Goal: Task Accomplishment & Management: Manage account settings

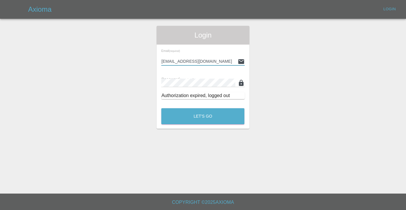
type input "Castrokhonqwana@gmail.com"
click at [203, 116] on button "Let's Go" at bounding box center [202, 116] width 83 height 16
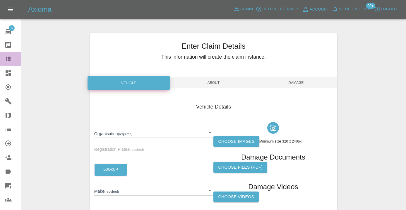
click at [5, 58] on icon at bounding box center [8, 58] width 7 height 7
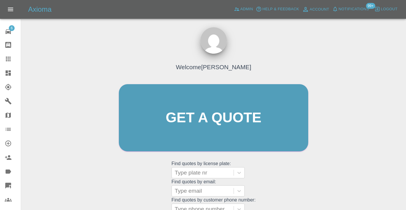
click at [268, 177] on div "Welcome Castro Get a quote Get a quote Find quotes by license plate: Type plate…" at bounding box center [214, 128] width 202 height 177
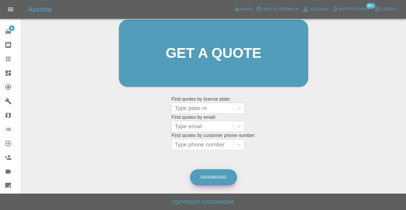
scroll to position [64, 0]
click at [207, 170] on link "Dashboard" at bounding box center [213, 177] width 47 height 16
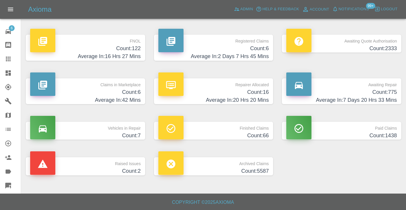
click at [386, 91] on h4 "Count: 775" at bounding box center [341, 92] width 111 height 8
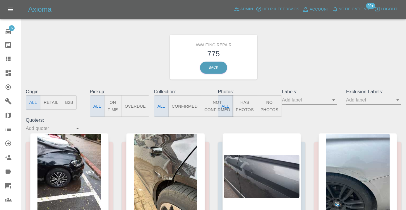
click at [212, 105] on button "Not Confirmed" at bounding box center [217, 105] width 33 height 21
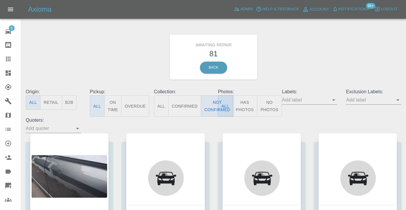
drag, startPoint x: 314, startPoint y: 65, endPoint x: 317, endPoint y: 65, distance: 3.5
click at [314, 65] on div "Awaiting Repair 81 Back" at bounding box center [213, 57] width 384 height 62
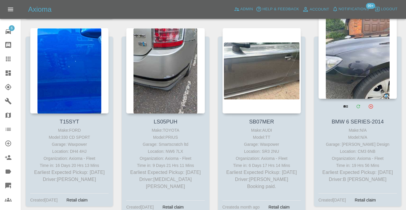
scroll to position [1110, 0]
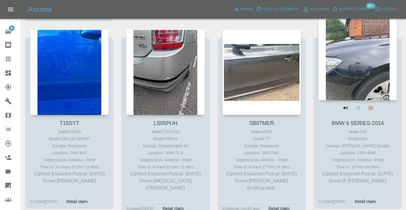
click at [363, 83] on div at bounding box center [358, 58] width 78 height 86
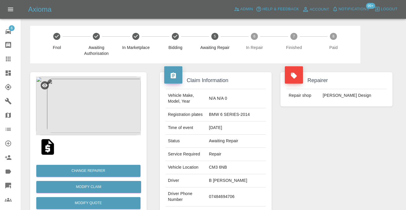
click at [242, 187] on td "07484694706" at bounding box center [236, 196] width 59 height 19
copy td "07484694706"
click at [309, 155] on div "Repairer Repair shop [PERSON_NAME] Design" at bounding box center [336, 150] width 121 height 175
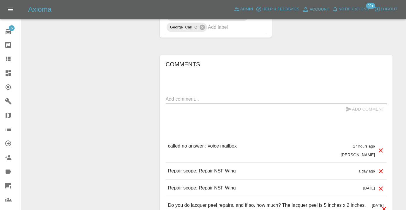
scroll to position [424, 0]
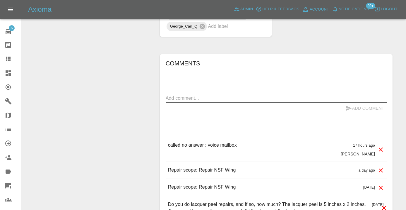
click at [210, 95] on textarea at bounding box center [276, 98] width 221 height 7
type textarea "called no answer"
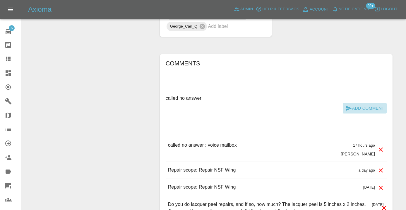
click at [363, 103] on button "Add Comment" at bounding box center [365, 108] width 44 height 11
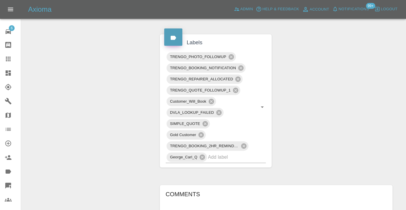
scroll to position [293, 0]
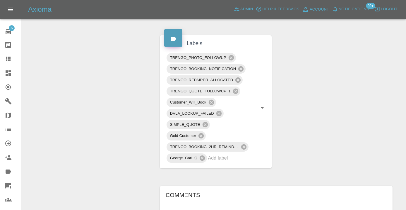
click at [15, 60] on div at bounding box center [13, 58] width 16 height 7
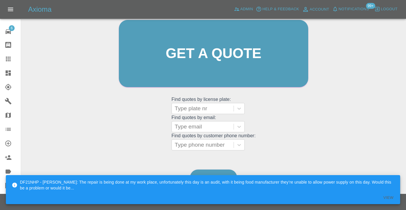
click at [222, 165] on div "Welcome Castro Get a quote Get a quote Find quotes by license plate: Type plate…" at bounding box center [214, 81] width 376 height 210
click at [205, 172] on link "Dashboard" at bounding box center [213, 177] width 47 height 16
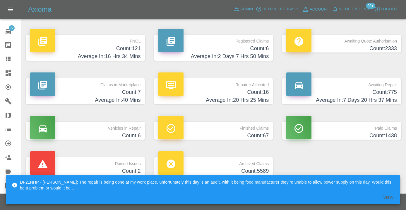
click at [388, 94] on h4 "Count: 775" at bounding box center [341, 92] width 111 height 8
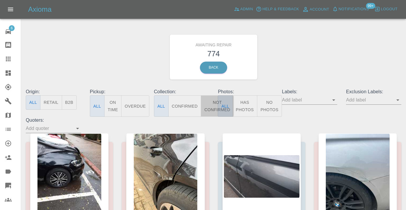
click at [212, 101] on button "Not Confirmed" at bounding box center [217, 105] width 33 height 21
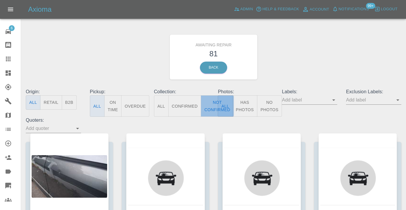
click at [214, 105] on button "Not Confirmed" at bounding box center [217, 105] width 33 height 21
click at [293, 64] on div "Awaiting Repair 81 Back" at bounding box center [213, 57] width 384 height 62
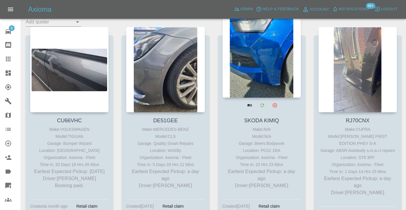
scroll to position [105, 0]
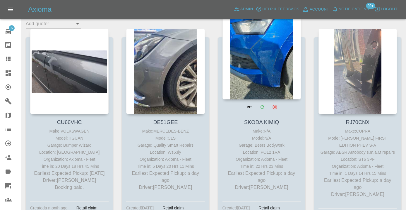
click at [272, 65] on div at bounding box center [262, 57] width 78 height 86
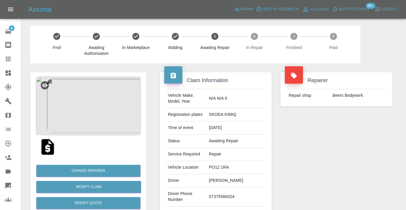
click at [226, 192] on td "07375566324" at bounding box center [236, 196] width 59 height 19
copy td "07375566324"
click at [318, 150] on div "Repairer Repair shop Beers Bodywork" at bounding box center [336, 150] width 121 height 175
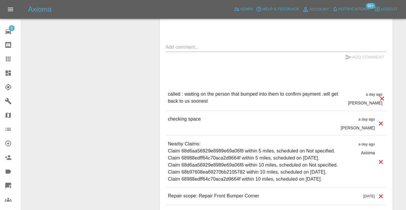
scroll to position [505, 0]
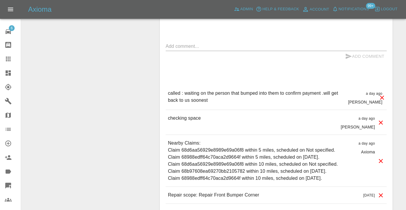
click at [8, 59] on icon at bounding box center [8, 59] width 5 height 5
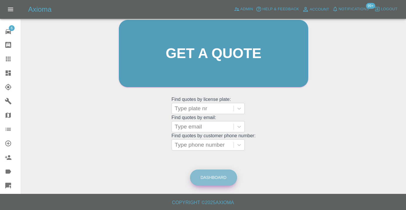
click at [209, 180] on link "Dashboard" at bounding box center [213, 177] width 47 height 16
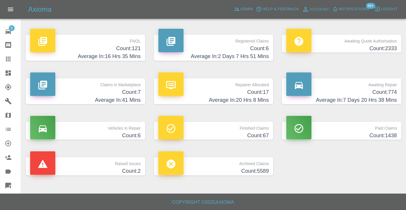
click at [380, 96] on h4 "Average In: 7 Days 20 Hrs 38 Mins" at bounding box center [341, 100] width 111 height 8
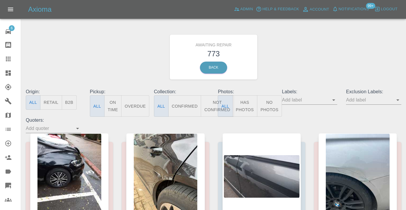
click at [211, 105] on button "Not Confirmed" at bounding box center [217, 105] width 33 height 21
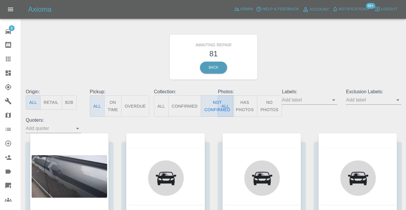
click at [295, 61] on div "Awaiting Repair 81 Back" at bounding box center [213, 57] width 384 height 62
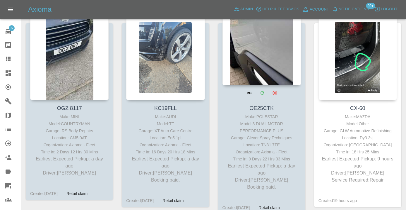
scroll to position [323, 0]
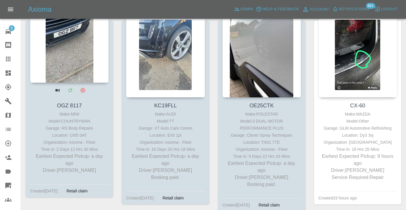
click at [74, 51] on div at bounding box center [69, 40] width 78 height 86
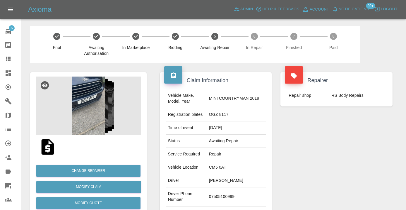
click at [228, 194] on td "07505100999" at bounding box center [236, 196] width 59 height 19
copy td "07505100999"
click at [302, 155] on div "Repairer Repair shop RS Body Repairs" at bounding box center [336, 150] width 121 height 175
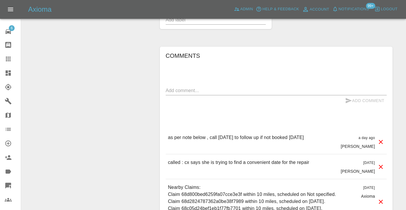
scroll to position [444, 0]
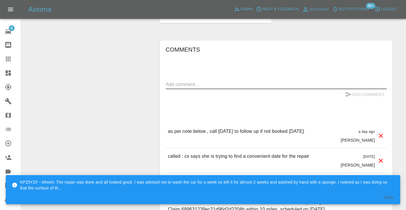
click at [186, 86] on textarea at bounding box center [276, 84] width 221 height 7
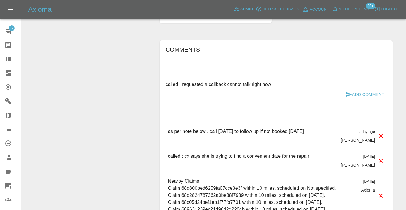
type textarea "called : requested a callback cannot talk right now"
click at [353, 88] on div "called : requested a callback cannot talk right now x" at bounding box center [276, 84] width 221 height 9
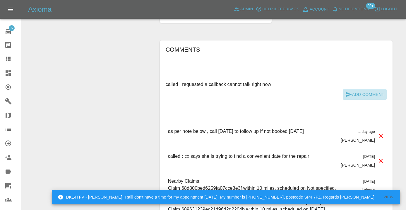
click at [351, 91] on icon "submit" at bounding box center [348, 94] width 7 height 7
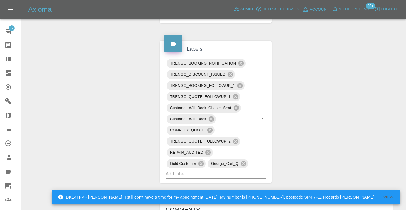
scroll to position [283, 0]
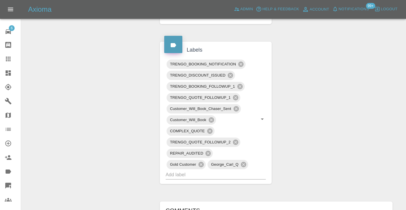
click at [13, 58] on div at bounding box center [13, 58] width 16 height 7
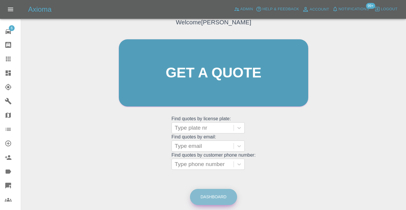
click at [230, 200] on link "Dashboard" at bounding box center [213, 197] width 47 height 16
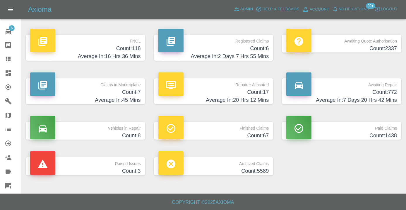
click at [395, 91] on h4 "Count: 772" at bounding box center [341, 92] width 111 height 8
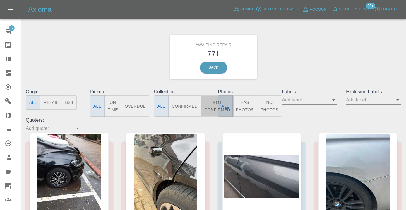
click at [215, 107] on button "Not Confirmed" at bounding box center [217, 105] width 33 height 21
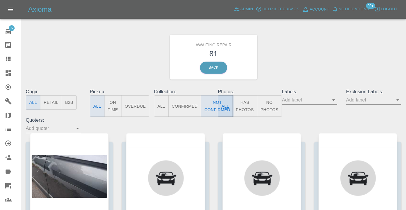
click at [300, 51] on div "Awaiting Repair 81 Back" at bounding box center [213, 57] width 384 height 62
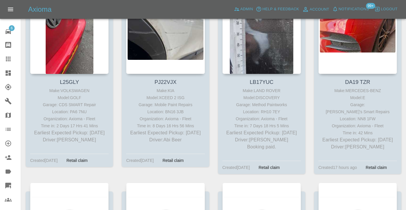
scroll to position [3492, 0]
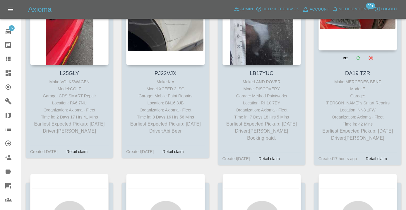
click at [354, 50] on div at bounding box center [358, 8] width 78 height 86
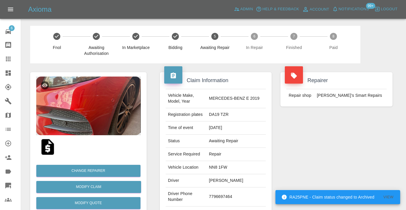
click at [225, 195] on td "7796697464" at bounding box center [236, 196] width 59 height 19
copy td "7796697464"
click at [304, 155] on div "Repairer Repair shop Freddie’s Smart Repairs" at bounding box center [336, 150] width 121 height 175
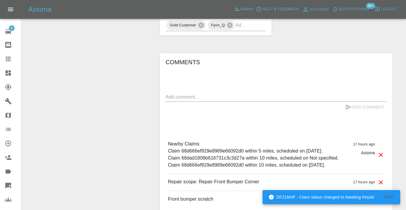
scroll to position [440, 0]
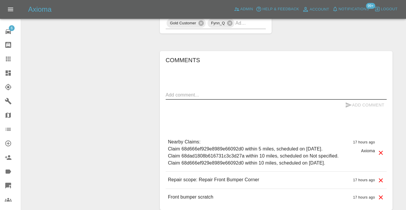
click at [175, 91] on textarea at bounding box center [276, 94] width 221 height 7
type textarea "called no answer : voice mailbox"
click at [365, 100] on button "Add Comment" at bounding box center [365, 105] width 44 height 11
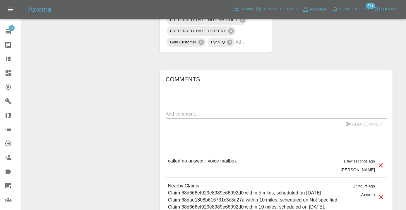
scroll to position [430, 0]
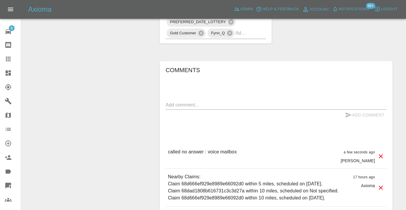
click at [196, 100] on div "x" at bounding box center [276, 104] width 221 height 9
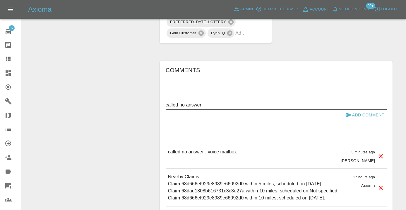
type textarea "called no answer"
click at [307, 52] on div "Comments called no answer x Add Comment called no answer : voice mailbox 3 minu…" at bounding box center [276, 152] width 242 height 201
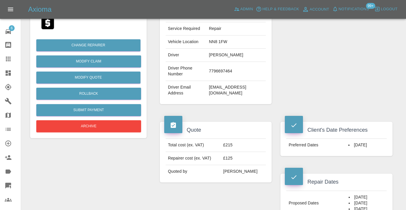
scroll to position [110, 0]
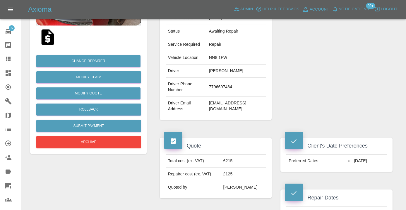
click at [9, 57] on icon at bounding box center [8, 59] width 5 height 5
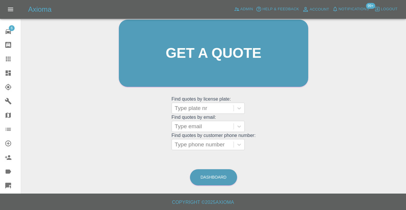
scroll to position [45, 0]
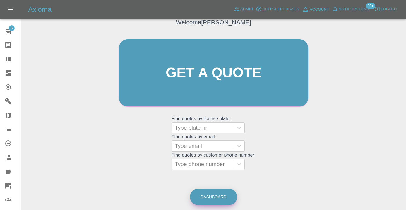
click at [204, 200] on link "Dashboard" at bounding box center [213, 197] width 47 height 16
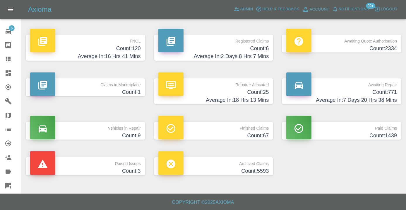
click at [363, 89] on h4 "Count: 771" at bounding box center [341, 92] width 111 height 8
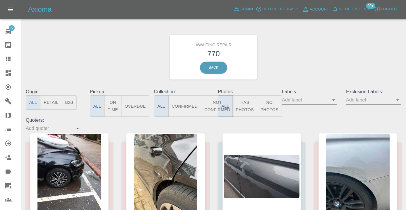
click at [210, 106] on button "Not Confirmed" at bounding box center [217, 105] width 33 height 21
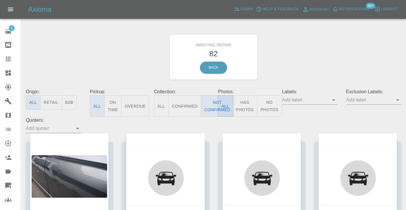
click at [300, 61] on div "Awaiting Repair 82 Back" at bounding box center [213, 57] width 384 height 62
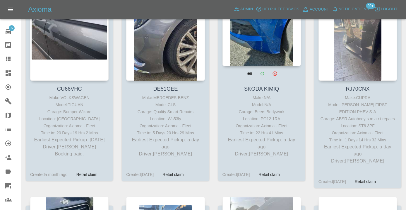
scroll to position [123, 0]
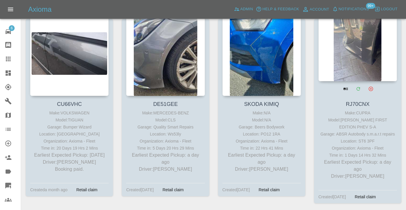
click at [350, 54] on div at bounding box center [358, 39] width 78 height 86
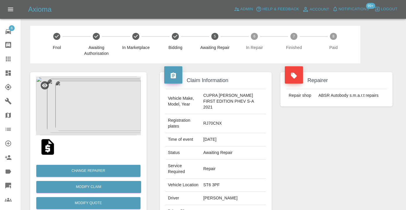
click at [226, 205] on td "07812842021" at bounding box center [233, 214] width 65 height 19
copy td "07812842021"
click at [298, 164] on div "Repairer Repair shop ABSR Autobody s.m.a.r.t repairs" at bounding box center [336, 162] width 121 height 198
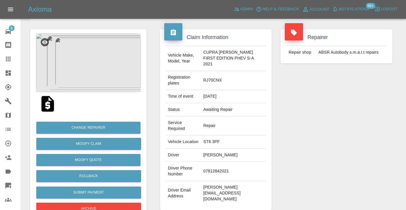
scroll to position [34, 0]
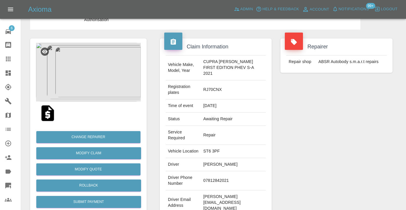
click at [226, 171] on td "07812842021" at bounding box center [233, 180] width 65 height 19
copy td "07812842021"
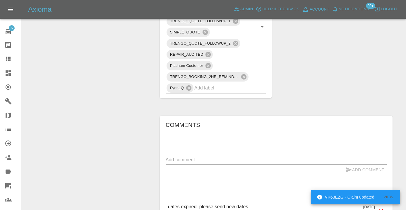
scroll to position [415, 0]
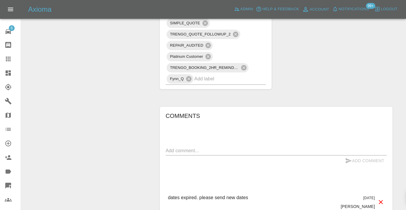
click at [175, 147] on textarea at bounding box center [276, 150] width 221 height 7
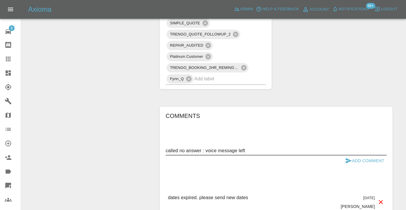
type textarea "called no answer : voice message left"
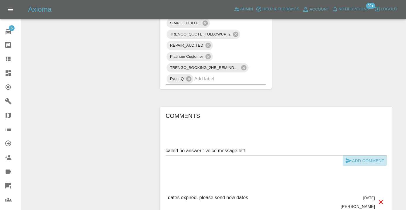
click at [354, 155] on button "Add Comment" at bounding box center [365, 160] width 44 height 11
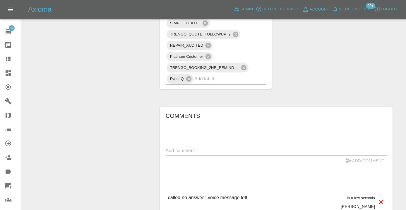
click at [170, 147] on textarea at bounding box center [276, 150] width 221 height 7
type textarea "trying to ping on WhatsApp"
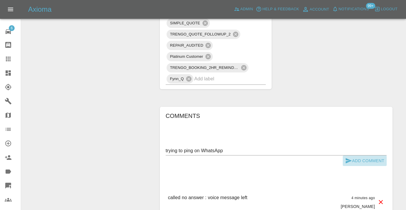
click at [349, 157] on icon "submit" at bounding box center [348, 160] width 7 height 7
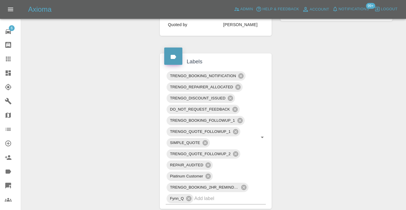
scroll to position [297, 0]
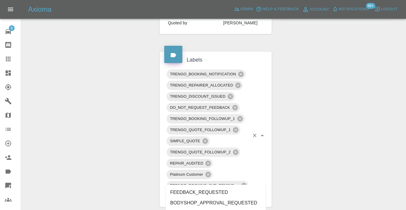
click at [212, 192] on input "text" at bounding box center [221, 196] width 55 height 9
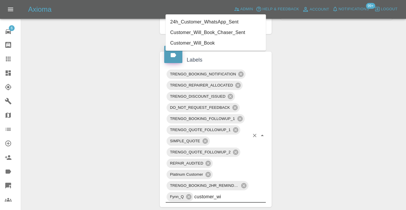
type input "customer_wil"
click at [194, 42] on li "Customer_Will_Book" at bounding box center [216, 43] width 100 height 11
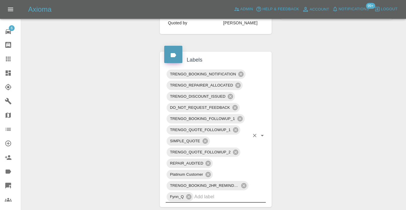
click at [112, 66] on div "Change Repairer Modify Claim Modify Quote Rollback Submit Payment Archive" at bounding box center [88, 141] width 125 height 750
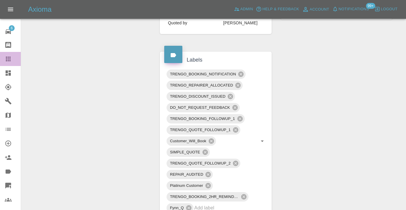
click at [9, 57] on icon at bounding box center [8, 59] width 5 height 5
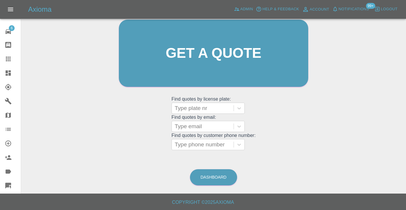
scroll to position [64, 0]
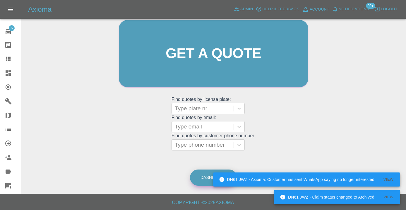
click at [201, 184] on link "Dashboard" at bounding box center [213, 177] width 47 height 16
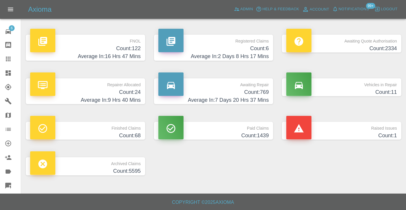
click at [265, 97] on h4 "Average In: 7 Days 20 Hrs 37 Mins" at bounding box center [213, 100] width 111 height 8
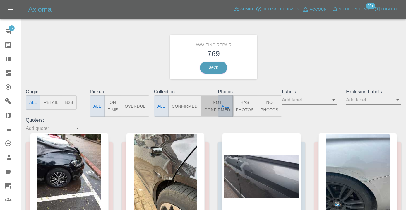
click at [212, 108] on button "Not Confirmed" at bounding box center [217, 105] width 33 height 21
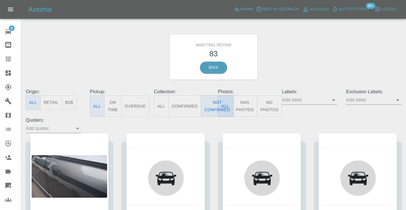
click at [309, 63] on div "Awaiting Repair 83 Back" at bounding box center [213, 57] width 384 height 62
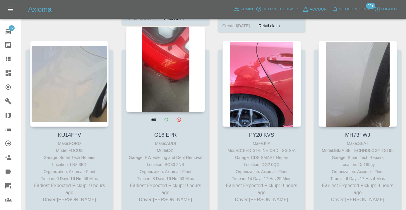
scroll to position [499, 0]
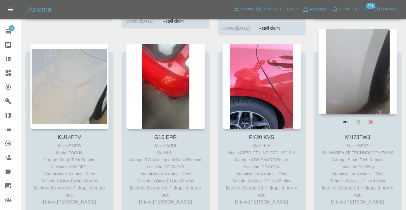
click at [397, 81] on div at bounding box center [358, 72] width 78 height 86
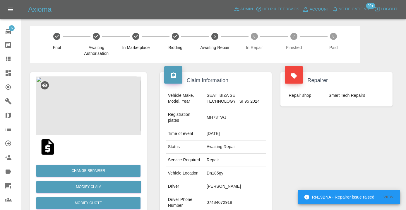
click at [218, 200] on td "07484672918" at bounding box center [234, 202] width 61 height 19
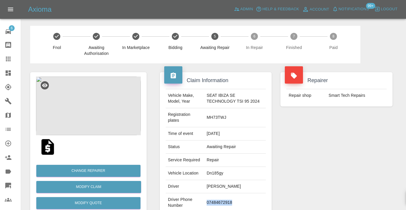
copy td "07484672918"
click at [295, 155] on div "Repairer Repair shop Smart Tech Repairs" at bounding box center [336, 153] width 121 height 181
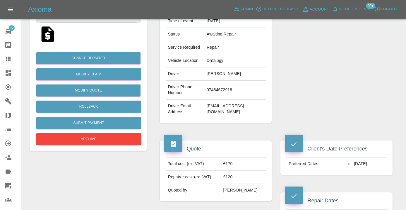
scroll to position [112, 0]
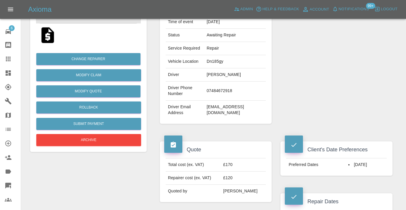
click at [215, 92] on td "07484672918" at bounding box center [234, 90] width 61 height 19
copy td "07484672918"
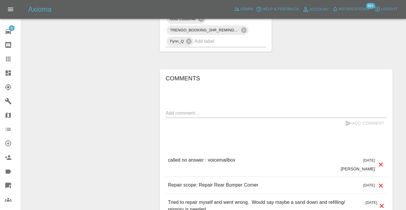
scroll to position [545, 0]
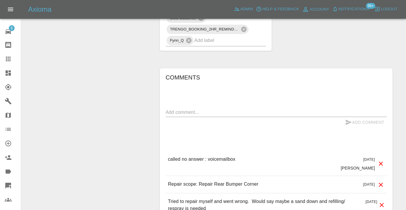
click at [181, 110] on textarea at bounding box center [276, 112] width 221 height 7
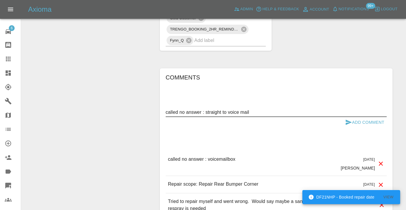
type textarea "called no answer : straight to voice mail"
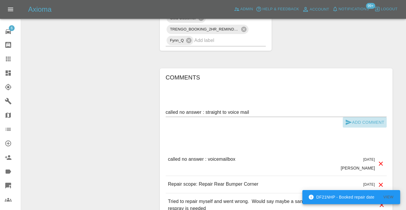
click at [351, 126] on button "Add Comment" at bounding box center [365, 122] width 44 height 11
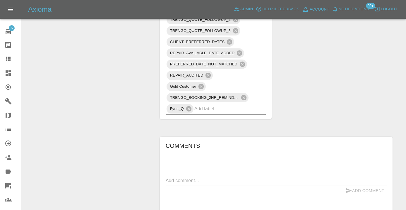
scroll to position [482, 0]
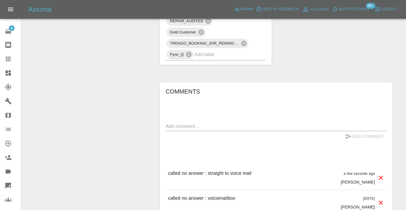
scroll to position [532, 0]
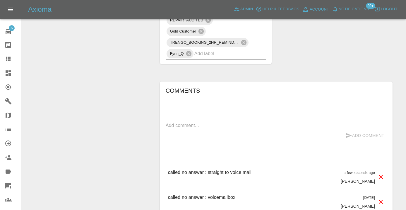
click at [186, 127] on textarea at bounding box center [276, 125] width 221 height 7
type textarea "trying to ping on WhatsApp"
click at [364, 134] on button "Add Comment" at bounding box center [365, 135] width 44 height 11
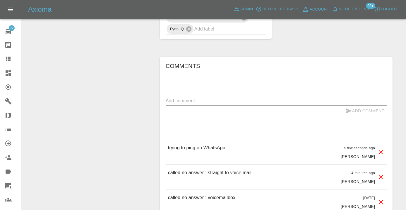
scroll to position [558, 0]
click at [216, 23] on input "text" at bounding box center [221, 27] width 55 height 9
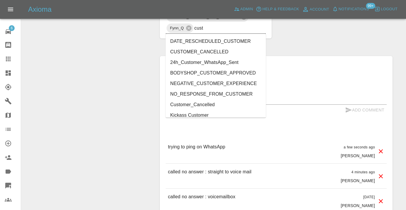
type input "cust"
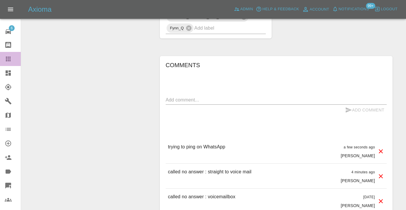
click at [3, 52] on link "Claims" at bounding box center [10, 59] width 21 height 14
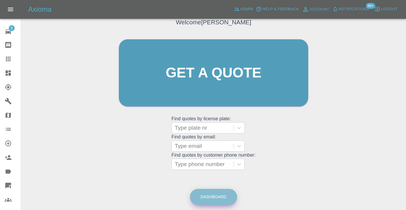
click at [203, 200] on link "Dashboard" at bounding box center [213, 197] width 47 height 16
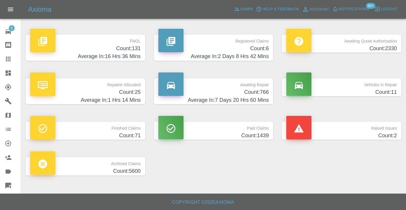
click at [258, 96] on h4 "Average In: 7 Days 20 Hrs 60 Mins" at bounding box center [213, 100] width 111 height 8
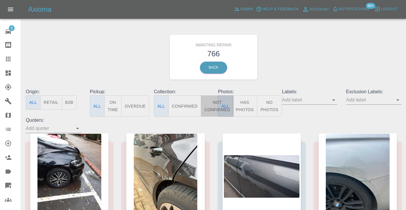
click at [207, 108] on button "Not Confirmed" at bounding box center [217, 105] width 33 height 21
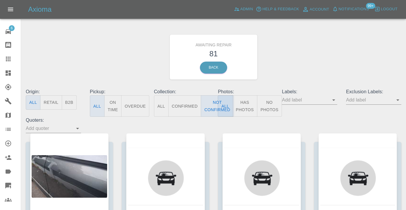
click at [291, 76] on div "Awaiting Repair 81 Back" at bounding box center [213, 57] width 384 height 62
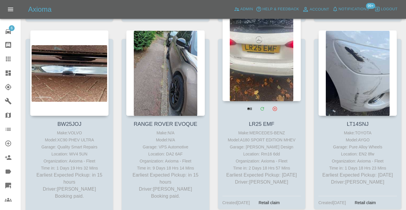
scroll to position [706, 0]
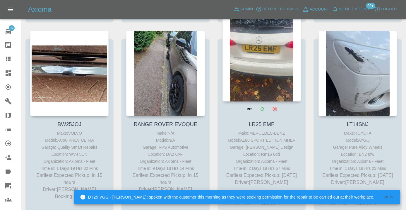
click at [274, 78] on div at bounding box center [262, 59] width 78 height 86
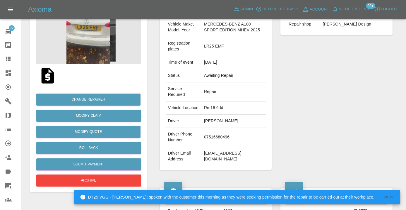
scroll to position [80, 0]
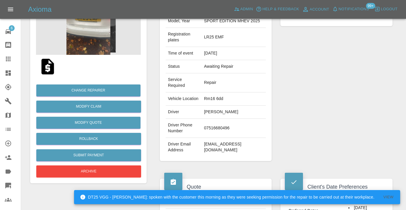
click at [214, 133] on td "07516680496" at bounding box center [234, 128] width 64 height 19
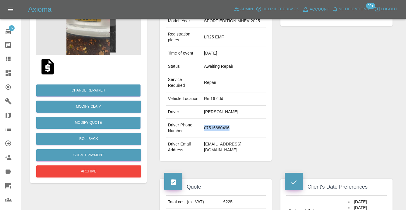
copy td "07516680496"
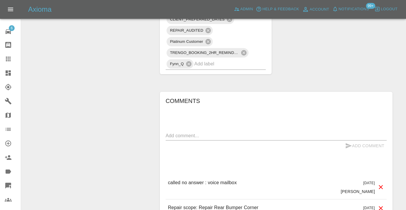
scroll to position [483, 0]
click at [184, 141] on div "x" at bounding box center [276, 136] width 221 height 9
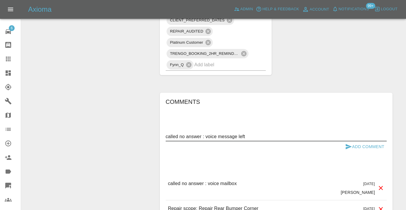
type textarea "called no answer : voice message left"
click at [349, 149] on icon "submit" at bounding box center [349, 146] width 6 height 5
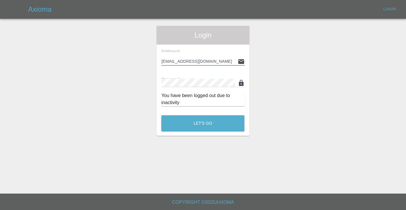
type input "[EMAIL_ADDRESS][DOMAIN_NAME]"
click at [203, 123] on button "Let's Go" at bounding box center [202, 123] width 83 height 16
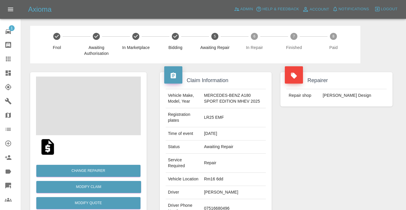
click at [323, 186] on div "Repairer Repair shop Leo Design" at bounding box center [336, 156] width 121 height 187
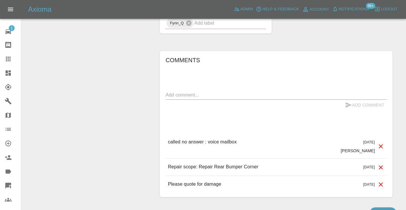
scroll to position [529, 0]
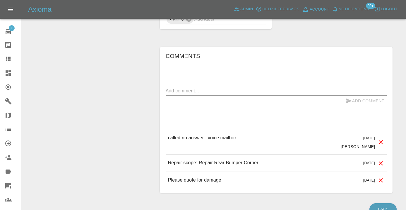
click at [175, 92] on div "x" at bounding box center [276, 90] width 221 height 9
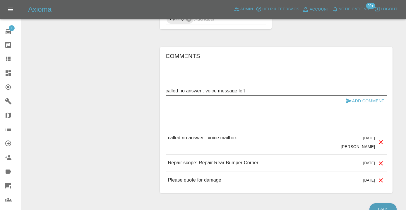
type textarea "called no answer : voice message left"
click at [372, 106] on button "Add Comment" at bounding box center [365, 100] width 44 height 11
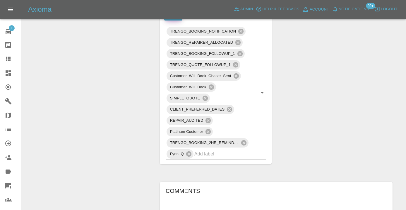
scroll to position [379, 0]
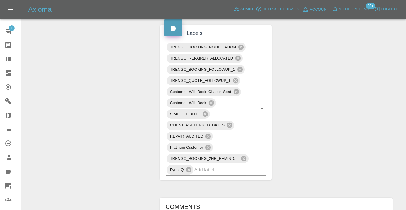
click at [8, 58] on icon at bounding box center [8, 59] width 5 height 5
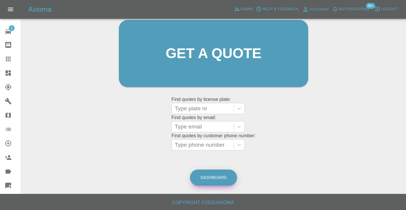
click at [210, 177] on link "Dashboard" at bounding box center [213, 177] width 47 height 16
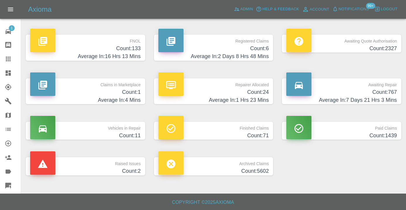
click at [386, 91] on h4 "Count: 767" at bounding box center [341, 92] width 111 height 8
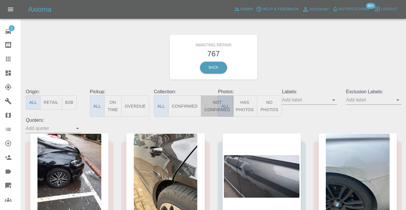
click at [212, 111] on button "Not Confirmed" at bounding box center [217, 105] width 33 height 21
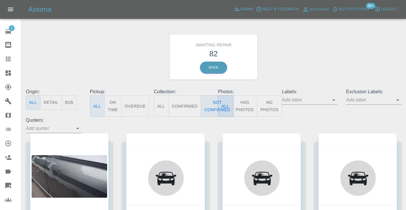
click at [308, 64] on div "Awaiting Repair 82 Back" at bounding box center [213, 57] width 384 height 62
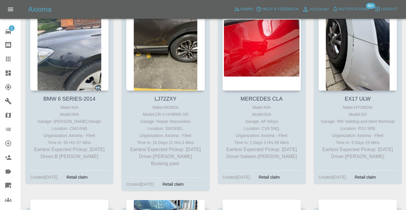
scroll to position [1125, 0]
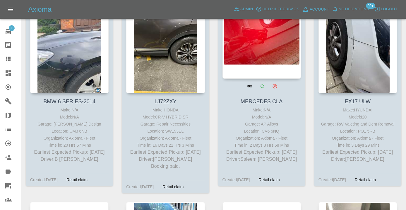
click at [261, 52] on div at bounding box center [262, 36] width 78 height 86
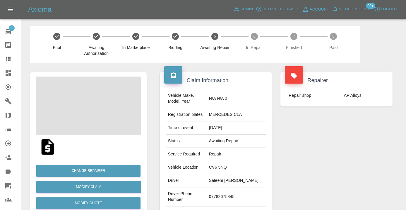
click at [214, 199] on td "07782675845" at bounding box center [236, 196] width 59 height 19
copy td "07782675845"
click at [368, 164] on div "Repairer Repair shop AP Alloys" at bounding box center [336, 150] width 121 height 175
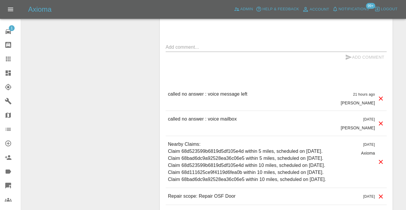
scroll to position [534, 0]
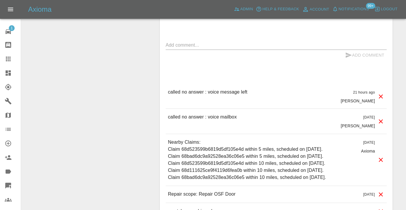
click at [198, 120] on p "called no answer : voice mailbox" at bounding box center [202, 116] width 69 height 7
copy p "called no answer : voice mailbox"
click at [183, 48] on textarea at bounding box center [276, 45] width 221 height 7
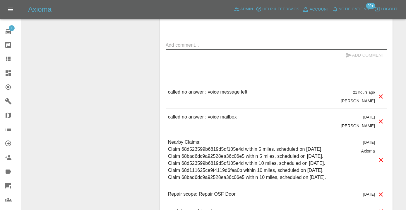
paste textarea "called no answer : voice mailbox"
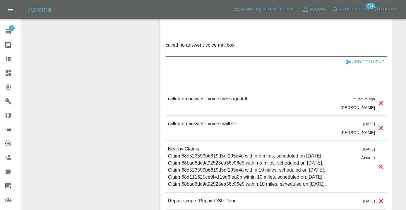
type textarea "called no answer : voice mailbox"
click at [362, 66] on button "Add Comment" at bounding box center [365, 62] width 44 height 11
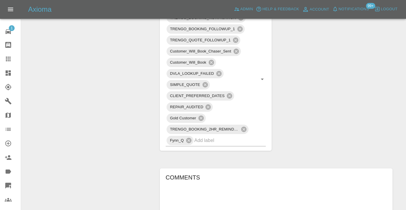
scroll to position [362, 0]
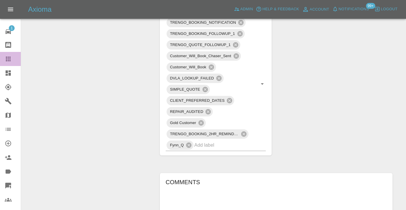
click at [10, 61] on icon at bounding box center [8, 59] width 5 height 5
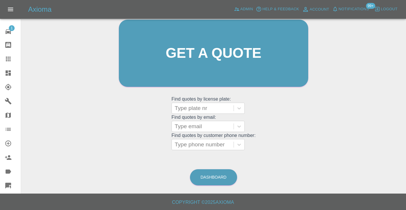
scroll to position [64, 0]
click at [224, 183] on link "Dashboard" at bounding box center [213, 177] width 47 height 16
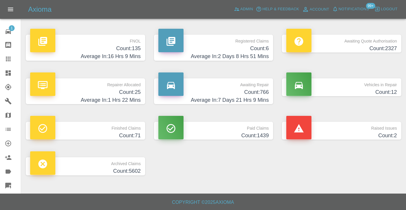
click at [254, 87] on p "Awaiting Repair" at bounding box center [213, 83] width 111 height 10
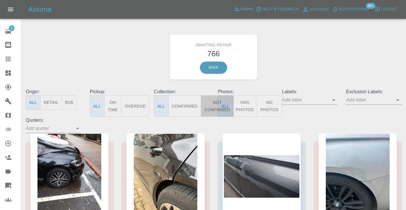
click at [211, 108] on button "Not Confirmed" at bounding box center [217, 105] width 33 height 21
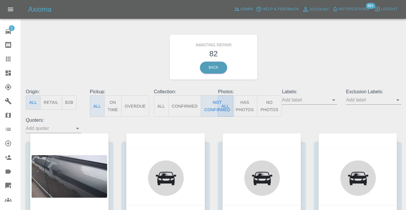
click at [279, 65] on div "Awaiting Repair 82 Back" at bounding box center [213, 57] width 384 height 62
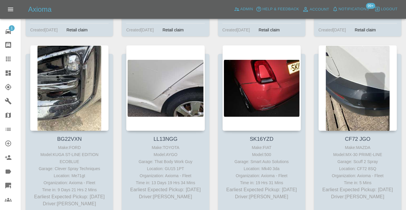
scroll to position [1672, 0]
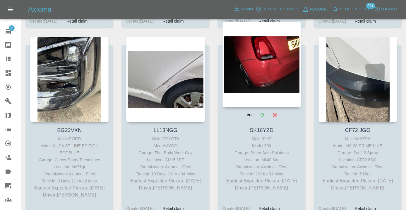
click at [266, 58] on div at bounding box center [262, 65] width 78 height 86
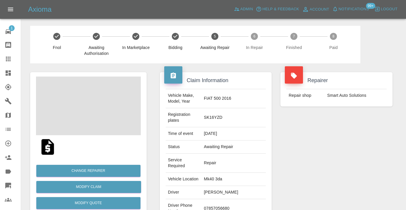
click at [232, 199] on td "07857056680" at bounding box center [234, 208] width 64 height 19
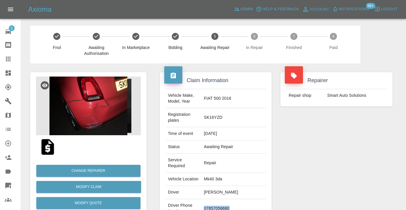
copy td "07857056680"
click at [356, 156] on div "Repairer Repair shop Smart Auto Solutions" at bounding box center [336, 159] width 121 height 192
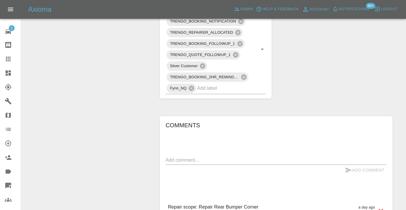
scroll to position [363, 0]
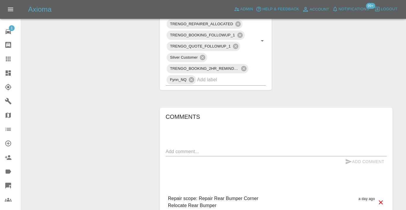
click at [205, 148] on textarea at bounding box center [276, 151] width 221 height 7
drag, startPoint x: 281, startPoint y: 123, endPoint x: 182, endPoint y: 120, distance: 99.3
click at [182, 148] on textarea "called : was able to get some of the damage done at" at bounding box center [276, 151] width 221 height 7
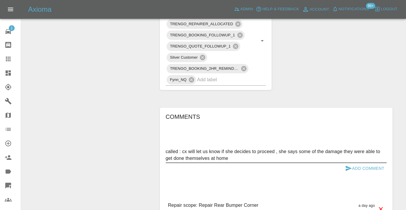
type textarea "called : cx will let us know if she decides to proceed , she says some of the d…"
click at [352, 163] on button "Add Comment" at bounding box center [365, 168] width 44 height 11
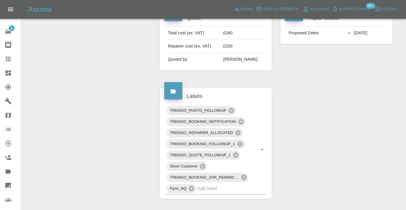
scroll to position [250, 0]
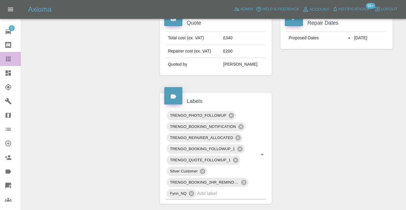
click at [13, 60] on div at bounding box center [13, 58] width 16 height 7
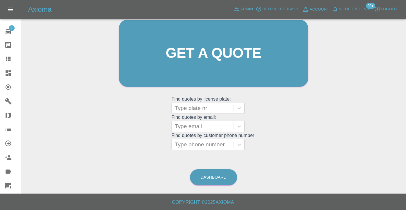
scroll to position [45, 0]
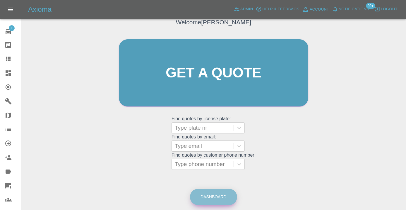
click at [220, 203] on link "Dashboard" at bounding box center [213, 197] width 47 height 16
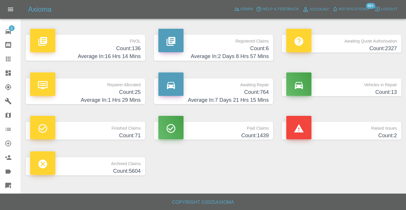
click at [264, 89] on h4 "Count: 764" at bounding box center [213, 92] width 111 height 8
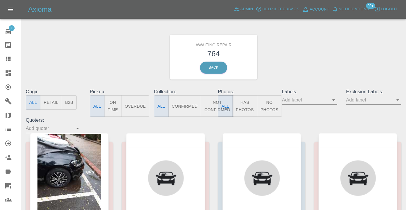
click at [208, 108] on button "Not Confirmed" at bounding box center [217, 105] width 33 height 21
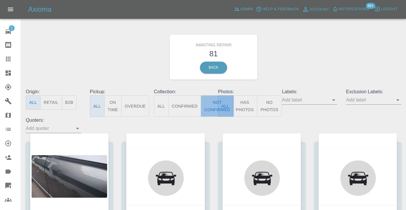
click at [211, 109] on button "Not Confirmed" at bounding box center [217, 105] width 33 height 21
click at [280, 64] on div "Awaiting Repair 81 Back" at bounding box center [213, 57] width 384 height 62
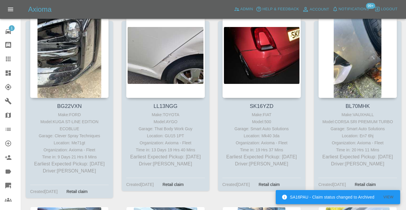
scroll to position [1691, 0]
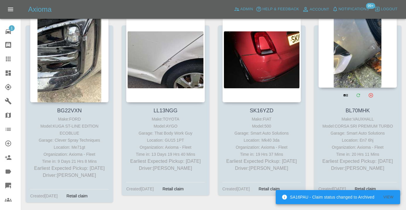
click at [360, 61] on div at bounding box center [358, 45] width 78 height 86
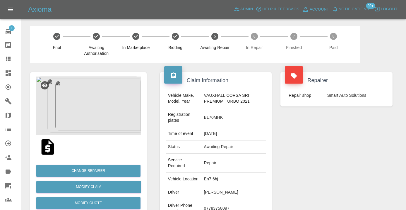
click at [208, 206] on td "07783758097" at bounding box center [234, 208] width 64 height 19
copy td "07783758097"
click at [389, 152] on div "Repairer Repair shop Smart Auto Solutions" at bounding box center [336, 159] width 121 height 192
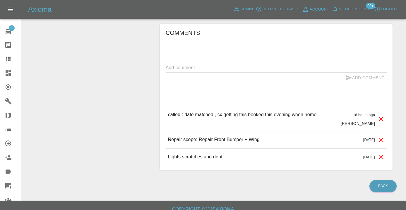
scroll to position [520, 0]
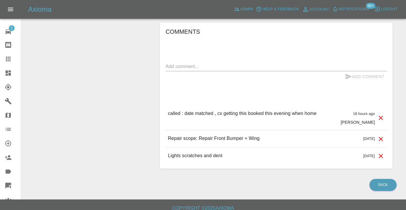
click at [177, 64] on div "x" at bounding box center [276, 66] width 221 height 9
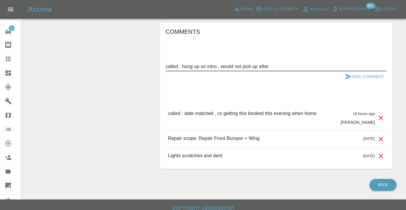
type textarea "called : hung up on intro , would not pick up after"
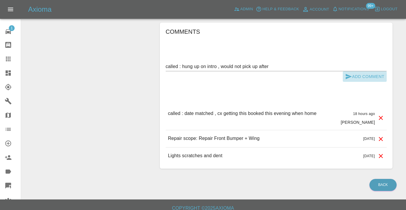
click at [371, 71] on button "Add Comment" at bounding box center [365, 76] width 44 height 11
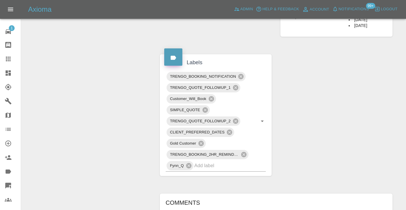
scroll to position [334, 0]
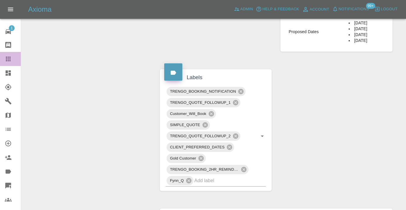
click at [9, 57] on icon at bounding box center [8, 59] width 5 height 5
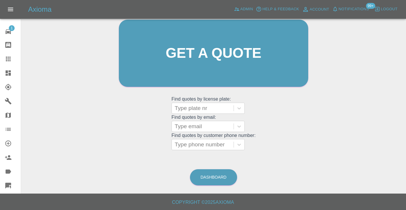
scroll to position [64, 0]
click at [211, 174] on link "Dashboard" at bounding box center [213, 177] width 47 height 16
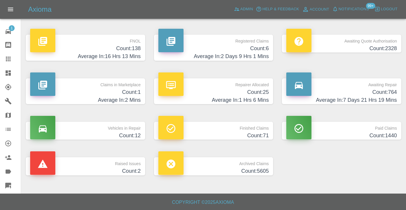
click at [388, 87] on p "Awaiting Repair" at bounding box center [341, 83] width 111 height 10
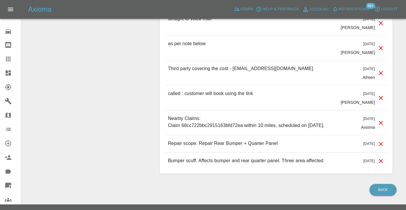
scroll to position [702, 0]
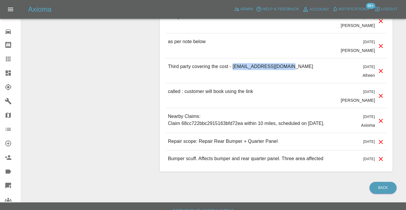
drag, startPoint x: 290, startPoint y: 58, endPoint x: 235, endPoint y: 61, distance: 55.7
click at [235, 61] on div "Third party covering the cost - danbyrhys121@gmail.com 10 days ago Afreen" at bounding box center [276, 70] width 221 height 25
copy p "anbyrhys121@gmail.com"
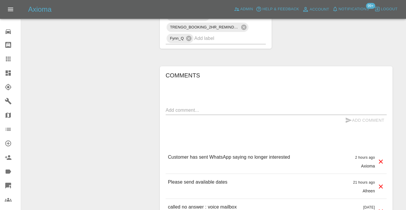
scroll to position [442, 0]
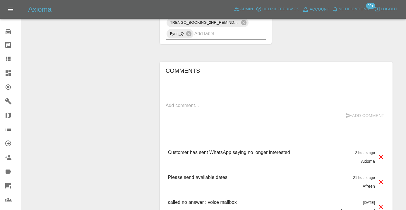
click at [213, 102] on textarea at bounding box center [276, 105] width 221 height 7
paste textarea "+447903899405"
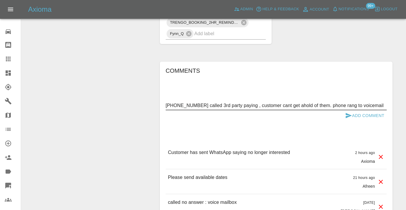
type textarea "+447903899405 called 3rd party paying , customer cant get ahold of them. phone …"
click at [360, 110] on button "Add Comment" at bounding box center [365, 115] width 44 height 11
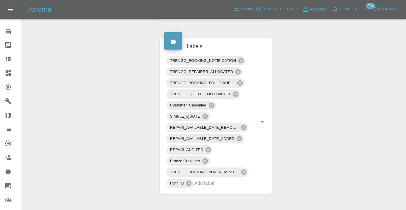
scroll to position [292, 0]
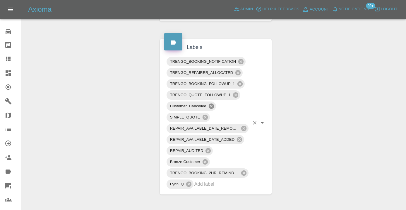
click at [212, 103] on icon at bounding box center [211, 106] width 6 height 6
click at [10, 60] on icon at bounding box center [8, 58] width 7 height 7
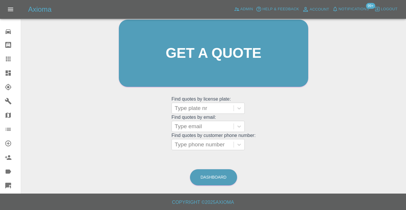
scroll to position [49, 0]
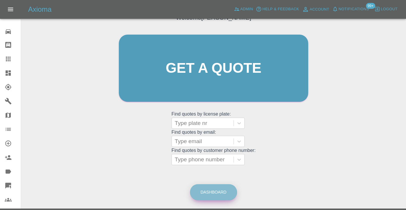
click at [209, 192] on link "Dashboard" at bounding box center [213, 192] width 47 height 16
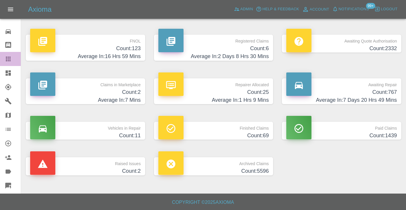
click at [5, 63] on link "Claims" at bounding box center [10, 59] width 21 height 14
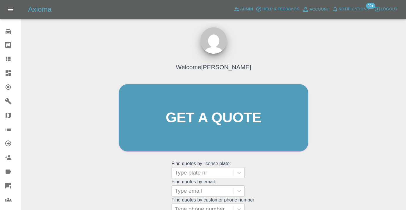
click at [283, 184] on div "Welcome Castro Get a quote Get a quote Find quotes by license plate: Type plate…" at bounding box center [214, 128] width 202 height 177
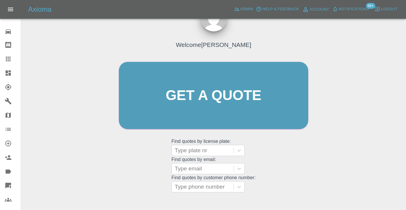
scroll to position [66, 0]
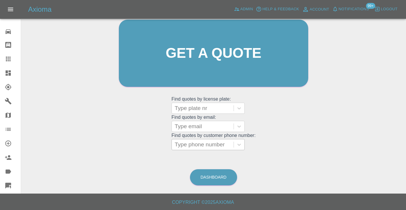
click at [206, 141] on div at bounding box center [203, 144] width 56 height 8
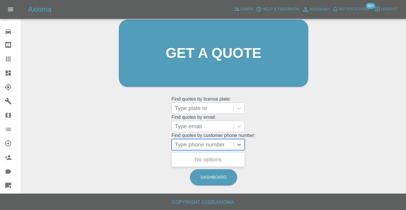
paste input "07482827569"
type input "07482827569"
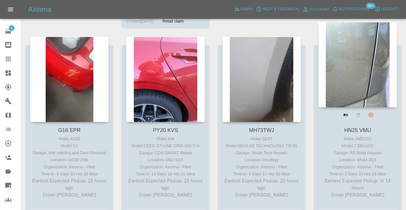
scroll to position [491, 0]
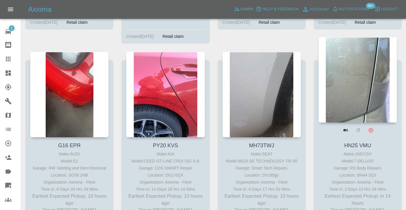
click at [368, 84] on div at bounding box center [358, 80] width 78 height 86
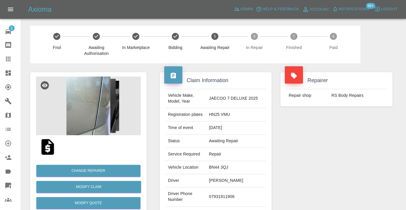
click at [229, 194] on td "07931911906" at bounding box center [236, 196] width 59 height 19
copy td "07931911906"
click at [319, 149] on div "Repairer Repair shop RS Body Repairs" at bounding box center [336, 150] width 121 height 175
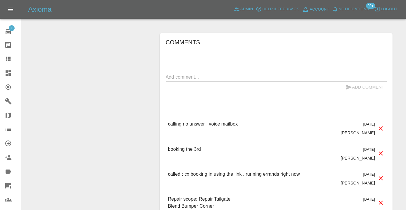
scroll to position [515, 0]
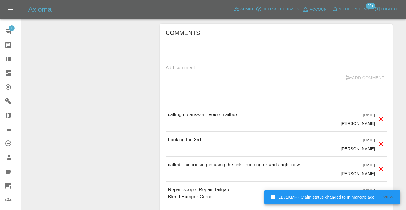
click at [184, 64] on textarea at bounding box center [276, 67] width 221 height 7
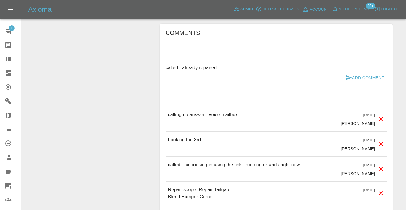
type textarea "called : already repaired"
click at [356, 72] on button "Add Comment" at bounding box center [365, 77] width 44 height 11
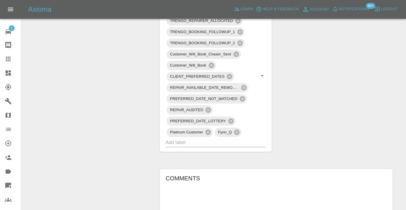
scroll to position [364, 0]
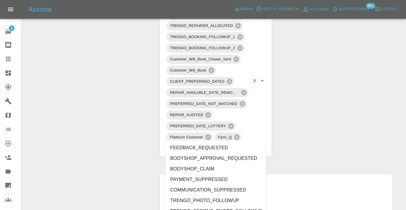
click at [227, 143] on input "text" at bounding box center [208, 147] width 84 height 9
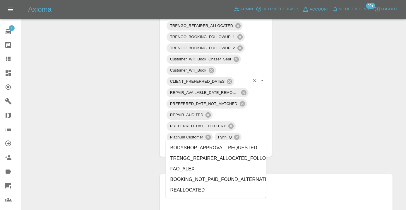
type input "alt"
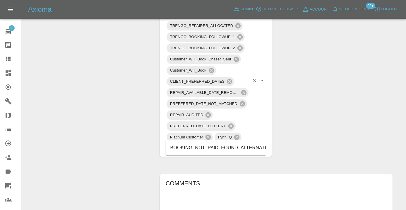
click at [233, 148] on li "BOOKING_NOT_PAID_FOUND_ALTERNATIVE" at bounding box center [216, 147] width 100 height 11
click at [130, 81] on div "Change Repairer Modify Claim Modify Quote Rollback Submit Payment Archive" at bounding box center [88, 54] width 125 height 711
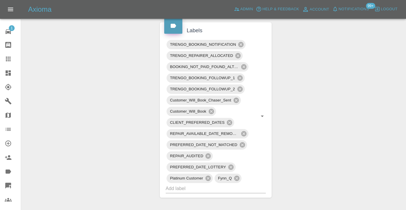
scroll to position [339, 0]
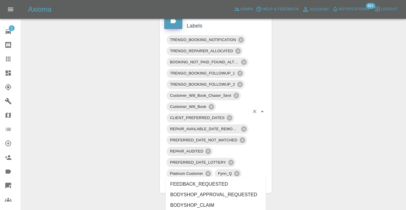
click at [243, 179] on input "text" at bounding box center [208, 183] width 84 height 9
type input "cust"
click at [241, 195] on li "CUSTOMER_CANCELLED" at bounding box center [216, 194] width 100 height 11
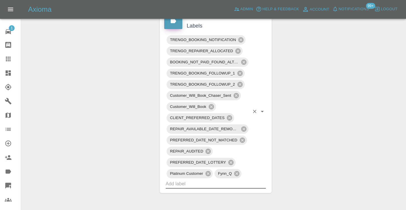
click at [131, 93] on div "Change Repairer Modify Claim Modify Quote Rollback Submit Payment Archive" at bounding box center [88, 85] width 125 height 722
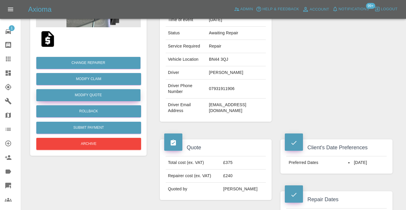
scroll to position [103, 0]
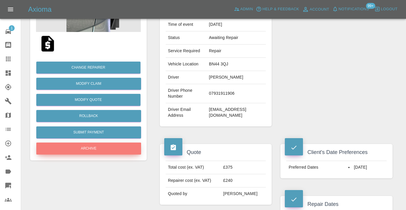
click at [90, 143] on button "Archive" at bounding box center [88, 148] width 105 height 12
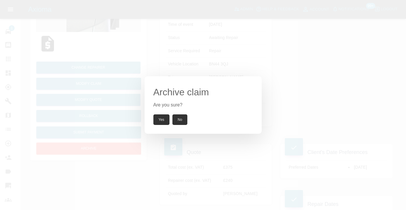
click at [162, 120] on button "Yes" at bounding box center [161, 119] width 16 height 11
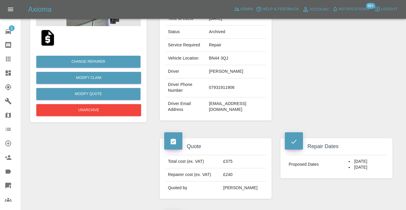
click at [8, 59] on icon at bounding box center [8, 59] width 5 height 5
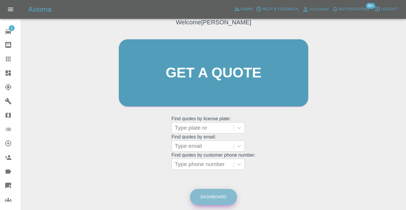
click at [206, 195] on link "Dashboard" at bounding box center [213, 197] width 47 height 16
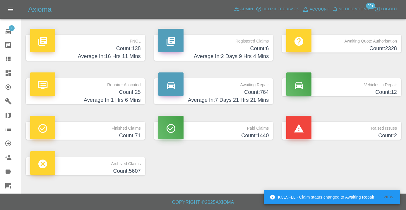
click at [255, 96] on h4 "Average In: 7 Days 21 Hrs 21 Mins" at bounding box center [213, 100] width 111 height 8
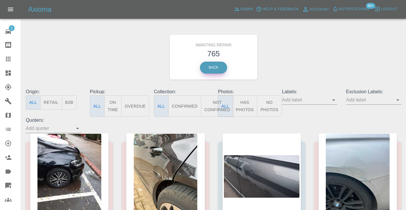
scroll to position [0, 0]
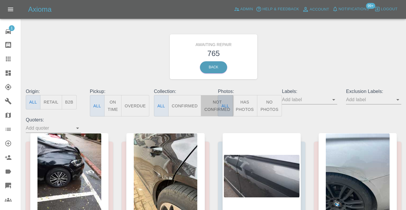
click at [210, 99] on button "Not Confirmed" at bounding box center [217, 105] width 33 height 21
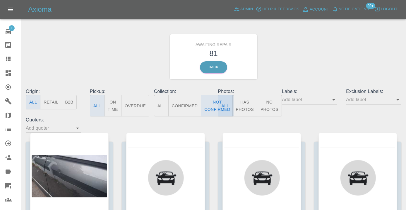
click at [315, 39] on div "Awaiting Repair 81 Back" at bounding box center [213, 56] width 384 height 62
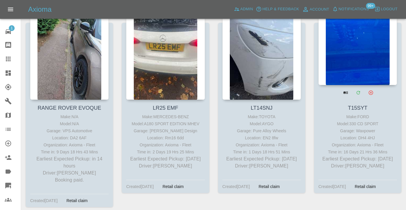
scroll to position [728, 0]
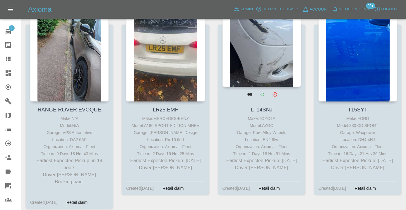
click at [272, 50] on div at bounding box center [262, 44] width 78 height 86
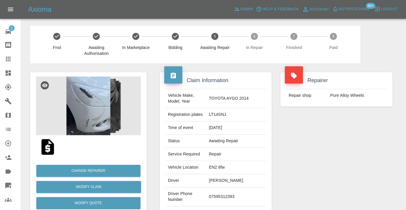
click at [232, 195] on td "07595312393" at bounding box center [236, 196] width 59 height 19
copy td "07595312393"
click at [379, 172] on div "Repairer Repair shop Pure Alloy Wheels" at bounding box center [336, 150] width 121 height 175
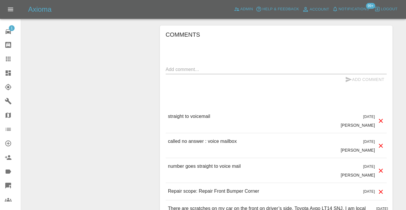
scroll to position [473, 0]
click at [185, 112] on p "straight to voicemail" at bounding box center [189, 115] width 42 height 7
copy p "straight to voicemail"
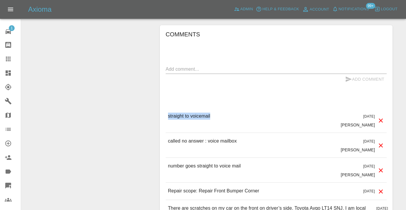
click at [180, 74] on div "Add Comment" at bounding box center [276, 79] width 221 height 11
click at [180, 64] on div "x" at bounding box center [276, 68] width 221 height 9
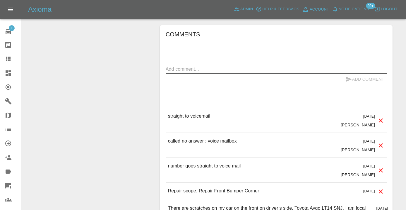
paste textarea "straight to voicemail"
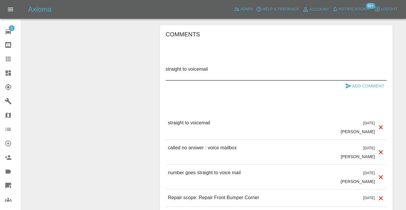
type textarea "straight to voicemail"
click at [348, 83] on icon "submit" at bounding box center [349, 85] width 6 height 5
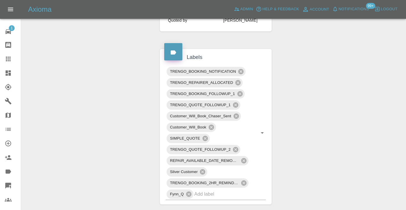
scroll to position [267, 0]
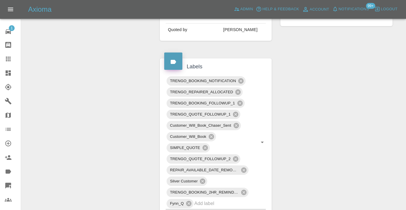
click at [8, 61] on icon at bounding box center [8, 58] width 7 height 7
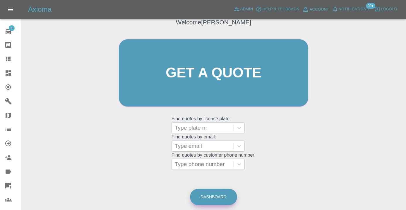
click at [212, 193] on link "Dashboard" at bounding box center [213, 197] width 47 height 16
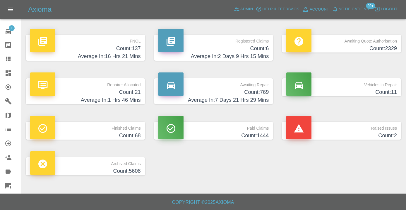
click at [257, 89] on h4 "Count: 769" at bounding box center [213, 92] width 111 height 8
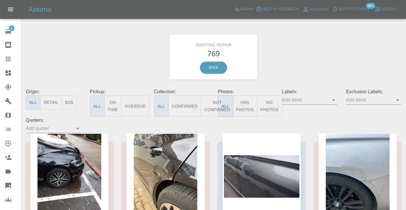
click at [211, 107] on button "Not Confirmed" at bounding box center [217, 105] width 33 height 21
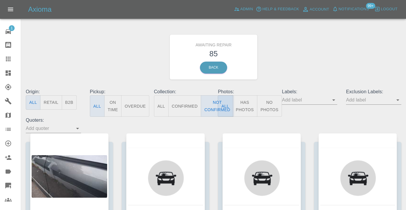
click at [308, 53] on div "Awaiting Repair 85 Back" at bounding box center [213, 57] width 384 height 62
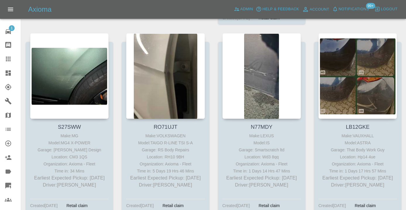
scroll to position [1305, 0]
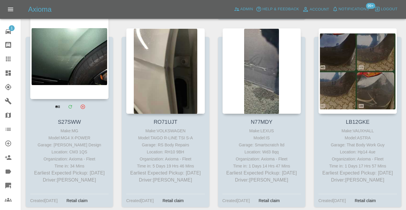
click at [78, 67] on div at bounding box center [69, 56] width 78 height 86
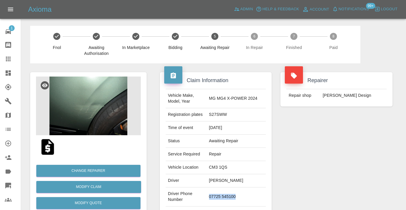
drag, startPoint x: 237, startPoint y: 197, endPoint x: 206, endPoint y: 197, distance: 30.7
click at [207, 197] on td "07725 545100" at bounding box center [236, 196] width 59 height 19
copy td "07725 545100"
click at [332, 141] on div "Repairer Repair shop Leo Design" at bounding box center [336, 150] width 121 height 175
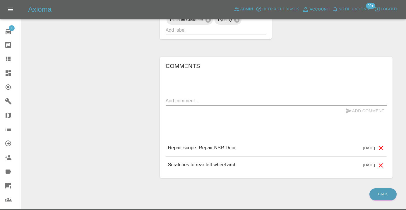
scroll to position [401, 0]
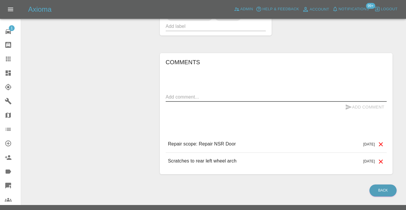
click at [200, 99] on textarea at bounding box center [276, 96] width 221 height 7
type textarea "called no answer : voice mailbox"
click at [352, 107] on icon "submit" at bounding box center [348, 106] width 7 height 7
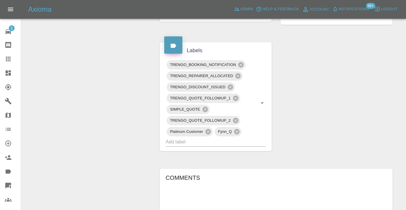
scroll to position [281, 0]
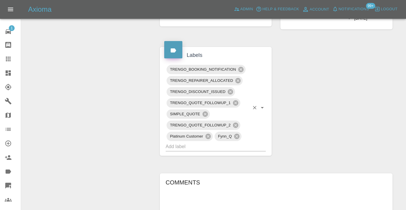
click at [222, 147] on input "text" at bounding box center [208, 146] width 84 height 9
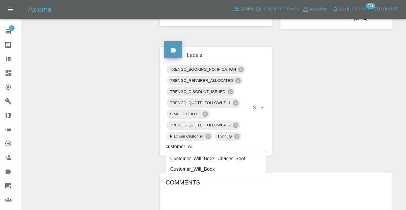
type input "customer_will"
click at [221, 172] on li "Customer_Will_Book" at bounding box center [216, 169] width 100 height 11
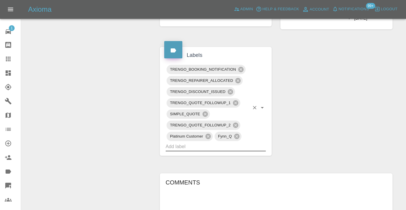
click at [94, 104] on div "Change Repairer Modify Claim Modify Quote Rollback Submit Payment Archive" at bounding box center [88, 55] width 125 height 546
click at [11, 55] on icon at bounding box center [8, 58] width 7 height 7
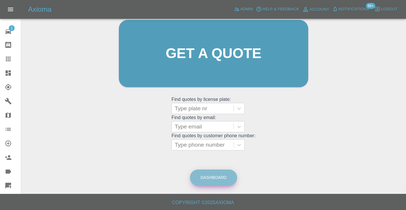
click at [220, 183] on link "Dashboard" at bounding box center [213, 177] width 47 height 16
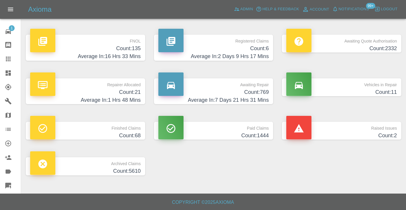
click at [262, 96] on h4 "Average In: 7 Days 21 Hrs 31 Mins" at bounding box center [213, 100] width 111 height 8
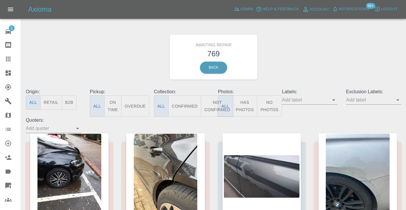
click at [213, 99] on button "Not Confirmed" at bounding box center [217, 105] width 33 height 21
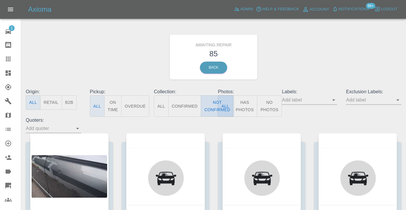
type button "false"
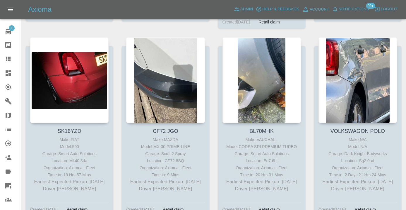
scroll to position [1686, 0]
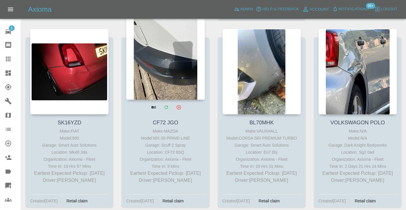
click at [174, 66] on div at bounding box center [165, 57] width 78 height 86
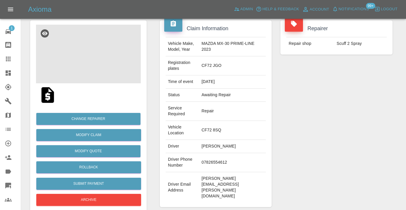
scroll to position [47, 0]
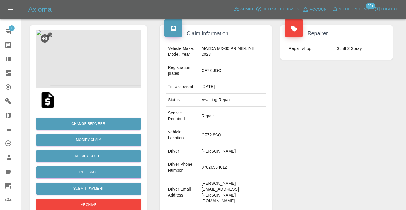
click at [213, 168] on td "07826554612" at bounding box center [232, 167] width 67 height 19
copy td "07826554612"
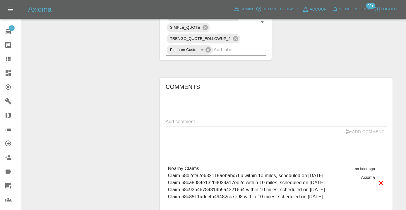
scroll to position [392, 0]
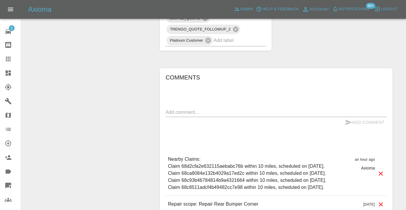
click at [193, 109] on textarea at bounding box center [276, 112] width 221 height 7
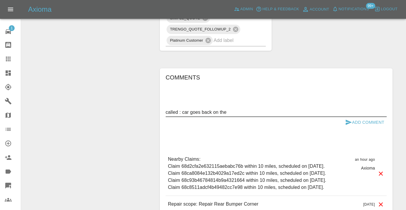
drag, startPoint x: 392, startPoint y: 47, endPoint x: 400, endPoint y: 40, distance: 11.0
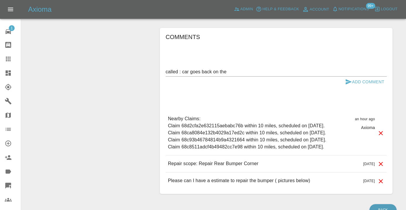
scroll to position [435, 0]
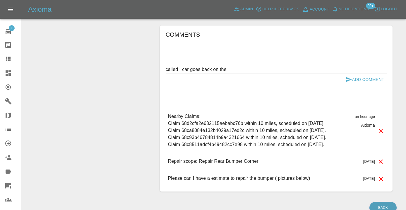
click at [242, 66] on textarea "called : car goes back on the" at bounding box center [276, 69] width 221 height 7
type textarea "called : car goes back on the 7th , has to be before"
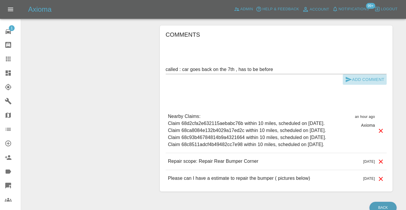
click at [358, 74] on button "Add Comment" at bounding box center [365, 79] width 44 height 11
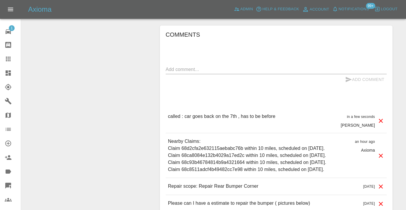
click at [208, 38] on div "Comments x Add Comment called : car goes back on the 7th , has to be before in …" at bounding box center [276, 121] width 221 height 182
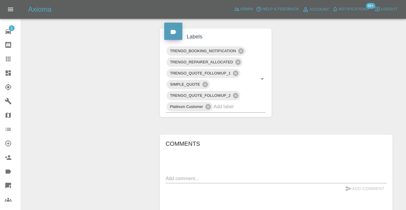
scroll to position [311, 0]
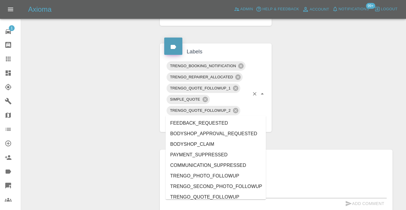
click at [230, 117] on input "text" at bounding box center [232, 121] width 36 height 9
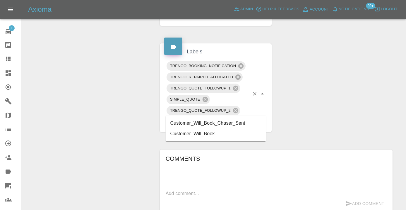
type input "customer_wil"
click at [213, 134] on li "Customer_Will_Book" at bounding box center [216, 133] width 100 height 11
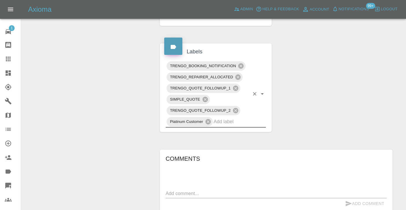
click at [107, 88] on div "Change Repairer Modify Claim Modify Quote Rollback Submit Payment Archive" at bounding box center [88, 50] width 125 height 597
click at [10, 60] on icon at bounding box center [8, 58] width 7 height 7
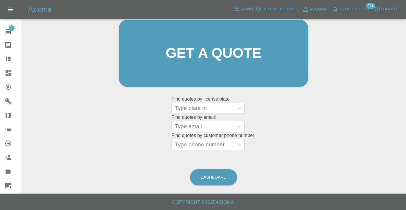
scroll to position [45, 0]
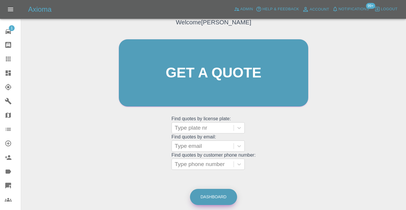
click at [214, 198] on link "Dashboard" at bounding box center [213, 197] width 47 height 16
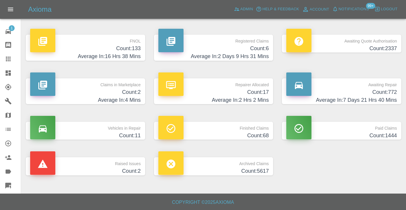
click at [389, 92] on h4 "Count: 772" at bounding box center [341, 92] width 111 height 8
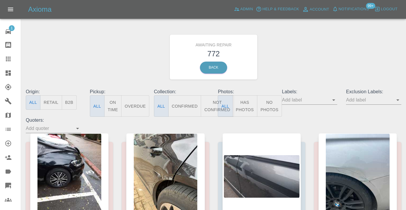
click at [211, 102] on button "Not Confirmed" at bounding box center [217, 105] width 33 height 21
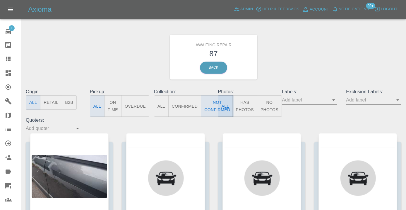
click at [314, 59] on div "Awaiting Repair 87 Back" at bounding box center [213, 57] width 384 height 62
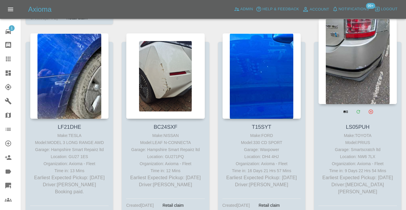
scroll to position [903, 0]
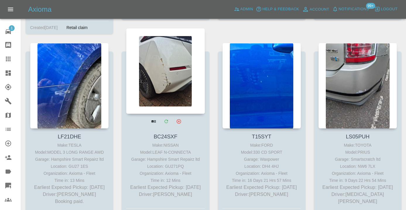
click at [164, 73] on div at bounding box center [165, 71] width 78 height 86
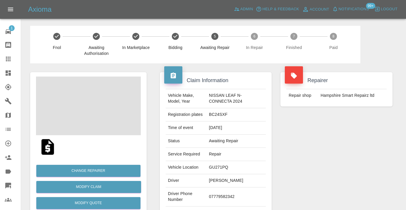
click at [227, 195] on td "07779582342" at bounding box center [236, 196] width 59 height 19
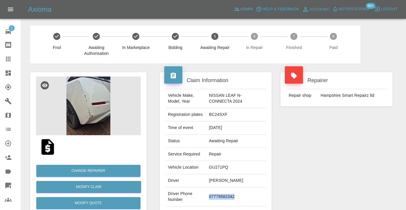
click at [227, 195] on td "07779582342" at bounding box center [236, 196] width 59 height 19
copy td "07779582342"
click at [289, 169] on div "Repairer Repair shop Hampshire Smart Repairz ltd" at bounding box center [336, 150] width 121 height 175
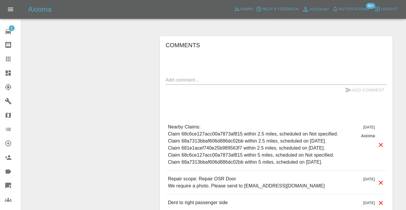
scroll to position [408, 0]
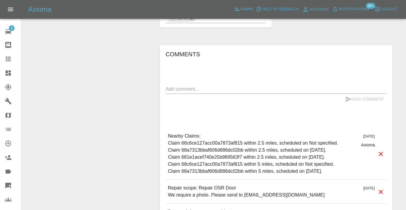
click at [168, 90] on textarea at bounding box center [276, 89] width 221 height 7
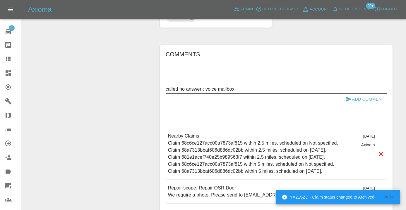
click at [199, 87] on textarea "called no answer : voice mailbox" at bounding box center [276, 89] width 221 height 7
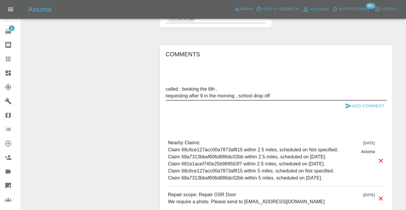
type textarea "called : booking the 6th . requesting after 9 in the morning , school drop off"
click at [362, 104] on button "Add Comment" at bounding box center [365, 105] width 44 height 11
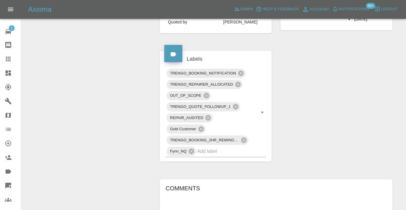
scroll to position [274, 0]
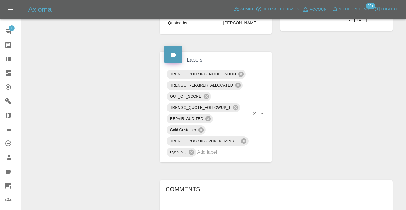
click at [232, 153] on input "text" at bounding box center [223, 151] width 52 height 9
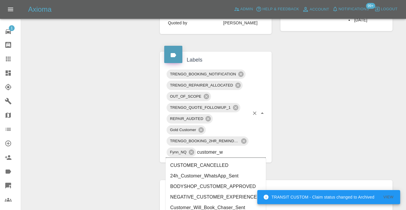
type input "customer_wi"
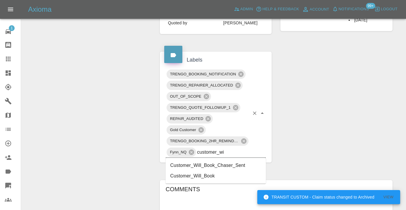
click at [193, 176] on li "Customer_Will_Book" at bounding box center [216, 175] width 100 height 11
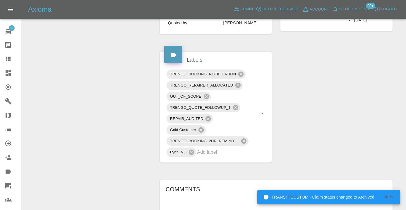
click at [116, 107] on div "Change Repairer Modify Claim Modify Quote Rollback Submit Payment Archive" at bounding box center [88, 91] width 125 height 603
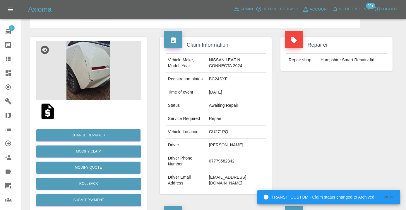
scroll to position [33, 0]
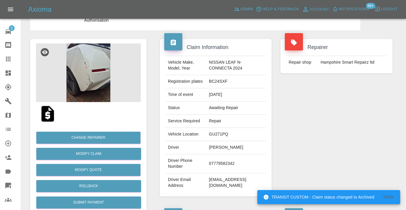
click at [10, 57] on icon at bounding box center [8, 59] width 5 height 5
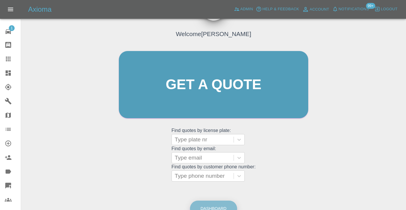
click at [217, 202] on link "Dashboard" at bounding box center [213, 208] width 47 height 16
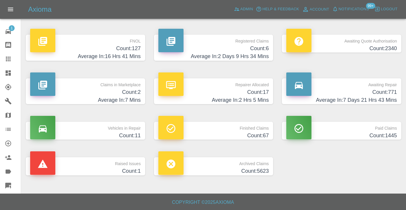
click at [382, 97] on h4 "Average In: 7 Days 21 Hrs 43 Mins" at bounding box center [341, 100] width 111 height 8
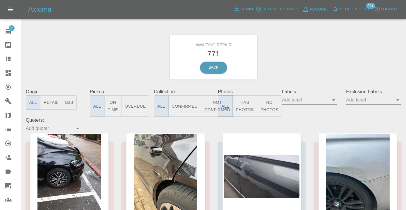
click at [217, 101] on button "Not Confirmed" at bounding box center [217, 105] width 33 height 21
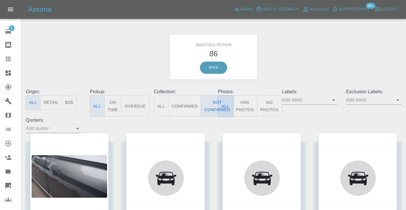
click at [321, 45] on div "Awaiting Repair 86 Back" at bounding box center [213, 57] width 384 height 62
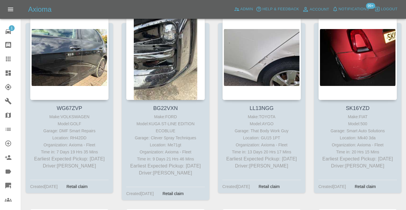
scroll to position [1703, 0]
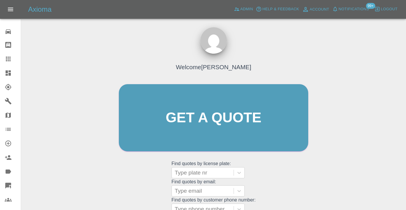
scroll to position [64, 0]
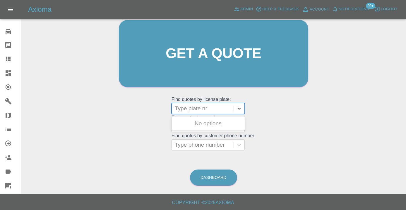
click at [197, 109] on div at bounding box center [203, 108] width 56 height 8
type input "ey21"
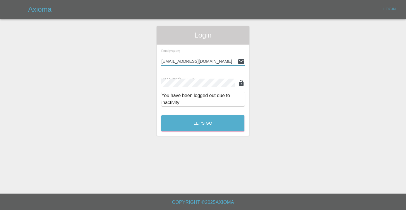
type input "[EMAIL_ADDRESS][DOMAIN_NAME]"
click at [203, 123] on button "Let's Go" at bounding box center [202, 123] width 83 height 16
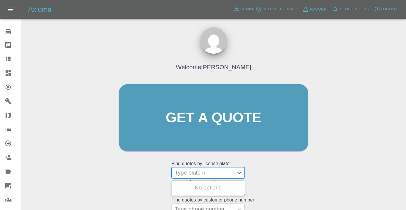
click at [192, 171] on div at bounding box center [203, 172] width 56 height 8
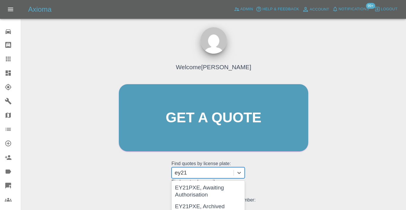
type input "ey21"
drag, startPoint x: 284, startPoint y: 177, endPoint x: 290, endPoint y: 172, distance: 8.7
click at [284, 177] on div "Welcome [PERSON_NAME] Get a quote Get a quote Find quotes by license plate: EY2…" at bounding box center [214, 128] width 202 height 177
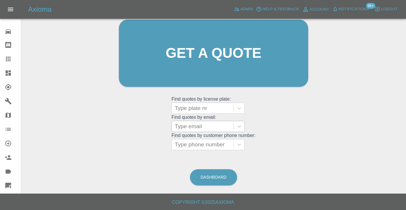
scroll to position [64, 0]
click at [203, 108] on div at bounding box center [203, 108] width 56 height 8
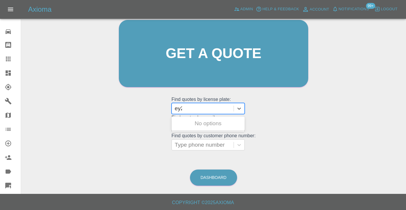
type input "ey21"
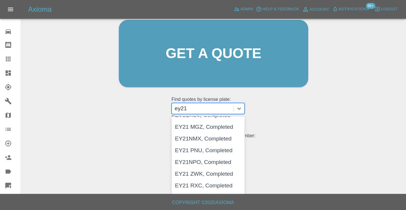
scroll to position [0, 0]
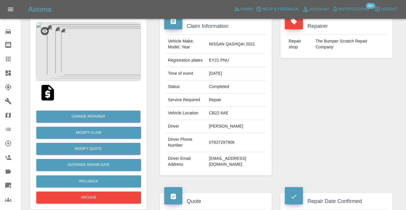
scroll to position [52, 0]
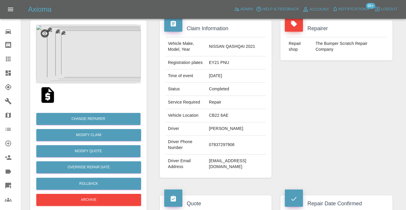
click at [252, 173] on td "[EMAIL_ADDRESS][DOMAIN_NAME]" at bounding box center [236, 163] width 59 height 19
copy div "[EMAIL_ADDRESS][DOMAIN_NAME]"
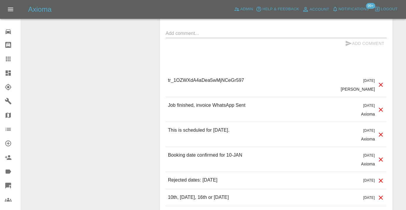
scroll to position [381, 0]
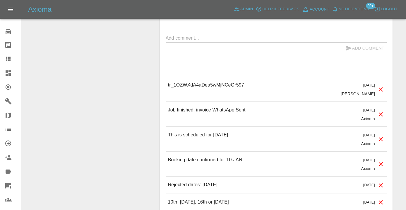
click at [224, 35] on div "Comments x Add Comment tr_1OZWXdA4aDea5wMjNCeGr597 [DATE] [PERSON_NAME] tr_1OZW…" at bounding box center [276, 210] width 221 height 422
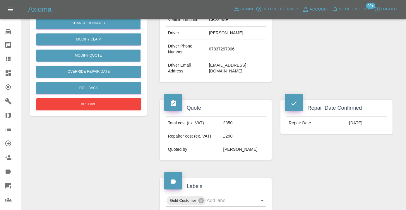
scroll to position [147, 0]
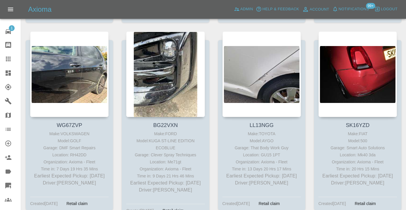
scroll to position [1684, 0]
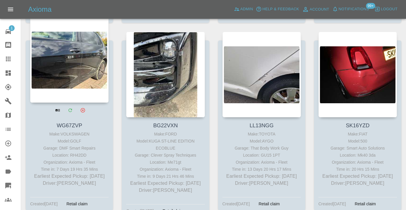
click at [67, 74] on div at bounding box center [69, 60] width 78 height 86
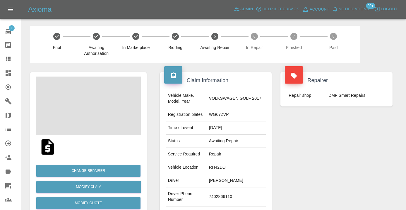
click at [222, 196] on td "7402866110" at bounding box center [236, 196] width 59 height 19
copy td "7402866110"
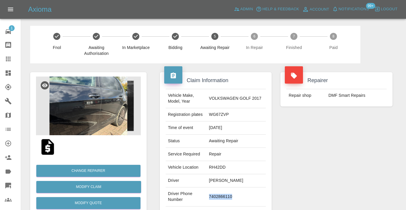
click at [306, 148] on div "Repairer Repair shop DMF Smart Repairs" at bounding box center [336, 150] width 121 height 175
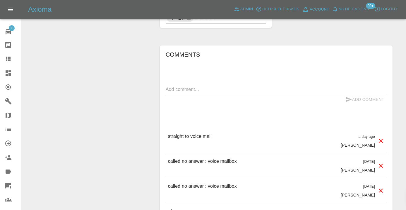
scroll to position [493, 0]
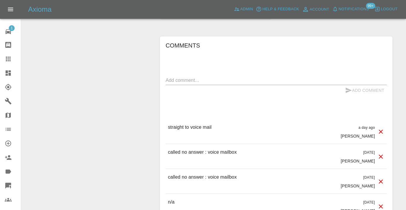
click at [192, 80] on textarea at bounding box center [276, 80] width 221 height 7
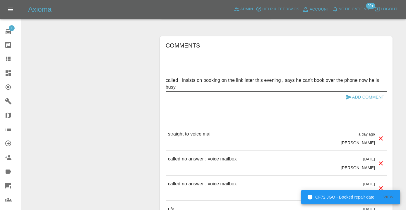
type textarea "called : insists on booking on the link later this evening , says he can't book…"
click at [354, 93] on button "Add Comment" at bounding box center [365, 97] width 44 height 11
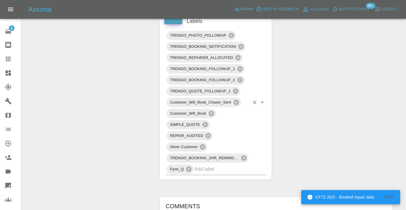
scroll to position [332, 0]
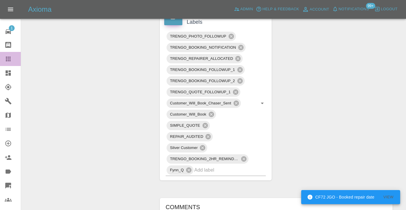
click at [11, 58] on icon at bounding box center [8, 58] width 7 height 7
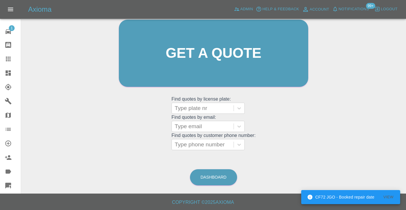
scroll to position [45, 0]
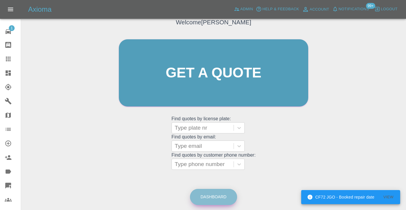
click at [223, 204] on link "Dashboard" at bounding box center [213, 197] width 47 height 16
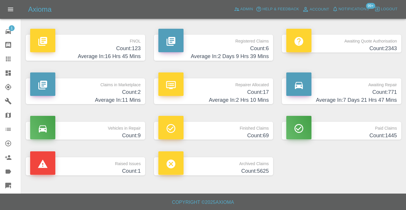
click at [385, 94] on h4 "Count: 771" at bounding box center [341, 92] width 111 height 8
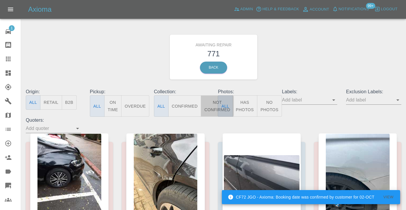
click at [210, 106] on button "Not Confirmed" at bounding box center [217, 105] width 33 height 21
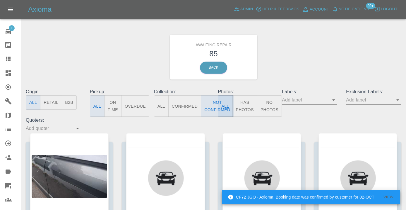
click at [334, 44] on div "Awaiting Repair 85 Back" at bounding box center [213, 57] width 384 height 62
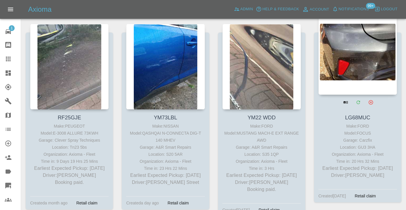
scroll to position [2841, 0]
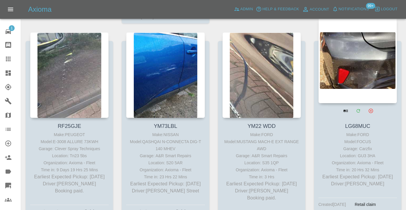
click at [367, 51] on div at bounding box center [358, 61] width 78 height 86
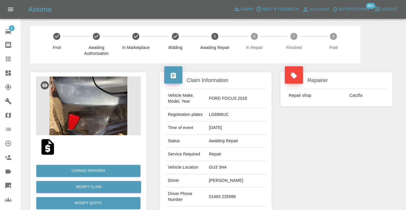
click at [221, 194] on td "01483 235586" at bounding box center [236, 196] width 59 height 19
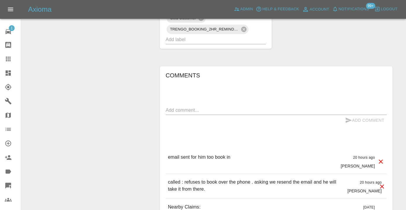
scroll to position [549, 0]
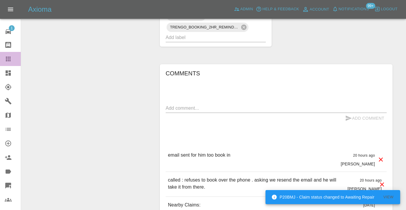
click at [7, 56] on icon at bounding box center [8, 58] width 7 height 7
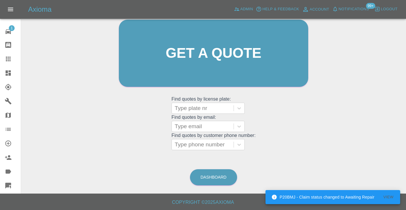
scroll to position [45, 0]
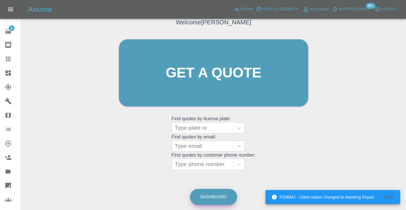
click at [206, 203] on link "Dashboard" at bounding box center [213, 197] width 47 height 16
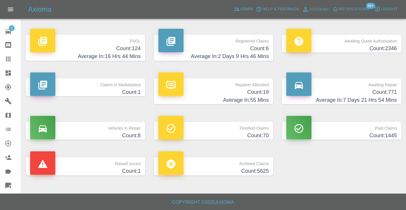
click at [379, 98] on h4 "Average In: 7 Days 21 Hrs 54 Mins" at bounding box center [341, 100] width 111 height 8
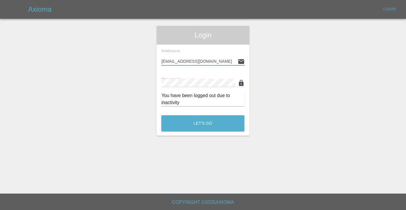
type input "[EMAIL_ADDRESS][DOMAIN_NAME]"
click at [203, 123] on button "Let's Go" at bounding box center [202, 123] width 83 height 16
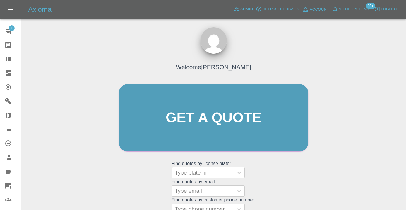
click at [300, 169] on div "Welcome [PERSON_NAME] Get a quote Get a quote Find quotes by license plate: Typ…" at bounding box center [214, 128] width 202 height 177
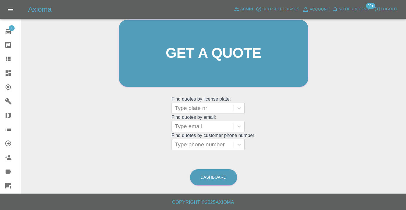
scroll to position [64, 0]
click at [211, 174] on link "Dashboard" at bounding box center [213, 177] width 47 height 16
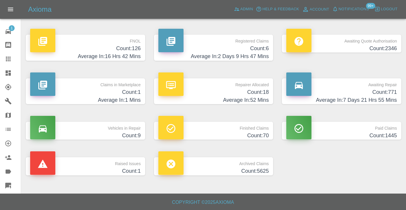
click at [391, 89] on h4 "Count: 771" at bounding box center [341, 92] width 111 height 8
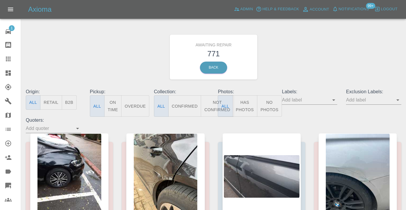
click at [212, 101] on button "Not Confirmed" at bounding box center [217, 105] width 33 height 21
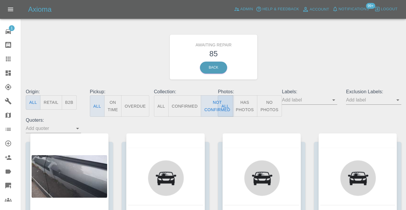
click at [321, 67] on div "Awaiting Repair 85 Back" at bounding box center [213, 57] width 384 height 62
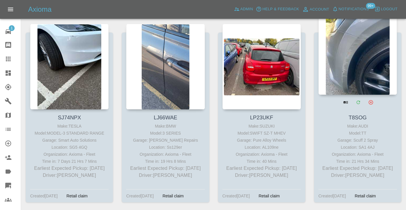
scroll to position [1878, 0]
click at [349, 58] on div at bounding box center [358, 52] width 78 height 86
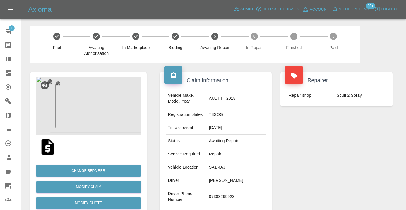
click at [223, 196] on td "07383299923" at bounding box center [236, 196] width 59 height 19
copy td "07383299923"
click at [359, 149] on div "Repairer Repair shop Scuff 2 Spray" at bounding box center [336, 150] width 121 height 175
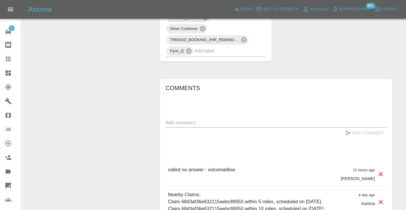
scroll to position [401, 0]
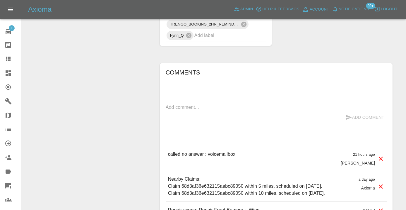
click at [214, 108] on textarea at bounding box center [276, 107] width 221 height 7
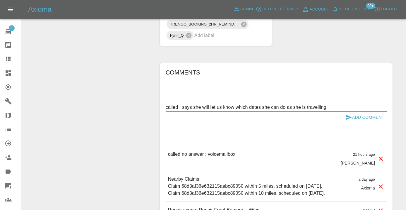
type textarea "called : says she will let us know which dates she can do as she is travelling"
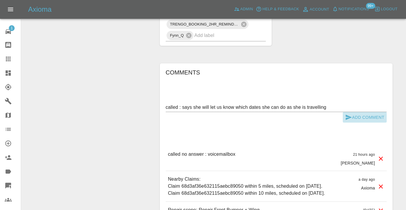
click at [346, 115] on icon "submit" at bounding box center [349, 117] width 6 height 5
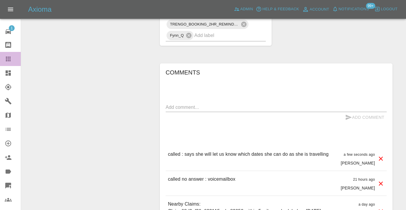
click at [9, 59] on icon at bounding box center [8, 59] width 5 height 5
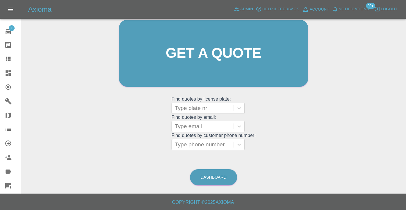
scroll to position [64, 0]
click at [222, 186] on main "Welcome [PERSON_NAME] Get a quote Get a quote Find quotes by license plate: Typ…" at bounding box center [203, 65] width 406 height 258
click at [218, 182] on link "Dashboard" at bounding box center [213, 177] width 47 height 16
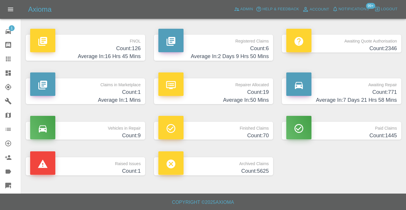
click at [385, 85] on p "Awaiting Repair" at bounding box center [341, 83] width 111 height 10
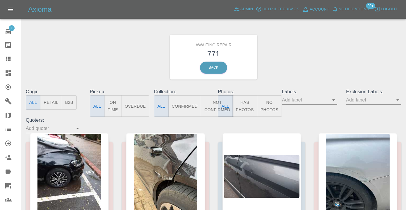
click at [213, 107] on button "Not Confirmed" at bounding box center [217, 105] width 33 height 21
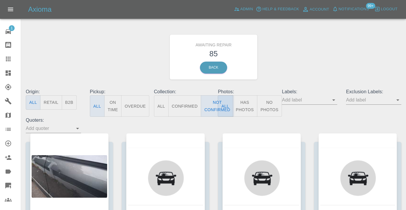
click at [300, 62] on div "Awaiting Repair 85 Back" at bounding box center [213, 57] width 384 height 62
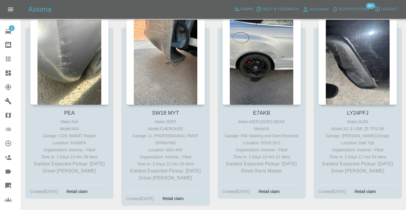
scroll to position [2075, 0]
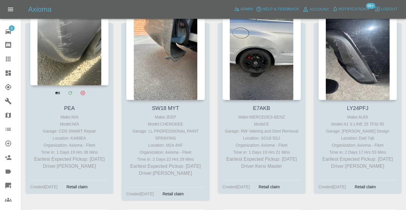
click at [77, 52] on div at bounding box center [69, 43] width 78 height 86
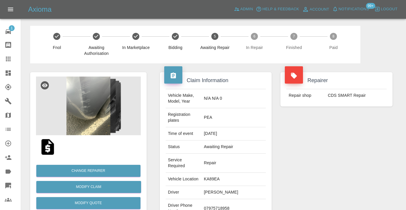
click at [220, 204] on td "07975718958" at bounding box center [234, 208] width 64 height 19
copy td "07975718958"
click at [314, 144] on div "Repairer Repair shop CDS SMART Repair" at bounding box center [336, 159] width 121 height 192
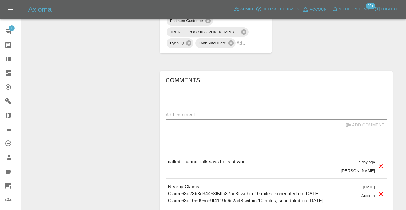
scroll to position [503, 0]
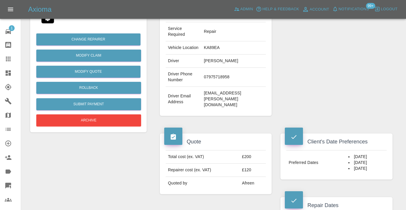
scroll to position [130, 0]
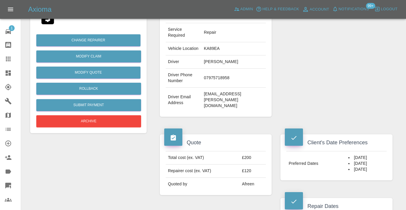
click at [218, 42] on td "KA89EA" at bounding box center [234, 48] width 64 height 13
copy td "KA89EA"
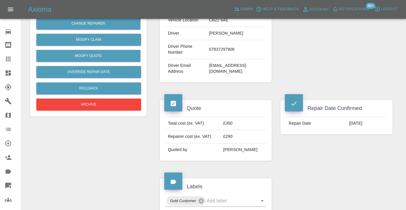
scroll to position [147, 0]
click at [12, 58] on div at bounding box center [13, 58] width 16 height 7
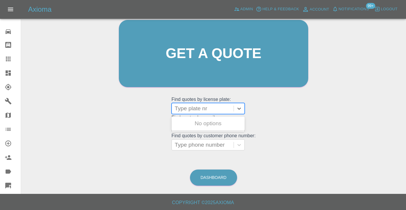
click at [195, 112] on div "Type plate nr" at bounding box center [203, 108] width 62 height 11
type input "fh64"
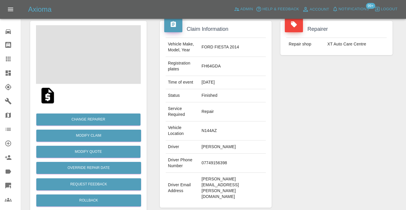
scroll to position [66, 0]
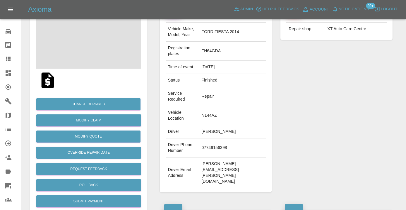
click at [232, 157] on td "[PERSON_NAME][EMAIL_ADDRESS][PERSON_NAME][DOMAIN_NAME]" at bounding box center [232, 172] width 67 height 30
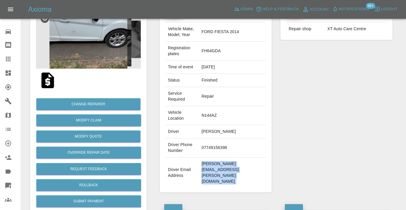
copy div "[PERSON_NAME][EMAIL_ADDRESS][PERSON_NAME][DOMAIN_NAME]"
drag, startPoint x: 242, startPoint y: 49, endPoint x: 218, endPoint y: 49, distance: 24.0
click at [218, 49] on td "FH64GDA" at bounding box center [232, 51] width 67 height 19
copy td "FH64GDA"
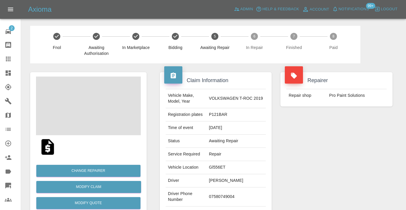
click at [339, 156] on div "Repairer Repair shop Pro Paint Solutions" at bounding box center [336, 150] width 121 height 175
click at [236, 193] on td "07580749004" at bounding box center [236, 196] width 59 height 19
copy td "07580749004"
click at [318, 152] on div "Repairer Repair shop Pro Paint Solutions" at bounding box center [336, 150] width 121 height 175
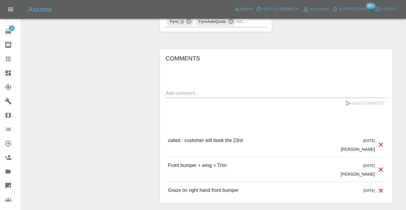
scroll to position [476, 0]
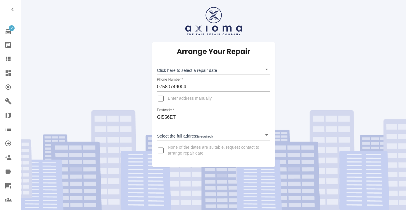
click at [177, 72] on body "2 Repair home Bodyshop home Claims Dashboard Explorer Garages Map Organization …" at bounding box center [203, 105] width 406 height 210
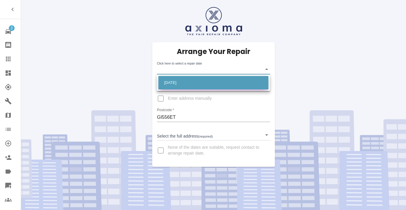
click at [179, 81] on li "[DATE]" at bounding box center [213, 82] width 110 height 13
type input "[DATE]T00:00:00.000Z"
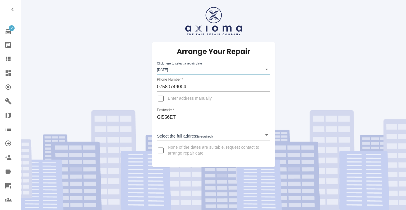
click at [179, 135] on body "2 Repair home Bodyshop home Claims Dashboard Explorer Garages Map Organization …" at bounding box center [203, 105] width 406 height 210
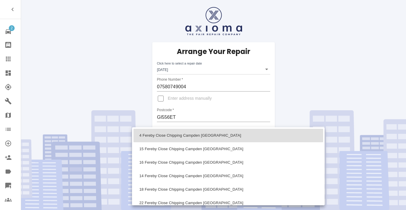
click at [73, 45] on div at bounding box center [203, 105] width 406 height 210
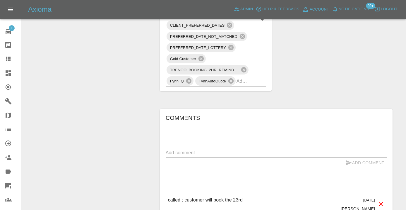
scroll to position [424, 0]
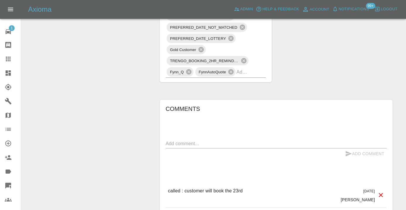
click at [236, 140] on textarea at bounding box center [276, 143] width 221 height 7
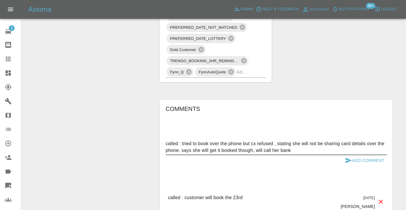
type textarea "called : tried to book over the phone but cx refused , stating she will not be …"
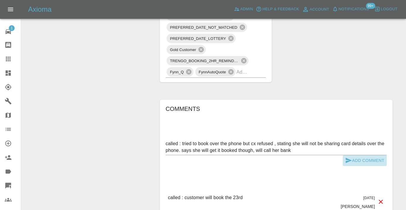
click at [368, 155] on button "Add Comment" at bounding box center [365, 160] width 44 height 11
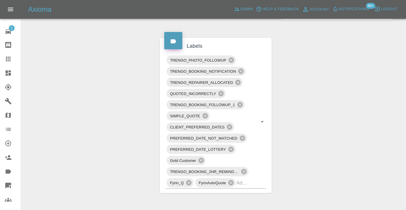
scroll to position [312, 0]
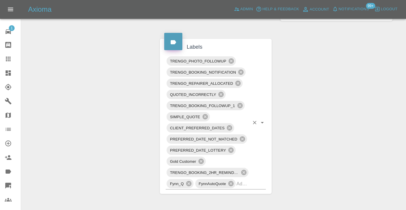
click at [257, 173] on div "TRENGO_PHOTO_FOLLOWUP TRENGO_BOOKING_NOTIFICATION TRENGO_REPAIRER_ALLOCATED QUO…" at bounding box center [216, 122] width 100 height 134
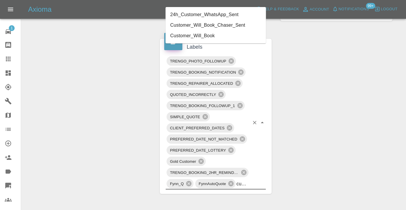
type input "customer_wil"
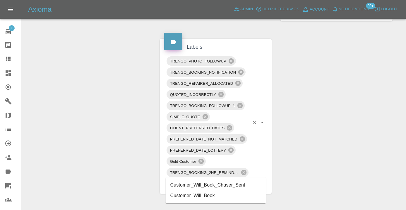
click at [209, 193] on li "Customer_Will_Book" at bounding box center [216, 195] width 100 height 11
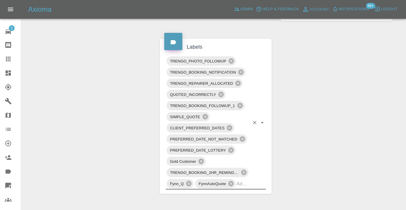
click at [77, 94] on div "Change Repairer Modify Claim Modify Quote Rollback Submit Payment Archive" at bounding box center [88, 74] width 125 height 647
click at [7, 59] on icon at bounding box center [8, 58] width 7 height 7
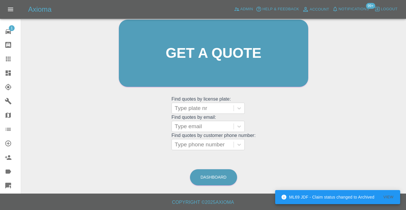
scroll to position [64, 0]
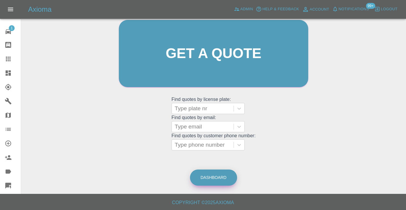
click at [218, 178] on link "Dashboard" at bounding box center [213, 177] width 47 height 16
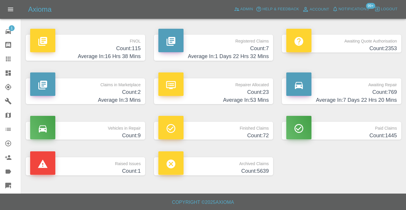
click at [377, 98] on h4 "Average In: 7 Days 22 Hrs 20 Mins" at bounding box center [341, 100] width 111 height 8
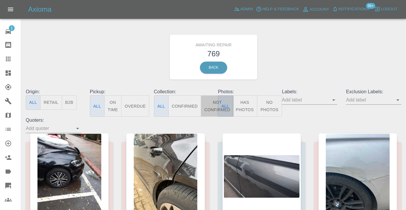
click at [210, 101] on button "Not Confirmed" at bounding box center [217, 105] width 33 height 21
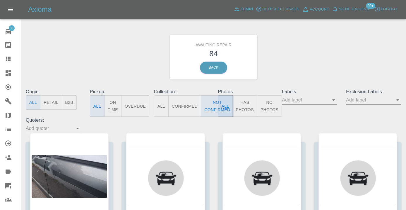
click at [302, 60] on div "Awaiting Repair 84 Back" at bounding box center [213, 57] width 384 height 62
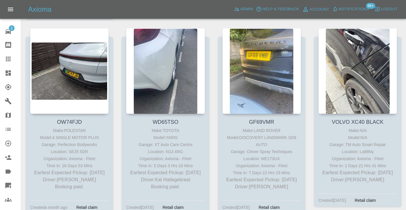
scroll to position [2254, 0]
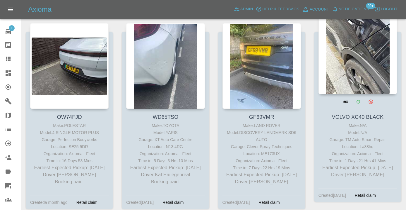
click at [368, 55] on div at bounding box center [358, 51] width 78 height 86
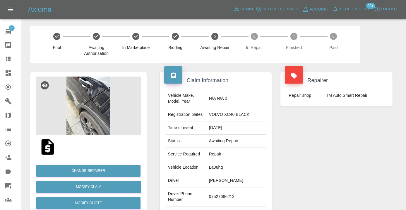
click at [230, 194] on td "07527686213" at bounding box center [236, 196] width 59 height 19
copy td "07527686213"
click at [319, 155] on div "Repairer Repair shop TM Auto Smart Repair" at bounding box center [336, 150] width 121 height 175
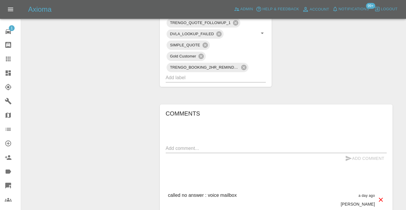
scroll to position [363, 0]
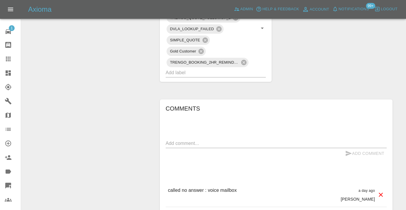
click at [197, 140] on textarea at bounding box center [276, 143] width 221 height 7
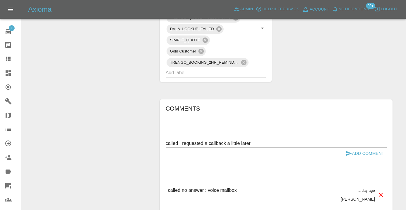
type textarea "called : requested a callback a little later"
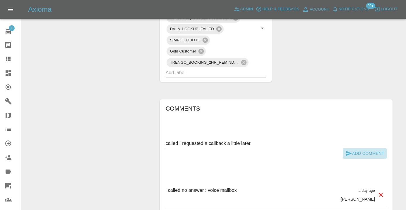
click at [347, 151] on icon "submit" at bounding box center [349, 153] width 6 height 5
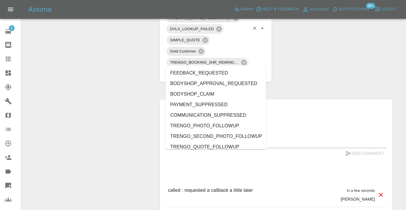
click at [208, 68] on input "text" at bounding box center [208, 72] width 84 height 9
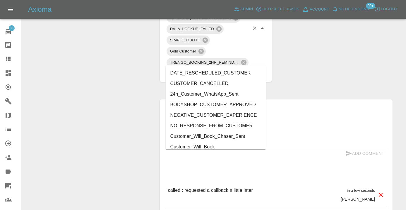
type input "cust"
click at [211, 147] on li "Customer_Will_Book" at bounding box center [216, 146] width 100 height 11
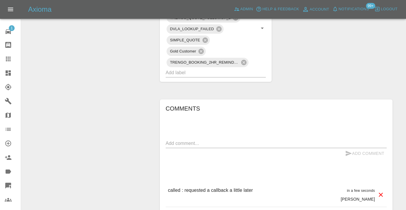
click at [10, 57] on icon at bounding box center [8, 59] width 5 height 5
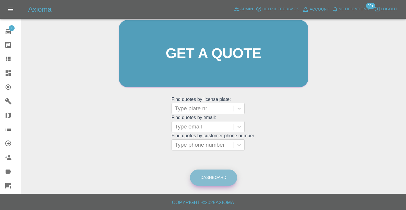
click at [204, 176] on link "Dashboard" at bounding box center [213, 177] width 47 height 16
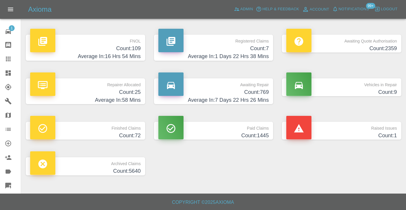
click at [262, 95] on h4 "Count: 769" at bounding box center [213, 92] width 111 height 8
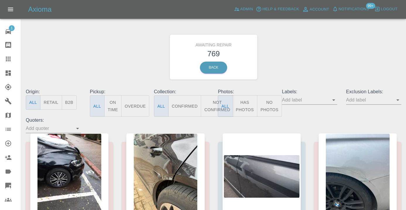
click at [211, 109] on button "Not Confirmed" at bounding box center [217, 105] width 33 height 21
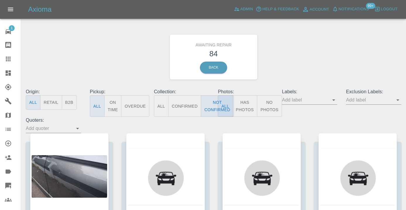
click at [304, 56] on div "Awaiting Repair 84 Back" at bounding box center [213, 57] width 384 height 62
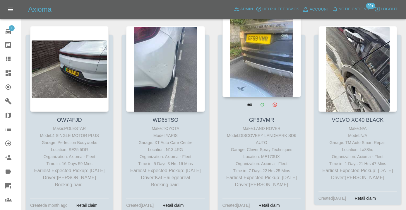
scroll to position [2261, 0]
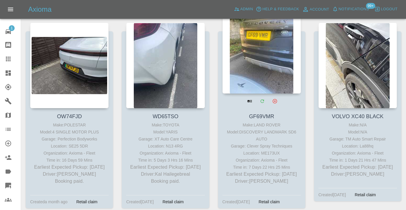
click at [245, 54] on div at bounding box center [262, 51] width 78 height 86
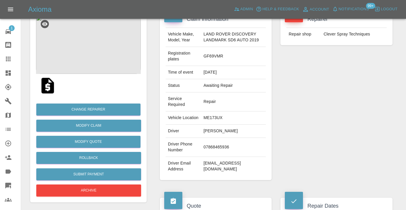
scroll to position [77, 0]
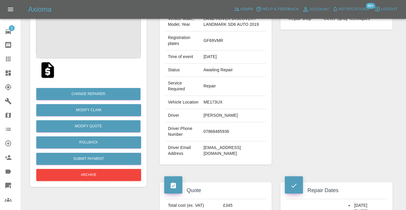
click at [213, 137] on td "07868465936" at bounding box center [233, 131] width 65 height 19
copy td "07868465936"
click at [314, 109] on div "Repairer Repair shop Clever Spray Techniques" at bounding box center [336, 80] width 121 height 187
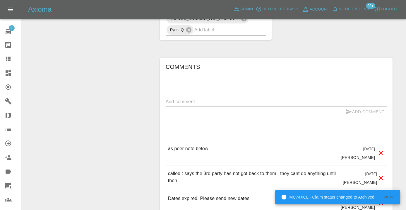
scroll to position [489, 0]
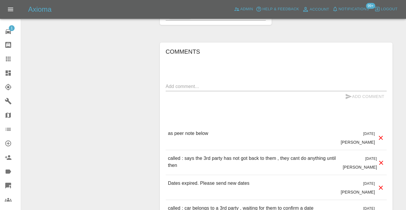
click at [199, 89] on textarea at bounding box center [276, 86] width 221 height 7
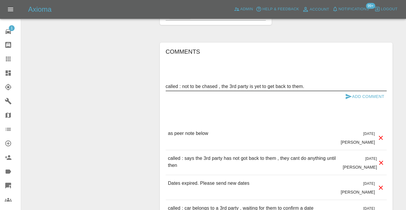
type textarea "called : not to be chased , the 3rd party is yet to get back to them."
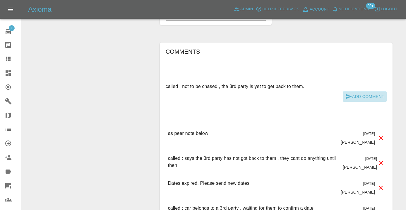
click at [343, 99] on button "Add Comment" at bounding box center [365, 96] width 44 height 11
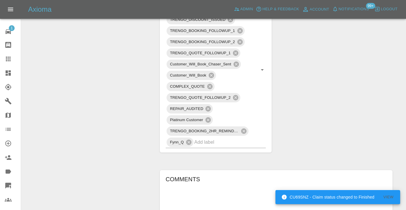
scroll to position [348, 0]
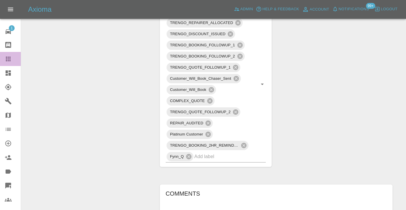
click at [12, 63] on link "Claims" at bounding box center [10, 59] width 21 height 14
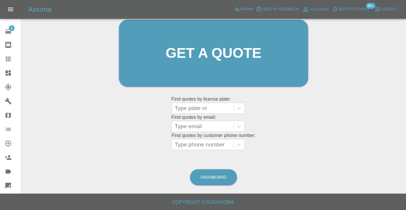
scroll to position [45, 0]
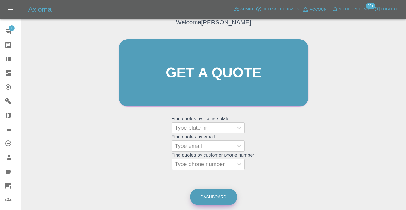
click at [213, 194] on link "Dashboard" at bounding box center [213, 197] width 47 height 16
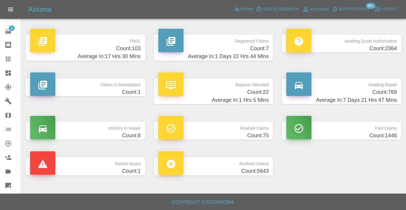
click at [386, 93] on h4 "Count: 769" at bounding box center [341, 92] width 111 height 8
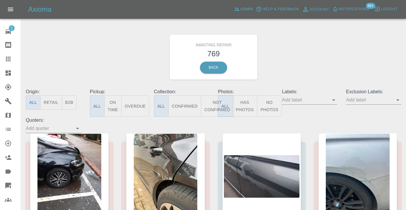
click at [214, 104] on button "Not Confirmed" at bounding box center [217, 105] width 33 height 21
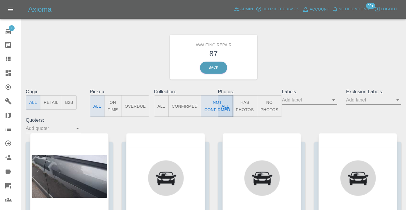
click at [337, 54] on div "Awaiting Repair 87 Back" at bounding box center [213, 57] width 384 height 62
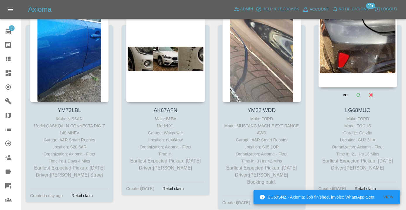
scroll to position [2840, 0]
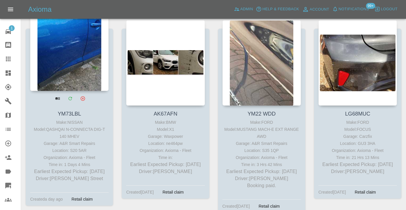
click at [68, 54] on div at bounding box center [69, 48] width 78 height 86
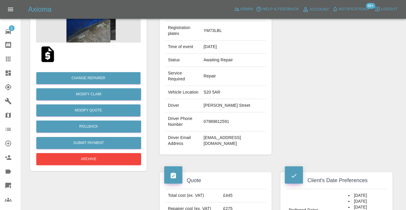
scroll to position [98, 0]
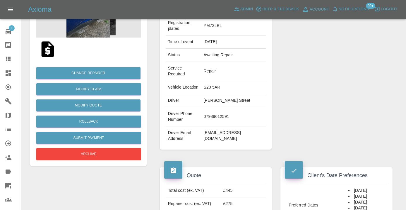
click at [213, 122] on td "07989612591" at bounding box center [233, 116] width 65 height 19
copy td "07989612591"
click at [290, 99] on div "Repairer Repair shop A&R Smart Repairs" at bounding box center [336, 62] width 121 height 192
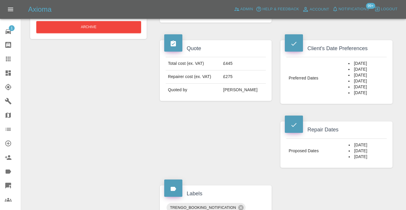
scroll to position [220, 0]
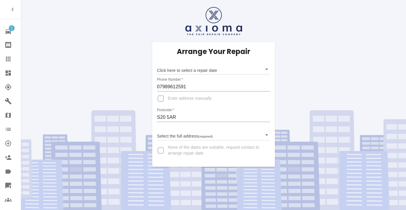
click at [179, 70] on body "1 Repair home Bodyshop home Claims Dashboard Explorer Garages Map Organization …" at bounding box center [203, 105] width 406 height 210
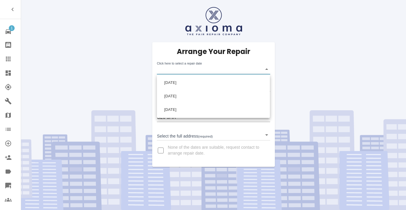
click at [367, 91] on div at bounding box center [203, 105] width 406 height 210
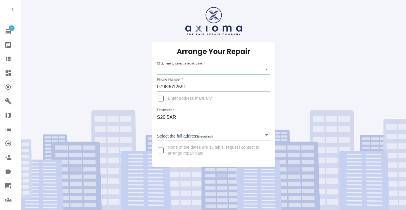
click at [186, 71] on body "1 Repair home Bodyshop home Claims Dashboard Explorer Garages Map Organization …" at bounding box center [203, 105] width 406 height 210
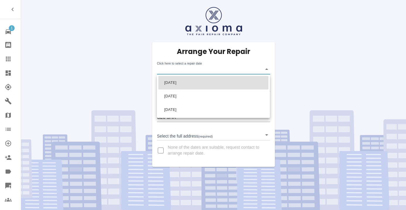
click at [93, 44] on div at bounding box center [203, 105] width 406 height 210
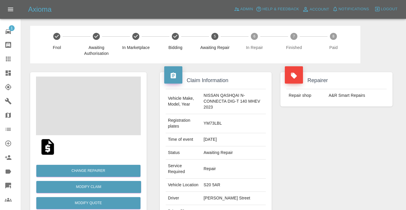
click at [354, 177] on div "Repairer Repair shop A&R Smart Repairs" at bounding box center [336, 159] width 121 height 192
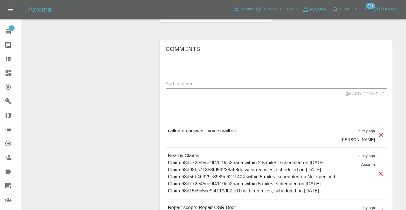
scroll to position [524, 0]
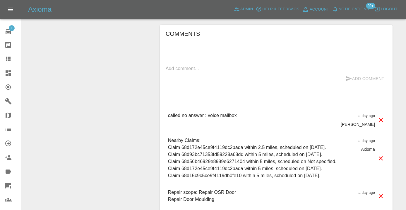
click at [180, 72] on textarea at bounding box center [276, 68] width 221 height 7
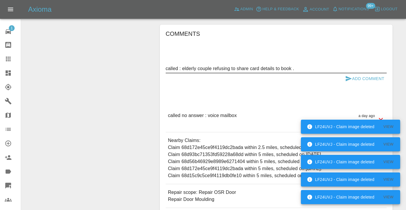
type textarea "called : elderly couple refusing to share card details to book ."
click at [349, 81] on icon "submit" at bounding box center [349, 78] width 6 height 5
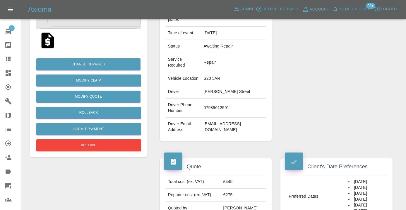
scroll to position [101, 0]
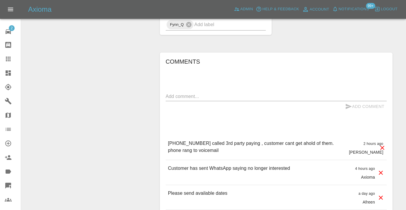
scroll to position [442, 0]
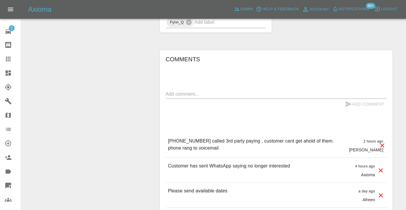
click at [147, 75] on div "Change Repairer Modify Claim Modify Quote Rollback Submit Payment Archive" at bounding box center [88, 37] width 125 height 833
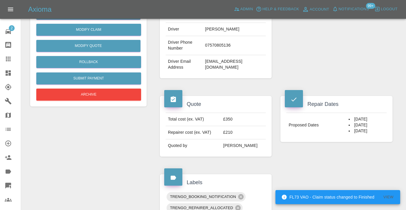
scroll to position [157, 0]
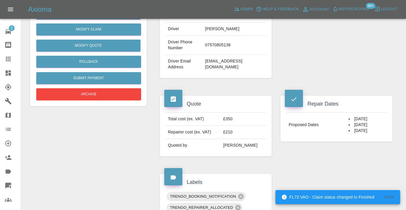
click at [254, 60] on td "[EMAIL_ADDRESS][DOMAIN_NAME]" at bounding box center [234, 64] width 63 height 19
copy div "[EMAIL_ADDRESS][DOMAIN_NAME]"
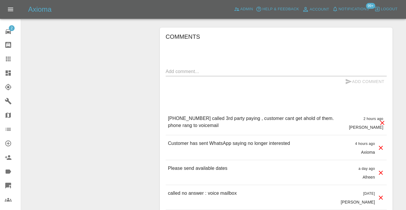
scroll to position [463, 0]
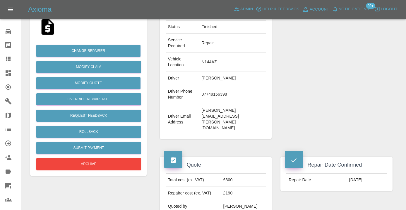
scroll to position [119, 0]
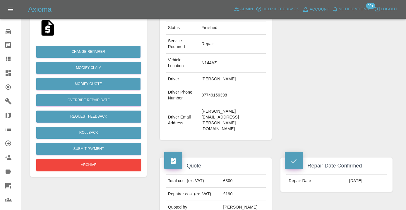
click at [242, 86] on td "07749156398" at bounding box center [232, 95] width 67 height 19
copy td "07749156398"
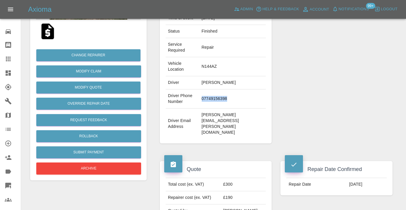
scroll to position [113, 0]
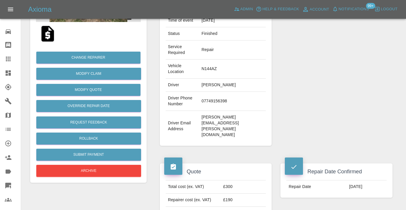
click at [231, 111] on td "[PERSON_NAME][EMAIL_ADDRESS][PERSON_NAME][DOMAIN_NAME]" at bounding box center [232, 126] width 67 height 30
copy div "[PERSON_NAME][EMAIL_ADDRESS][PERSON_NAME][DOMAIN_NAME]"
click at [226, 59] on td "N144AZ" at bounding box center [232, 68] width 67 height 19
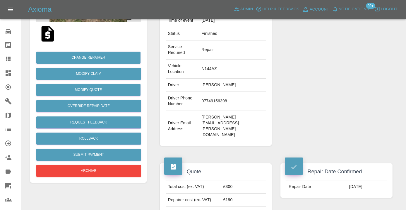
click at [226, 59] on td "N144AZ" at bounding box center [232, 68] width 67 height 19
copy td "N144AZ"
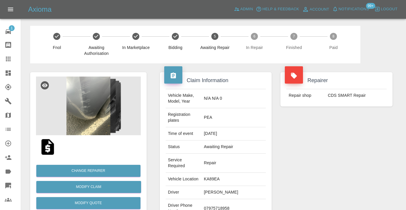
scroll to position [130, 0]
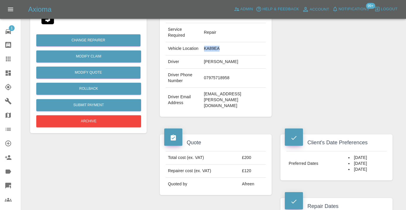
click at [10, 58] on icon at bounding box center [8, 59] width 5 height 5
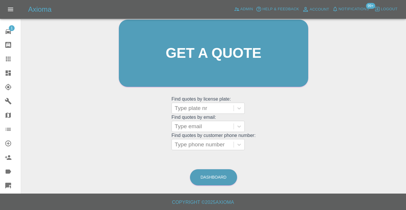
scroll to position [45, 0]
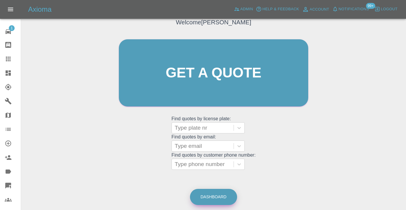
click at [220, 198] on link "Dashboard" at bounding box center [213, 197] width 47 height 16
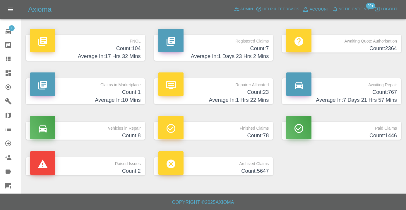
click at [389, 95] on h4 "Count: 767" at bounding box center [341, 92] width 111 height 8
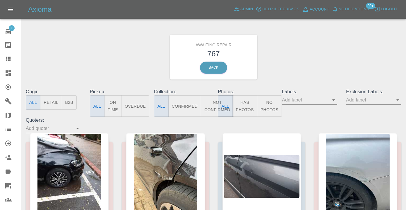
click at [210, 104] on button "Not Confirmed" at bounding box center [217, 105] width 33 height 21
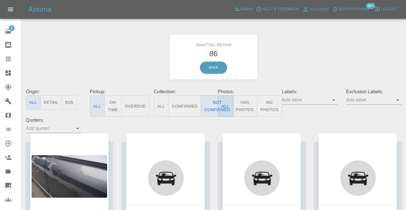
click at [301, 53] on div "Awaiting Repair 86 Back" at bounding box center [213, 57] width 384 height 62
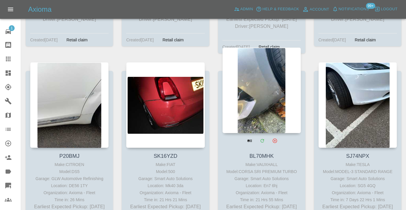
scroll to position [1644, 0]
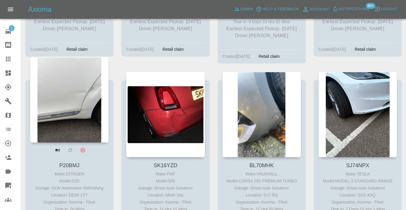
click at [74, 92] on div at bounding box center [69, 100] width 78 height 86
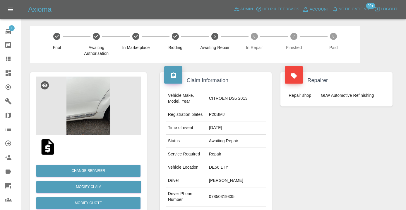
click at [237, 187] on td "07850319335" at bounding box center [236, 196] width 59 height 19
copy td "07850319335"
click at [374, 159] on div "Repairer Repair shop GLW Automotive Refinishing" at bounding box center [336, 150] width 121 height 175
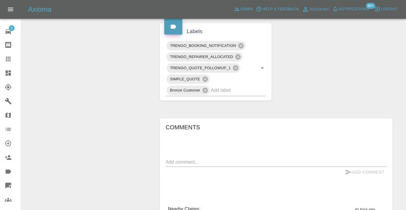
scroll to position [305, 0]
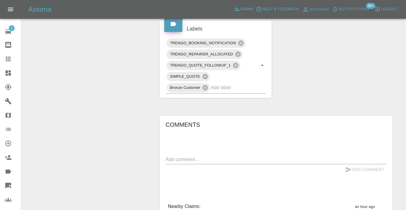
click at [190, 155] on div "x" at bounding box center [276, 159] width 221 height 9
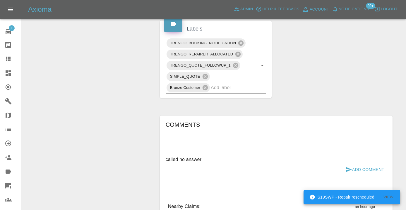
type textarea "called no answer"
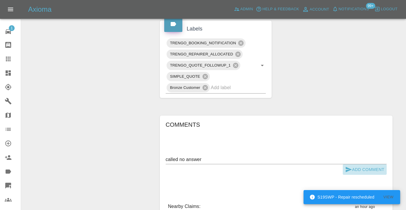
click at [348, 167] on icon "submit" at bounding box center [349, 169] width 6 height 5
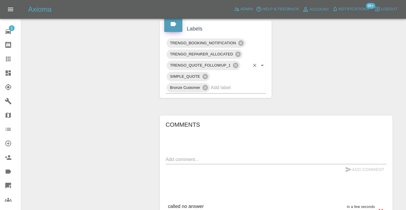
click at [225, 83] on input "text" at bounding box center [230, 87] width 39 height 9
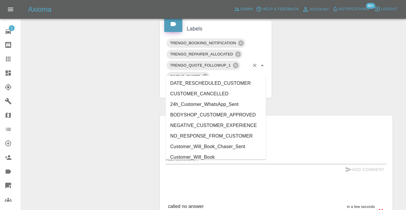
type input "cust"
click at [216, 157] on li "Customer_Will_Book" at bounding box center [216, 157] width 100 height 11
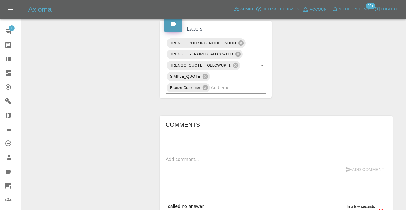
click at [101, 107] on div "Change Repairer Modify Claim Modify Quote Rollback Submit Payment Archive" at bounding box center [88, 40] width 125 height 563
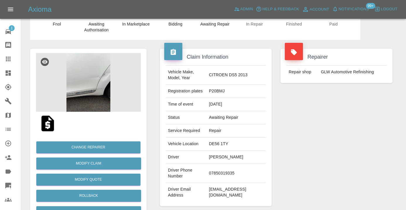
scroll to position [22, 0]
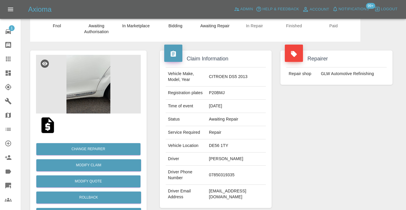
click at [7, 57] on icon at bounding box center [8, 59] width 5 height 5
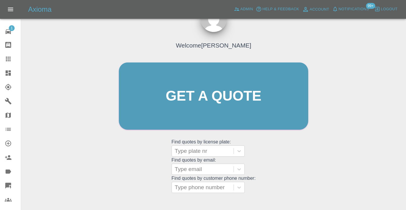
click at [283, 163] on div "Welcome [PERSON_NAME] Get a quote Get a quote Find quotes by license plate: Typ…" at bounding box center [214, 107] width 202 height 177
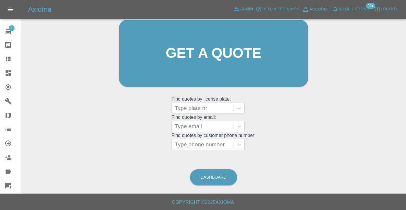
scroll to position [64, 0]
click at [219, 173] on link "Dashboard" at bounding box center [213, 177] width 47 height 16
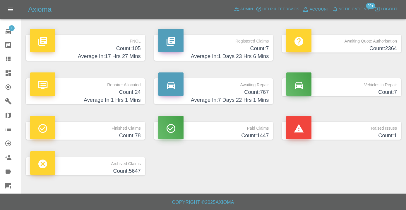
click at [254, 91] on h4 "Count: 767" at bounding box center [213, 92] width 111 height 8
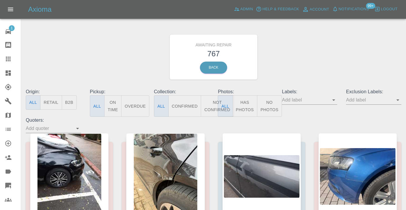
click at [212, 104] on button "Not Confirmed" at bounding box center [217, 105] width 33 height 21
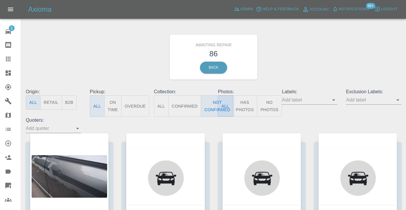
click at [319, 68] on div "Awaiting Repair 86 Back" at bounding box center [213, 57] width 384 height 62
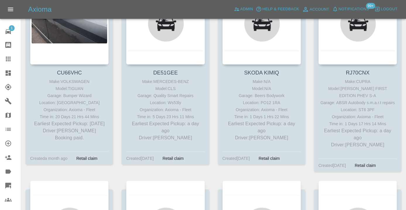
scroll to position [169, 0]
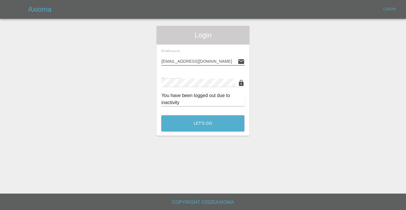
type input "Castrokhonqwana@gmail.com"
click at [203, 123] on button "Let's Go" at bounding box center [202, 123] width 83 height 16
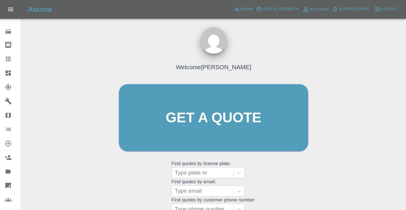
click at [268, 175] on div "Welcome Castro Get a quote Get a quote Find quotes by license plate: Type plate…" at bounding box center [214, 128] width 202 height 177
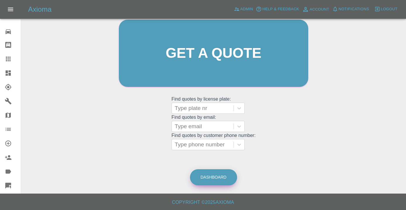
scroll to position [64, 0]
click at [224, 175] on link "Dashboard" at bounding box center [213, 177] width 47 height 16
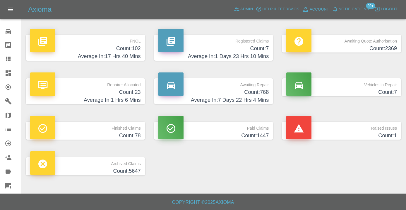
click at [252, 83] on p "Awaiting Repair" at bounding box center [213, 83] width 111 height 10
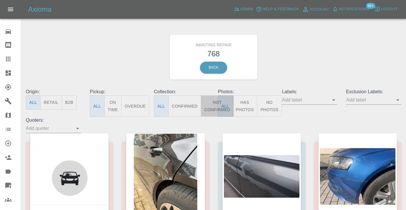
click at [211, 107] on button "Not Confirmed" at bounding box center [217, 105] width 33 height 21
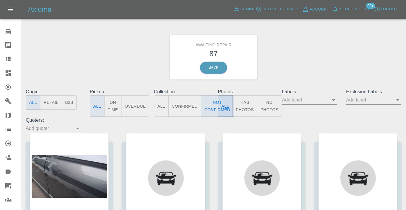
click at [301, 68] on div "Awaiting Repair 87 Back" at bounding box center [213, 57] width 384 height 62
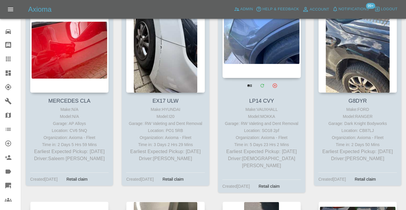
scroll to position [1130, 0]
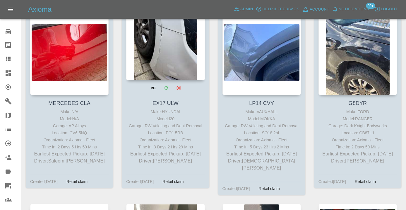
click at [166, 65] on div at bounding box center [165, 38] width 78 height 86
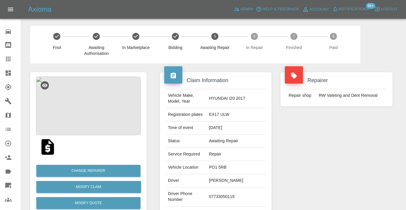
click at [228, 188] on td "07733050119" at bounding box center [236, 196] width 59 height 19
click at [228, 190] on td "07733050119" at bounding box center [236, 196] width 59 height 19
copy td "07733050119"
click at [293, 161] on div "Repairer Repair shop RW Valeting and Dent Removal" at bounding box center [336, 150] width 121 height 175
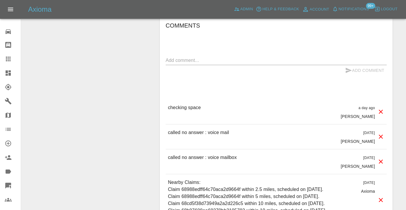
scroll to position [530, 0]
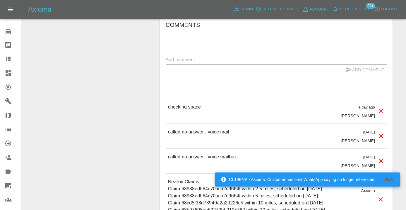
click at [172, 56] on textarea at bounding box center [276, 59] width 221 height 7
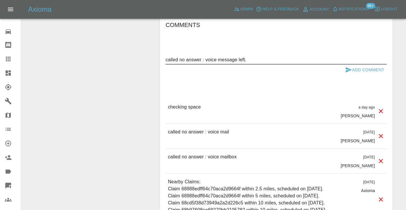
type textarea "called no answer : voice message left."
click at [351, 66] on icon "submit" at bounding box center [348, 69] width 7 height 7
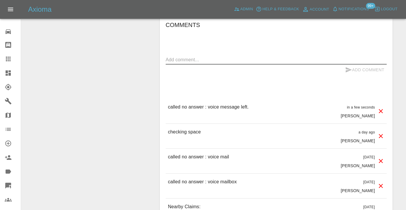
click at [185, 56] on textarea at bounding box center [276, 59] width 221 height 7
type textarea "trying to ping on WhatsApp"
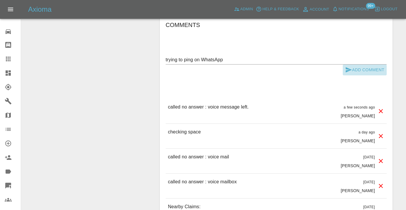
click at [360, 64] on button "Add Comment" at bounding box center [365, 69] width 44 height 11
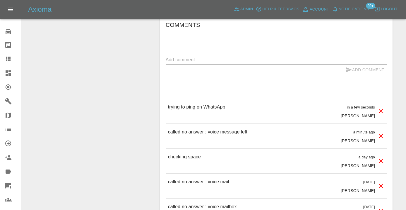
click at [12, 59] on div at bounding box center [13, 58] width 16 height 7
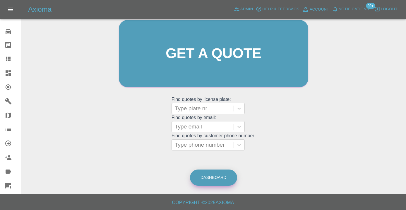
click at [226, 175] on link "Dashboard" at bounding box center [213, 177] width 47 height 16
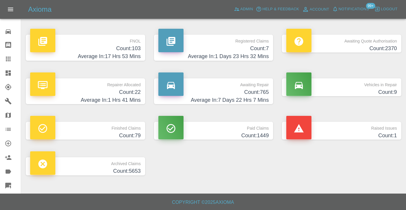
click at [258, 95] on h4 "Count: 765" at bounding box center [213, 92] width 111 height 8
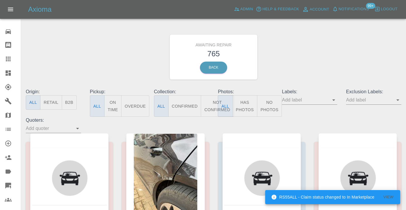
click at [208, 102] on button "Not Confirmed" at bounding box center [217, 105] width 33 height 21
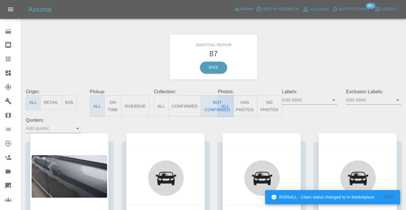
click at [300, 57] on div "Awaiting Repair 87 Back" at bounding box center [213, 57] width 384 height 62
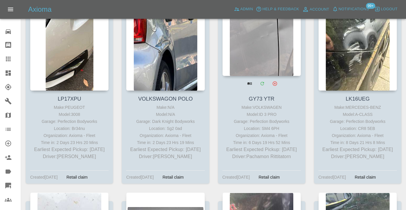
scroll to position [2472, 0]
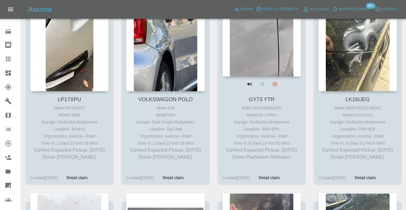
click at [263, 33] on div at bounding box center [262, 34] width 78 height 86
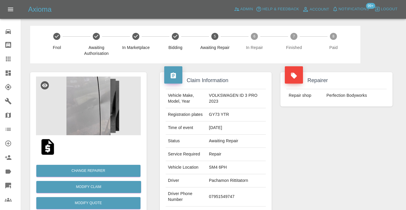
click at [230, 192] on td "07951549747" at bounding box center [236, 196] width 59 height 19
copy td "07951549747"
click at [338, 157] on div "Repairer Repair shop Perfection Bodyworks" at bounding box center [336, 150] width 121 height 175
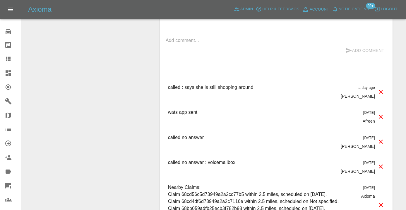
scroll to position [569, 0]
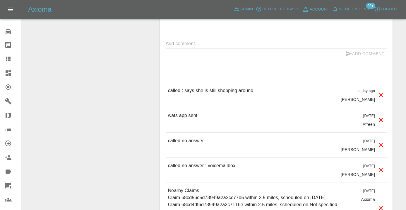
click at [201, 40] on textarea at bounding box center [276, 43] width 221 height 7
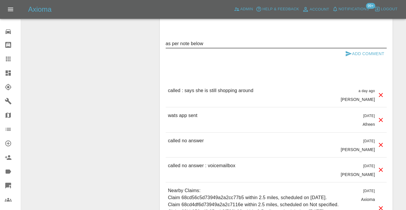
type textarea "as per note below"
click at [371, 48] on button "Add Comment" at bounding box center [365, 53] width 44 height 11
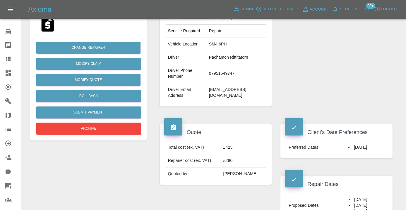
scroll to position [121, 0]
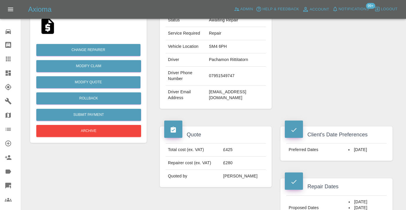
click at [5, 56] on icon at bounding box center [8, 58] width 7 height 7
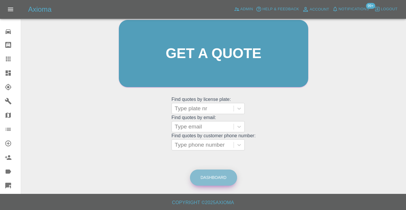
click at [213, 172] on link "Dashboard" at bounding box center [213, 177] width 47 height 16
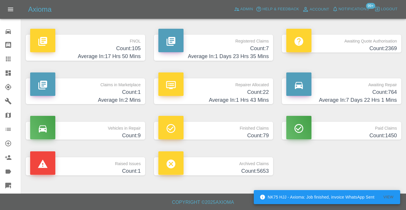
click at [381, 93] on h4 "Count: 764" at bounding box center [341, 92] width 111 height 8
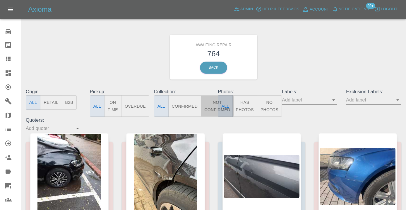
click at [210, 112] on button "Not Confirmed" at bounding box center [217, 105] width 33 height 21
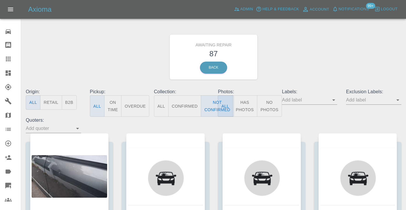
click at [315, 58] on div "Awaiting Repair 87 Back" at bounding box center [213, 57] width 384 height 62
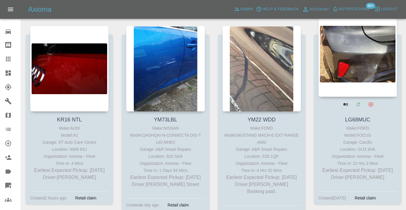
scroll to position [2834, 0]
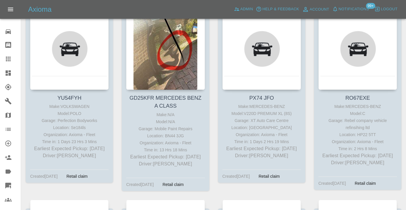
scroll to position [3057, 0]
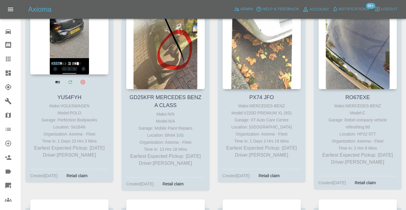
click at [71, 52] on div at bounding box center [69, 32] width 78 height 86
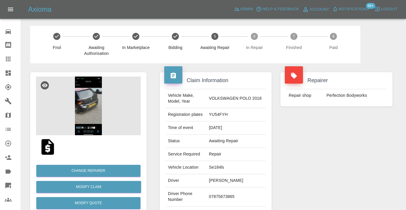
click at [221, 194] on td "07875673865" at bounding box center [236, 196] width 59 height 19
copy td "07875673865"
click at [349, 140] on div "Repairer Repair shop Perfection Bodyworks" at bounding box center [336, 150] width 121 height 175
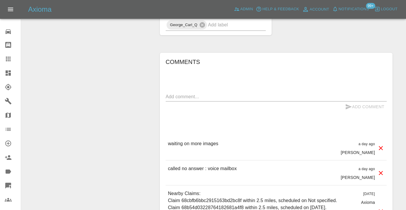
scroll to position [415, 0]
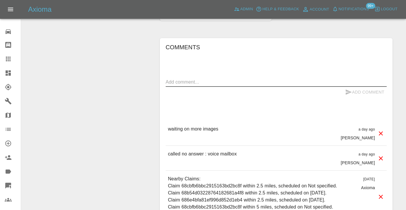
click at [205, 78] on textarea at bounding box center [276, 81] width 221 height 7
type textarea "called : customer canceled"
click at [351, 88] on icon "submit" at bounding box center [348, 91] width 7 height 7
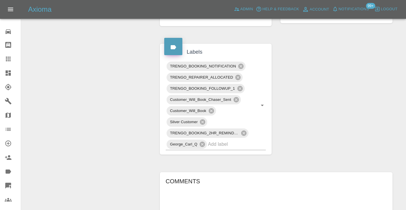
scroll to position [276, 0]
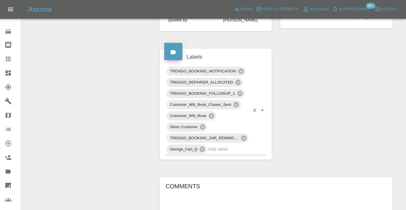
click at [216, 145] on input "text" at bounding box center [229, 148] width 42 height 9
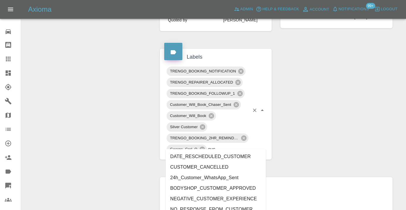
type input "cust"
click at [207, 168] on li "CUSTOMER_CANCELLED" at bounding box center [216, 167] width 100 height 11
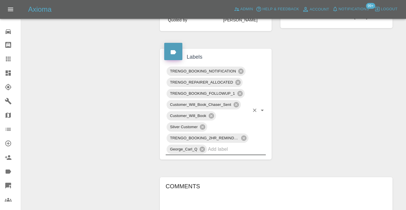
click at [109, 74] on div "Change Repairer Modify Claim Modify Quote Rollback Submit Payment Archive" at bounding box center [88, 113] width 125 height 653
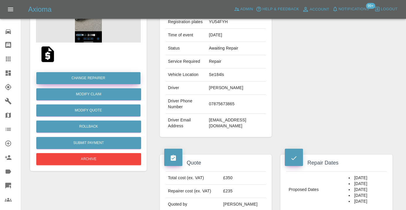
scroll to position [88, 0]
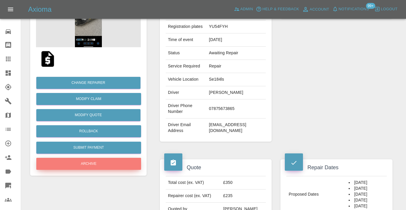
click at [84, 169] on button "Archive" at bounding box center [88, 164] width 105 height 12
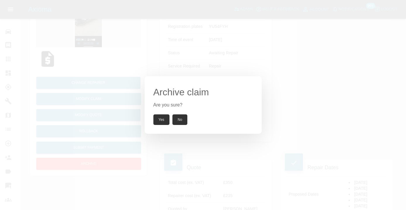
click at [165, 117] on button "Yes" at bounding box center [161, 119] width 16 height 11
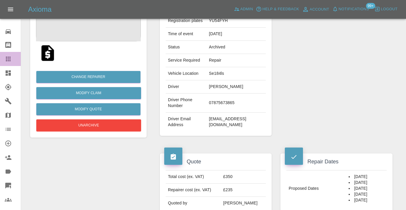
click at [9, 57] on icon at bounding box center [8, 59] width 5 height 5
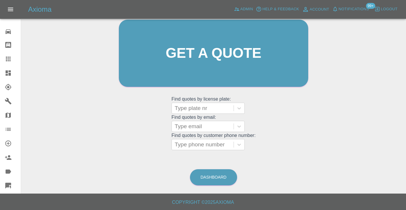
scroll to position [45, 0]
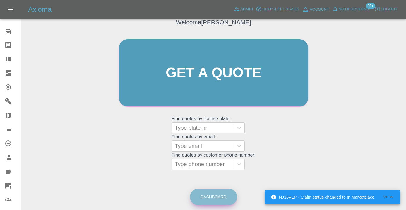
click at [215, 190] on link "Dashboard" at bounding box center [213, 197] width 47 height 16
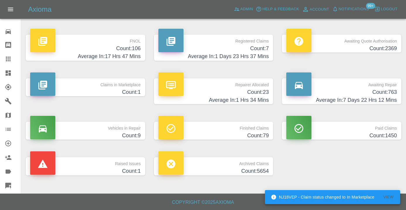
click at [364, 91] on h4 "Count: 763" at bounding box center [341, 92] width 111 height 8
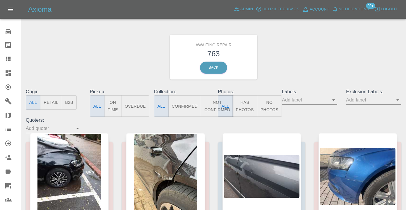
click at [216, 109] on button "Not Confirmed" at bounding box center [217, 105] width 33 height 21
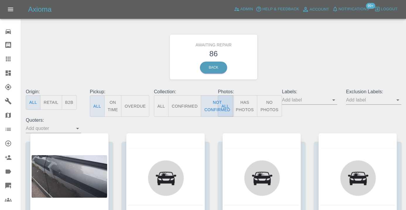
click at [317, 46] on div "Awaiting Repair 86 Back" at bounding box center [213, 57] width 384 height 62
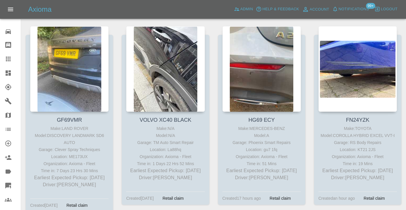
scroll to position [2246, 0]
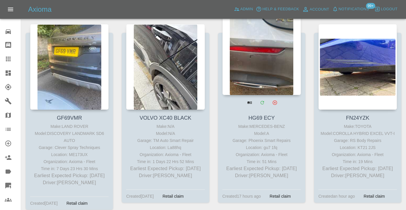
click at [262, 40] on div at bounding box center [262, 52] width 78 height 86
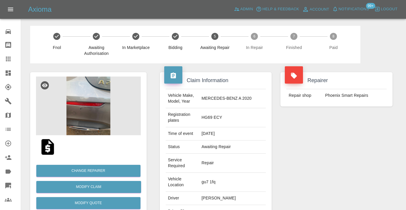
click at [228, 205] on td "07989128050" at bounding box center [232, 214] width 67 height 19
copy td "07989128050"
click at [334, 112] on div "Repairer Repair shop Phoenix Smart Repairs" at bounding box center [336, 89] width 121 height 52
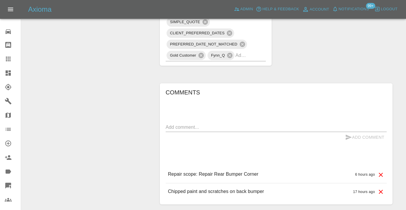
scroll to position [437, 0]
click at [195, 123] on textarea at bounding box center [276, 126] width 221 height 7
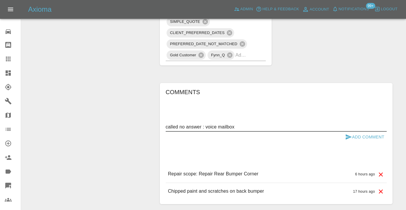
type textarea "called no answer : voice mailbox"
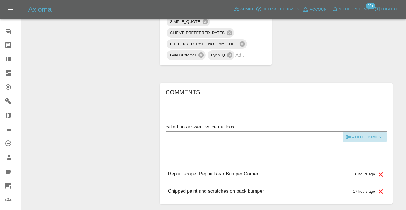
click at [346, 133] on icon "submit" at bounding box center [348, 136] width 7 height 7
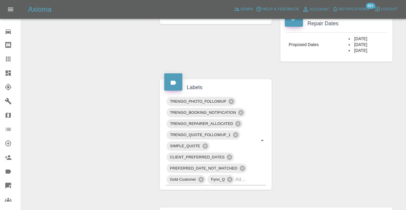
scroll to position [312, 0]
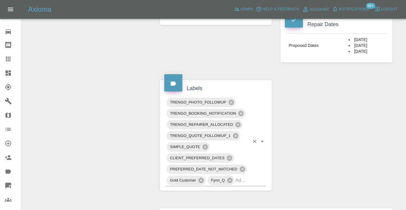
click at [241, 175] on input "text" at bounding box center [242, 179] width 14 height 9
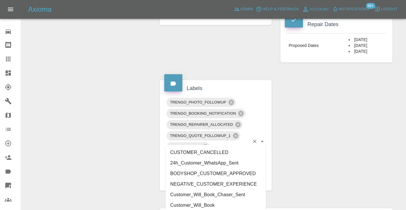
type input "customer_wi"
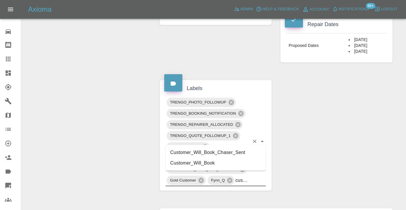
click at [237, 163] on li "Customer_Will_Book" at bounding box center [216, 163] width 100 height 11
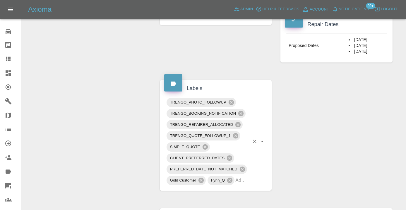
click at [90, 110] on div "Change Repairer Modify Claim Modify Quote Rollback Submit Payment Archive" at bounding box center [88, 56] width 125 height 611
click at [9, 60] on icon at bounding box center [8, 59] width 5 height 5
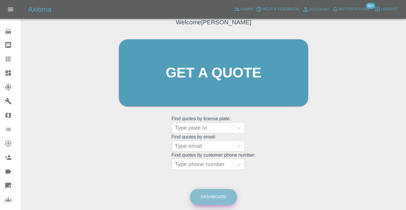
click at [217, 195] on link "Dashboard" at bounding box center [213, 197] width 47 height 16
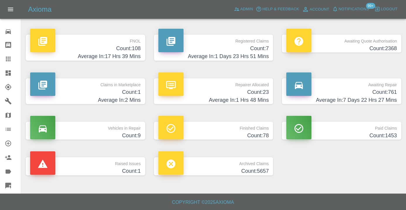
click at [387, 87] on p "Awaiting Repair" at bounding box center [341, 83] width 111 height 10
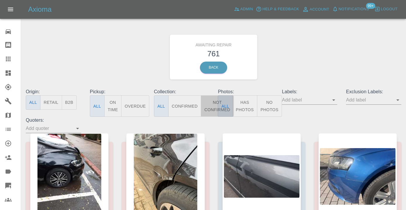
click at [209, 107] on button "Not Confirmed" at bounding box center [217, 105] width 33 height 21
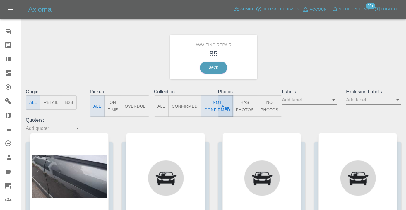
click at [278, 61] on div "Awaiting Repair 85 Back" at bounding box center [213, 57] width 384 height 62
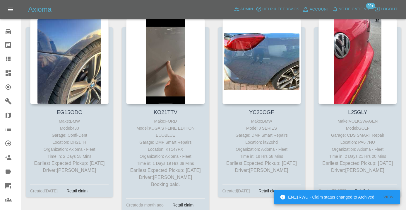
scroll to position [3234, 0]
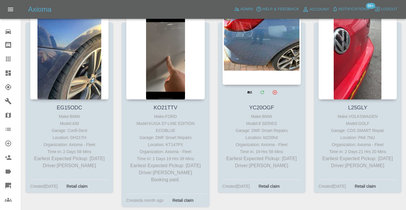
click at [270, 72] on div at bounding box center [262, 42] width 78 height 86
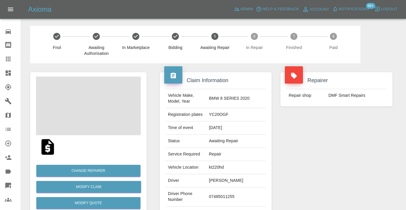
click at [240, 192] on td "07485011255" at bounding box center [236, 196] width 59 height 19
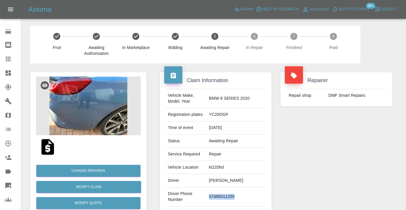
copy td "07485011255"
click at [343, 131] on div "Repairer Repair shop DMF Smart Repairs" at bounding box center [336, 150] width 121 height 175
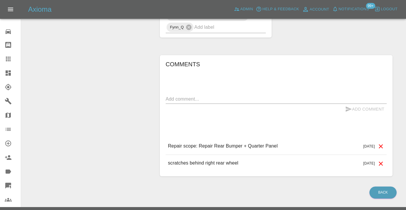
scroll to position [400, 0]
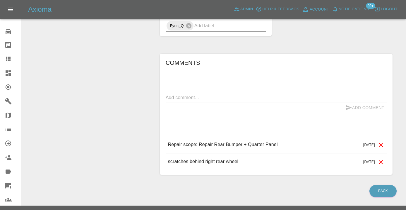
click at [173, 94] on textarea at bounding box center [276, 97] width 221 height 7
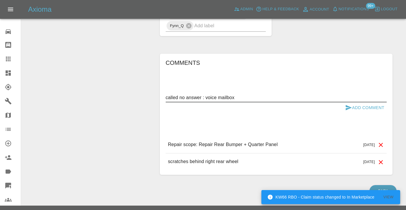
type textarea "called no answer : voice mailbox"
click at [349, 102] on button "Add Comment" at bounding box center [365, 107] width 44 height 11
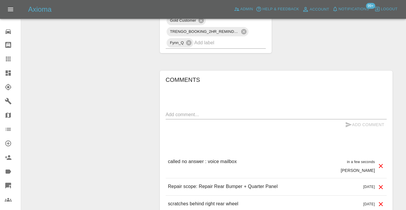
scroll to position [387, 0]
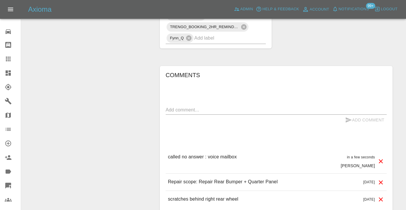
click at [9, 58] on icon at bounding box center [8, 59] width 5 height 5
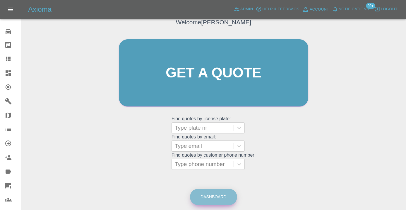
click at [225, 198] on link "Dashboard" at bounding box center [213, 197] width 47 height 16
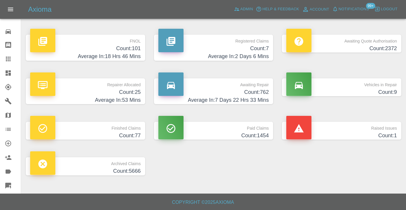
click at [254, 92] on h4 "Count: 762" at bounding box center [213, 92] width 111 height 8
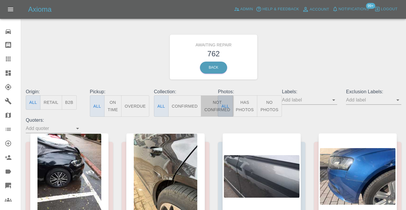
click at [211, 104] on button "Not Confirmed" at bounding box center [217, 105] width 33 height 21
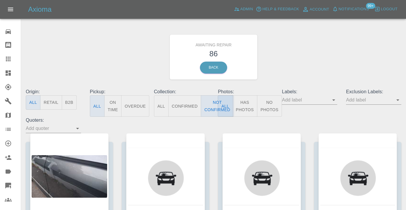
click at [321, 60] on div "Awaiting Repair 86 Back" at bounding box center [213, 57] width 384 height 62
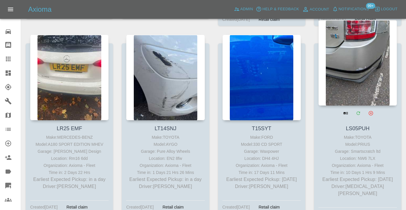
scroll to position [686, 0]
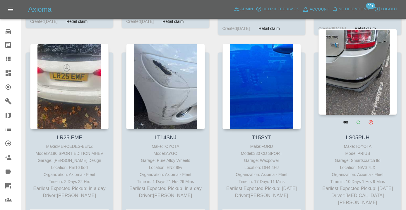
click at [359, 77] on div at bounding box center [358, 72] width 78 height 86
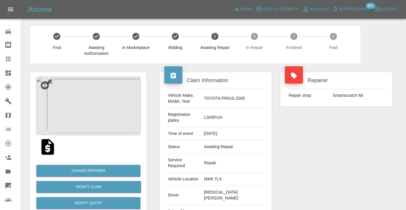
click at [233, 205] on td "07505457953" at bounding box center [234, 214] width 64 height 19
copy td "07505457953"
click at [321, 184] on div "Repairer Repair shop Smartscratch ltd" at bounding box center [336, 162] width 121 height 198
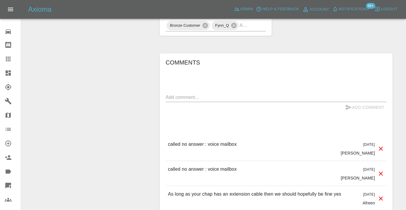
scroll to position [464, 0]
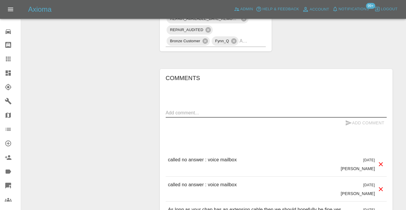
click at [174, 109] on textarea at bounding box center [276, 112] width 221 height 7
type textarea "C"
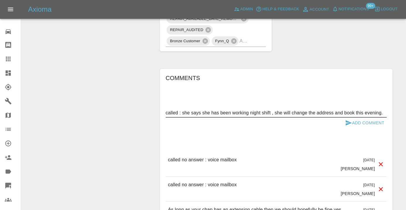
type textarea "called : she says she has been working night shift , she will change the addres…"
click at [346, 120] on icon "submit" at bounding box center [349, 122] width 6 height 5
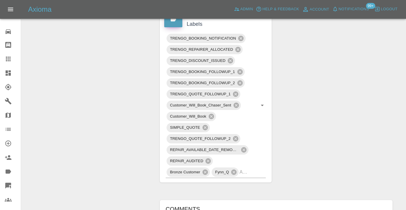
scroll to position [317, 0]
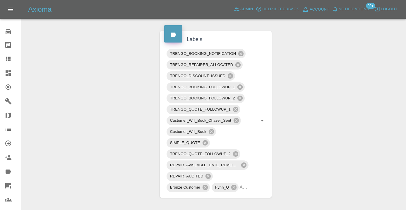
click at [10, 60] on icon at bounding box center [8, 58] width 7 height 7
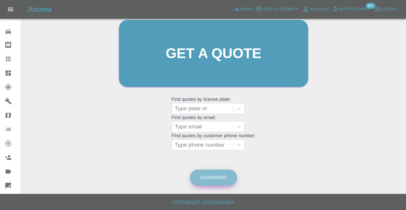
click at [224, 180] on link "Dashboard" at bounding box center [213, 177] width 47 height 16
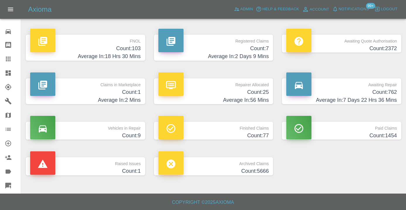
click at [380, 90] on h4 "Count: 762" at bounding box center [341, 92] width 111 height 8
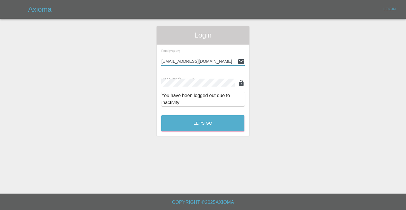
type input "[EMAIL_ADDRESS][DOMAIN_NAME]"
click at [203, 123] on button "Let's Go" at bounding box center [202, 123] width 83 height 16
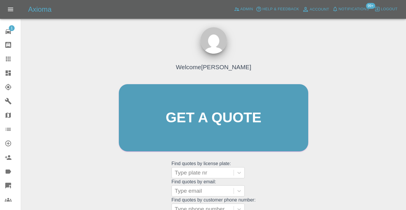
click at [279, 185] on div "Welcome [PERSON_NAME] Get a quote Get a quote Find quotes by license plate: Typ…" at bounding box center [214, 128] width 202 height 177
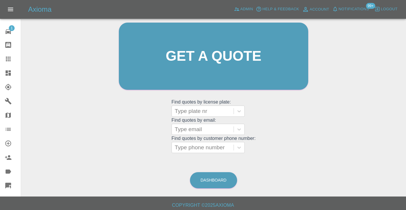
scroll to position [64, 0]
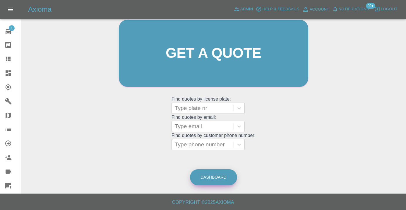
click at [220, 176] on link "Dashboard" at bounding box center [213, 177] width 47 height 16
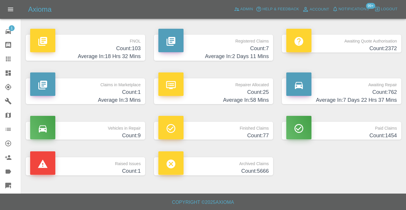
click at [389, 91] on h4 "Count: 762" at bounding box center [341, 92] width 111 height 8
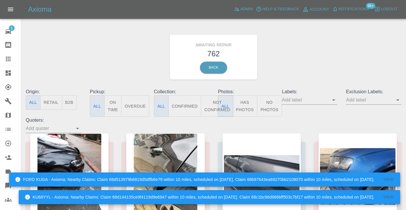
click at [210, 112] on button "Not Confirmed" at bounding box center [217, 105] width 33 height 21
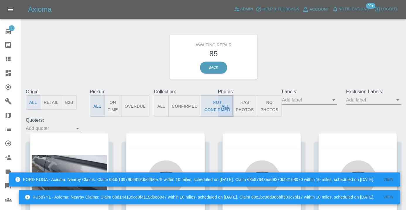
click at [310, 61] on div "Awaiting Repair 85 Back" at bounding box center [213, 57] width 384 height 62
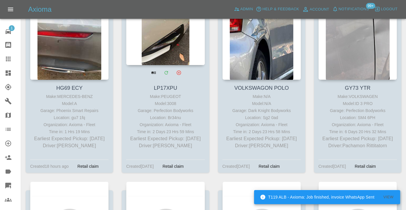
scroll to position [2470, 0]
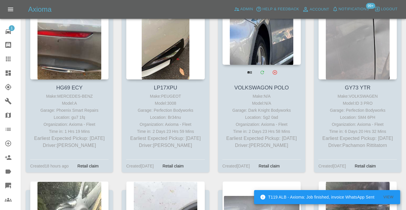
click at [254, 42] on div at bounding box center [262, 22] width 78 height 86
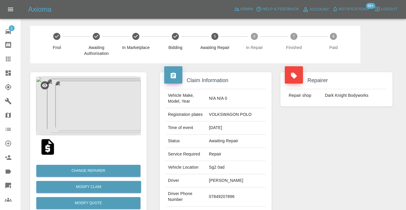
click at [228, 194] on td "07849207896" at bounding box center [236, 196] width 59 height 19
copy td "07849207896"
click at [367, 127] on div "Repairer Repair shop Dark Knight Bodyworks" at bounding box center [336, 150] width 121 height 175
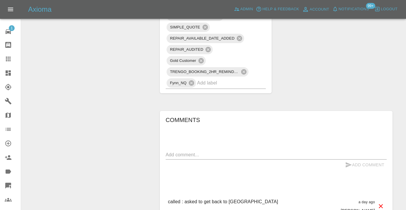
scroll to position [424, 0]
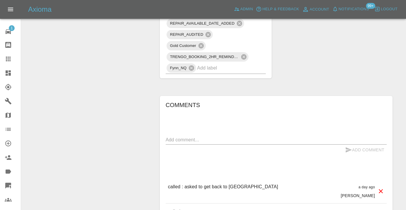
click at [179, 136] on textarea at bounding box center [276, 139] width 221 height 7
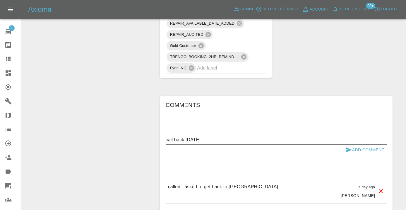
type textarea "call back [DATE]"
click at [348, 146] on icon "submit" at bounding box center [348, 149] width 7 height 7
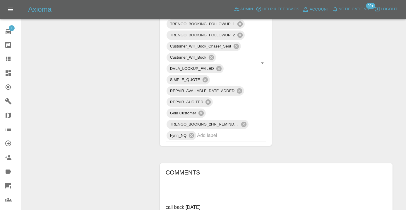
scroll to position [342, 0]
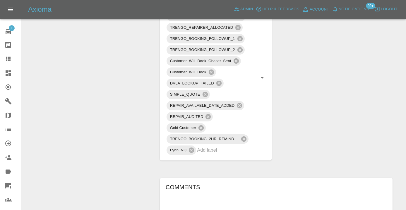
click at [12, 60] on div at bounding box center [13, 58] width 16 height 7
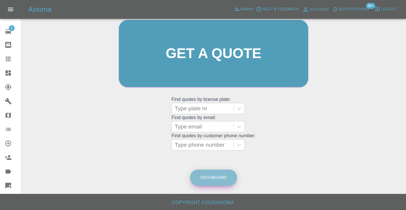
click at [203, 176] on link "Dashboard" at bounding box center [213, 177] width 47 height 16
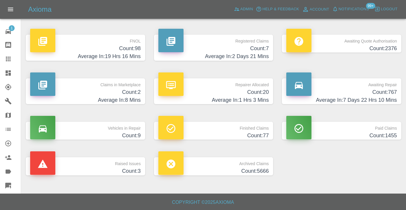
click at [380, 96] on h4 "Average In: 7 Days 22 Hrs 10 Mins" at bounding box center [341, 100] width 111 height 8
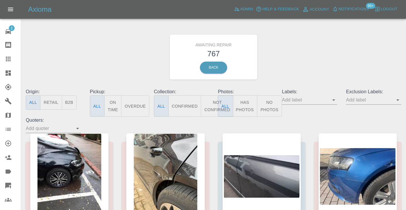
click at [215, 105] on button "Not Confirmed" at bounding box center [217, 105] width 33 height 21
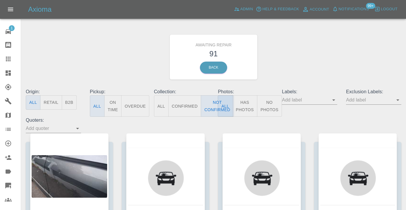
click at [319, 41] on div "Awaiting Repair 91 Back" at bounding box center [213, 57] width 384 height 62
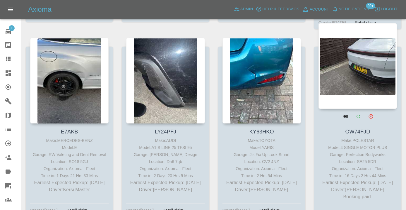
scroll to position [2036, 0]
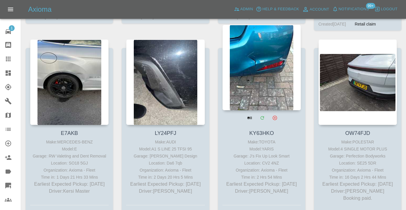
click at [274, 84] on div at bounding box center [262, 68] width 78 height 86
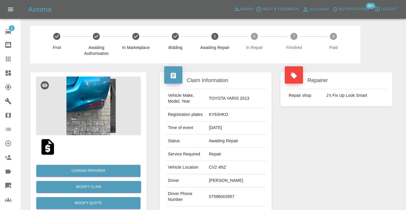
click at [230, 195] on td "07586003957" at bounding box center [236, 196] width 59 height 19
copy td "07586003957"
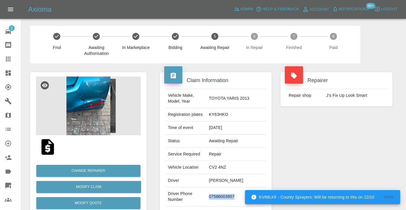
copy td "07586003957"
click at [329, 152] on div "Repairer Repair shop J’s Fix Up Look Smart" at bounding box center [336, 150] width 121 height 175
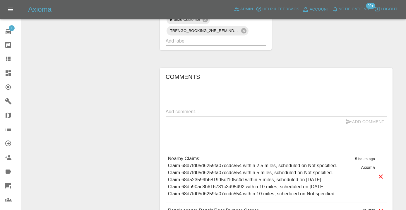
scroll to position [399, 0]
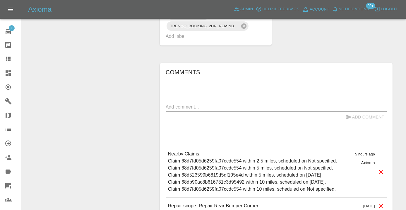
click at [202, 103] on textarea at bounding box center [276, 106] width 221 height 7
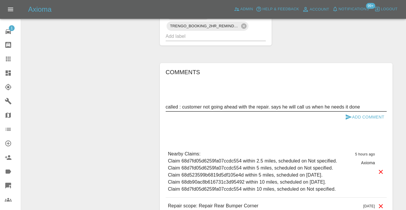
type textarea "called : customer not going ahead with the repair. says he will call us when he…"
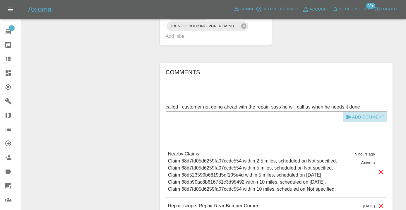
click at [349, 114] on icon "submit" at bounding box center [349, 116] width 6 height 5
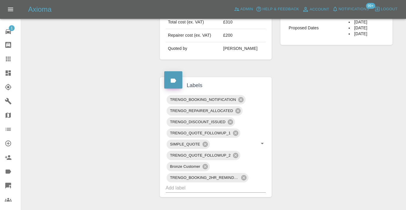
scroll to position [239, 0]
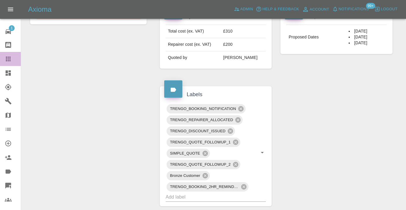
click at [11, 61] on icon at bounding box center [8, 59] width 5 height 5
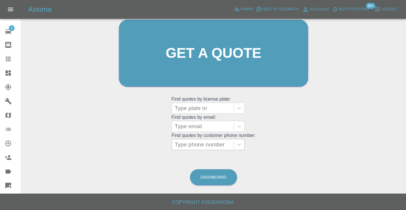
scroll to position [45, 0]
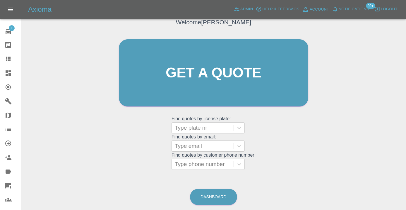
click at [227, 188] on div "Dashboard" at bounding box center [214, 196] width 48 height 19
click at [219, 192] on link "Dashboard" at bounding box center [213, 197] width 47 height 16
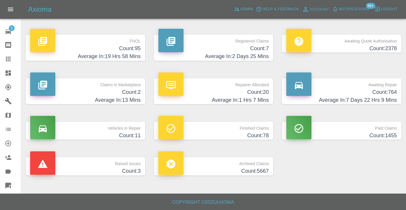
click at [385, 88] on p "Awaiting Repair" at bounding box center [341, 83] width 111 height 10
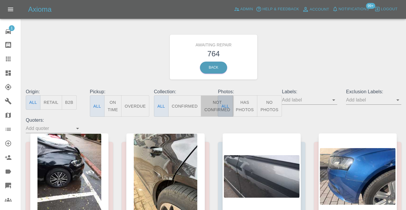
click at [212, 105] on button "Not Confirmed" at bounding box center [217, 105] width 33 height 21
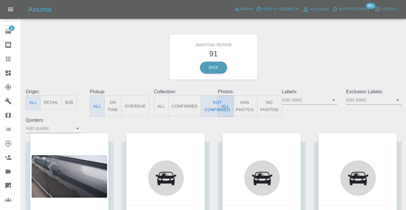
click at [293, 66] on div "Awaiting Repair 91 Back" at bounding box center [213, 57] width 384 height 62
click at [216, 105] on button "Not Confirmed" at bounding box center [217, 105] width 33 height 21
click at [290, 61] on div "Awaiting Repair 91 Back" at bounding box center [213, 57] width 384 height 62
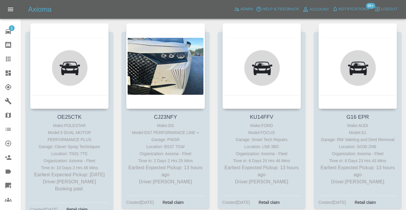
scroll to position [306, 0]
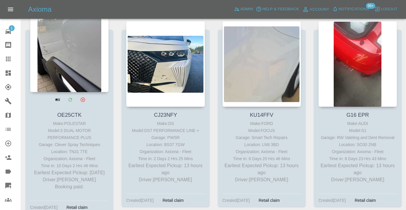
click at [65, 76] on div at bounding box center [69, 49] width 78 height 86
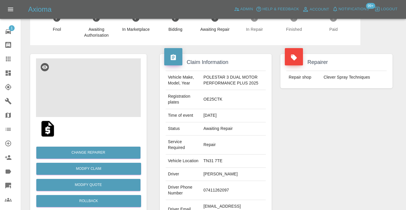
scroll to position [14, 0]
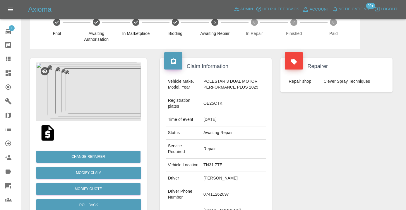
click at [219, 200] on td "07411262097" at bounding box center [233, 194] width 65 height 19
copy td "07411262097"
click at [5, 59] on icon at bounding box center [8, 58] width 7 height 7
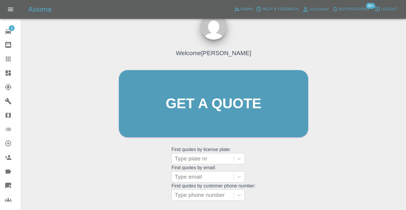
click at [288, 163] on div "Welcome [PERSON_NAME] Get a quote Get a quote Find quotes by license plate: Typ…" at bounding box center [214, 114] width 202 height 177
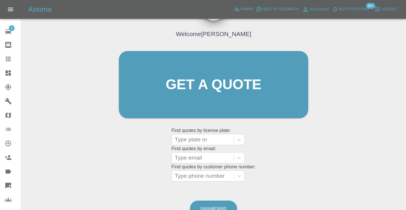
scroll to position [65, 0]
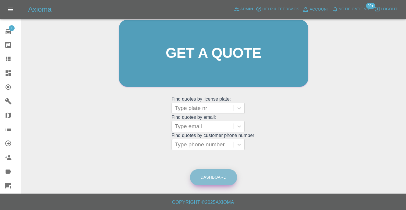
click at [227, 177] on link "Dashboard" at bounding box center [213, 177] width 47 height 16
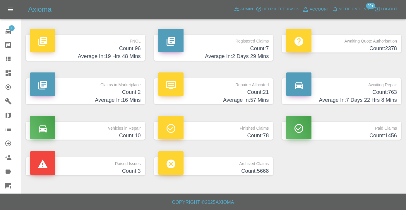
click at [395, 90] on h4 "Count: 763" at bounding box center [341, 92] width 111 height 8
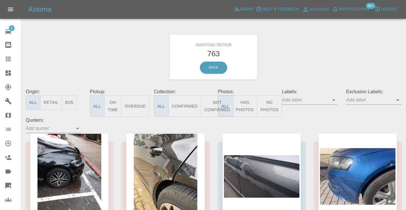
click at [208, 107] on button "Not Confirmed" at bounding box center [217, 105] width 33 height 21
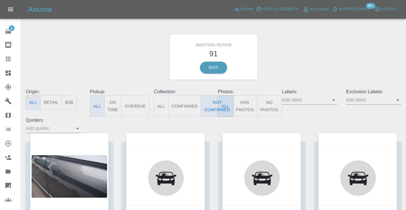
click at [298, 72] on div "Awaiting Repair 91 Back" at bounding box center [213, 57] width 384 height 62
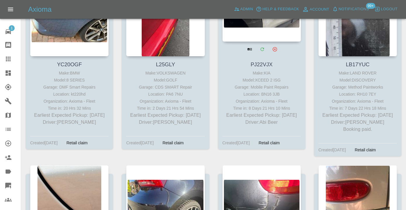
scroll to position [3470, 0]
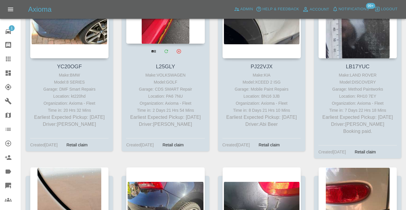
click at [163, 40] on div at bounding box center [165, 1] width 78 height 86
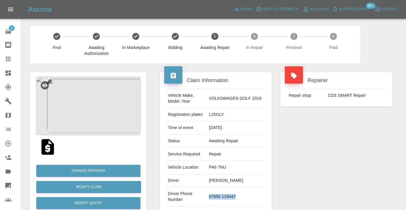
drag, startPoint x: 250, startPoint y: 194, endPoint x: 218, endPoint y: 191, distance: 33.0
click at [218, 191] on td "07850 116047" at bounding box center [236, 196] width 59 height 19
copy td "07850 116047"
click at [327, 148] on div "Repairer Repair shop CDS SMART Repair" at bounding box center [336, 150] width 121 height 175
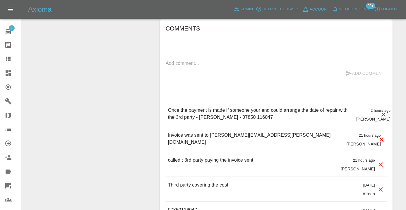
scroll to position [468, 0]
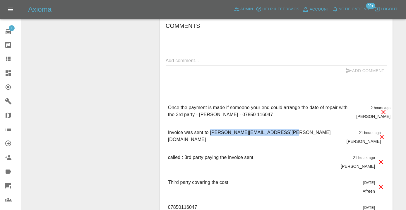
drag, startPoint x: 287, startPoint y: 120, endPoint x: 210, endPoint y: 121, distance: 77.0
click at [210, 124] on div "Invoice was sent to craig.cameron@lignlogistics.com 21 hours ago Castro" at bounding box center [276, 136] width 221 height 25
copy p "craig.cameron@lignlogistics.com"
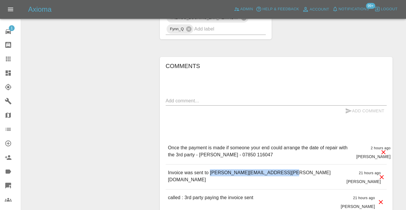
scroll to position [423, 0]
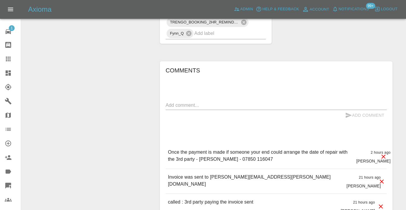
click at [181, 102] on textarea at bounding box center [276, 105] width 221 height 7
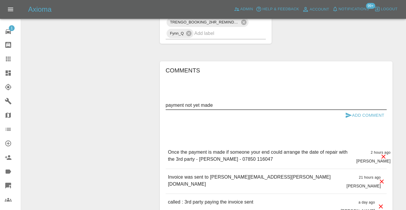
type textarea "payment not yet made"
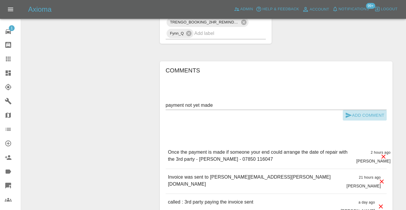
click at [348, 110] on button "Add Comment" at bounding box center [365, 115] width 44 height 11
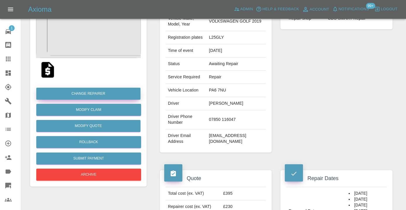
scroll to position [72, 0]
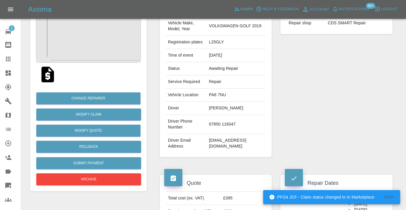
click at [11, 59] on icon at bounding box center [8, 58] width 7 height 7
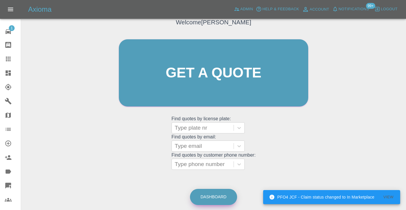
click at [214, 199] on link "Dashboard" at bounding box center [213, 197] width 47 height 16
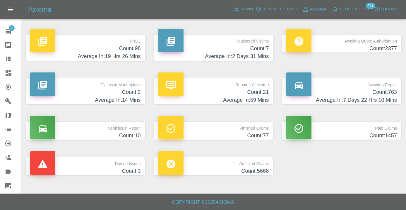
click at [387, 90] on h4 "Count: 763" at bounding box center [341, 92] width 111 height 8
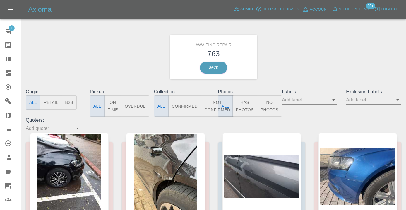
click at [214, 105] on button "Not Confirmed" at bounding box center [217, 105] width 33 height 21
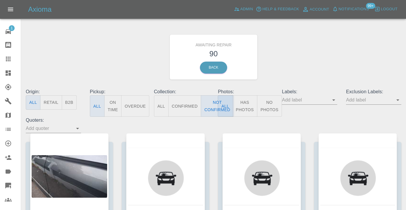
click at [295, 63] on div "Awaiting Repair 90 Back" at bounding box center [213, 57] width 384 height 62
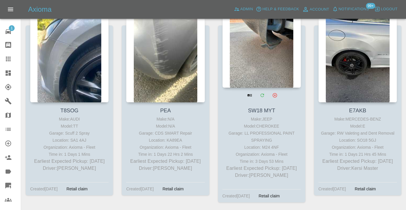
scroll to position [1872, 0]
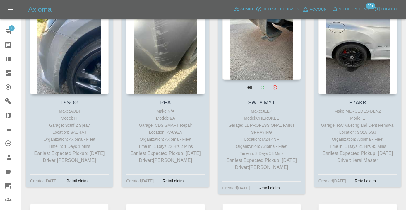
click at [266, 48] on div at bounding box center [262, 37] width 78 height 86
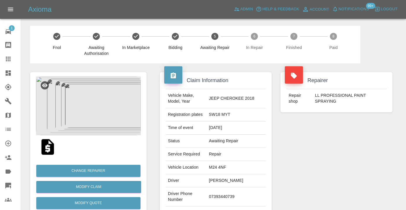
click at [225, 194] on td "07393440739" at bounding box center [236, 196] width 59 height 19
copy td "07393440739"
click at [372, 137] on div "Repairer Repair shop LL PROFESSIONAL PAINT SPRAYING" at bounding box center [336, 150] width 121 height 175
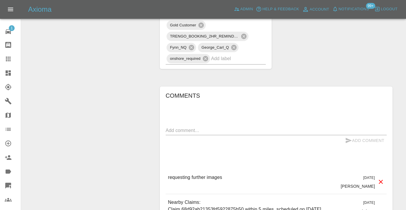
scroll to position [386, 0]
click at [195, 128] on textarea at bounding box center [276, 131] width 221 height 7
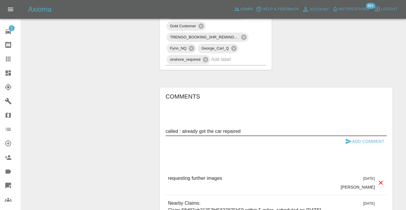
type textarea "called : already got the car repaired"
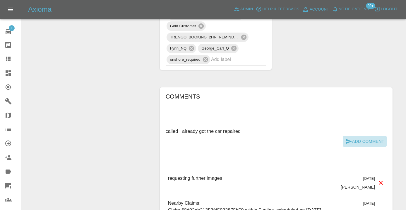
click at [353, 136] on button "Add Comment" at bounding box center [365, 141] width 44 height 11
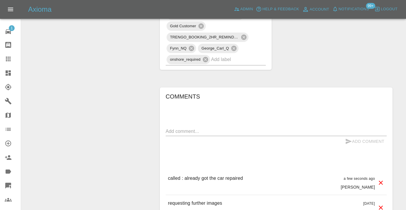
click at [223, 55] on input "text" at bounding box center [230, 59] width 38 height 9
type input "alte"
click at [230, 60] on li "BOOKING_NOT_PAID_FOUND_ALTERNATIVE" at bounding box center [216, 61] width 100 height 11
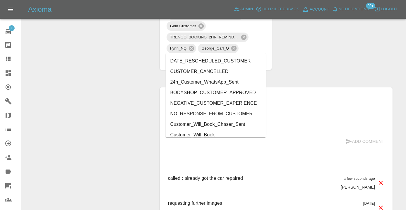
type input "cust"
click at [171, 72] on li "CUSTOMER_CANCELLED" at bounding box center [216, 71] width 100 height 11
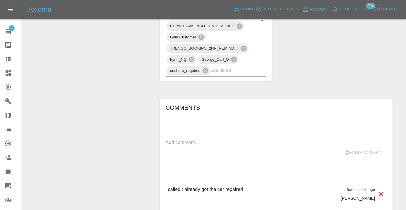
click at [121, 54] on div "Change Repairer Modify Claim Modify Quote Rollback Submit Payment Archive" at bounding box center [88, 33] width 125 height 712
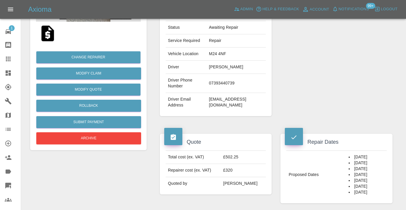
scroll to position [99, 0]
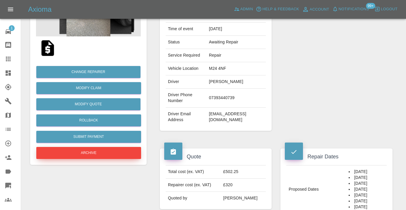
click at [107, 151] on button "Archive" at bounding box center [88, 153] width 105 height 12
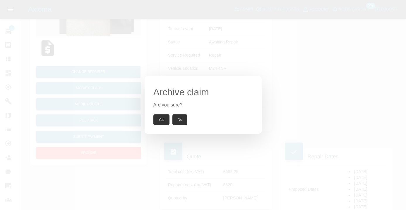
click at [165, 120] on button "Yes" at bounding box center [161, 119] width 16 height 11
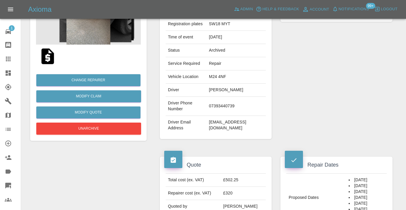
scroll to position [76, 0]
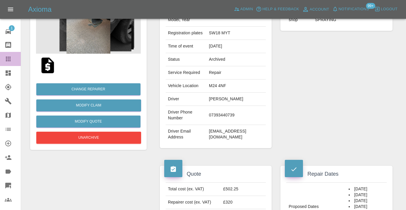
click at [8, 59] on icon at bounding box center [8, 59] width 5 height 5
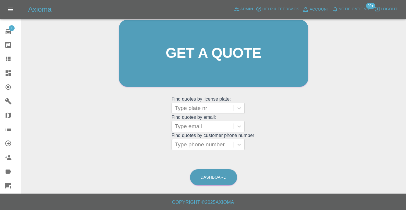
scroll to position [45, 0]
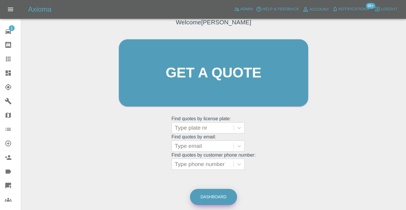
click at [224, 198] on link "Dashboard" at bounding box center [213, 197] width 47 height 16
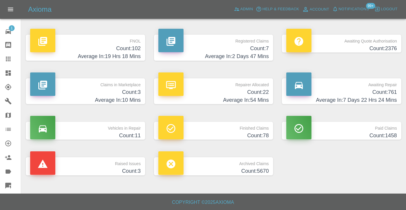
click at [377, 101] on h4 "Average In: 7 Days 22 Hrs 24 Mins" at bounding box center [341, 100] width 111 height 8
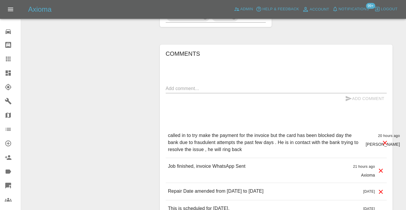
scroll to position [592, 0]
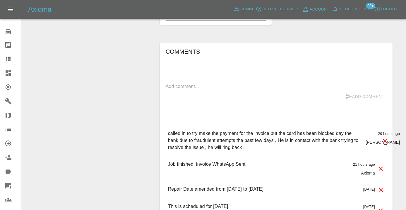
click at [208, 83] on textarea at bounding box center [276, 86] width 221 height 7
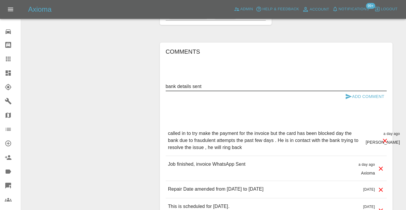
type textarea "bank details sent"
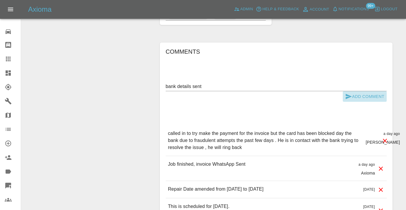
click at [360, 91] on button "Add Comment" at bounding box center [365, 96] width 44 height 11
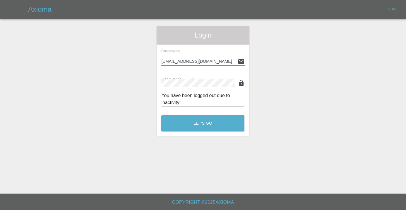
type input "[EMAIL_ADDRESS][DOMAIN_NAME]"
click at [203, 123] on button "Let's Go" at bounding box center [202, 123] width 83 height 16
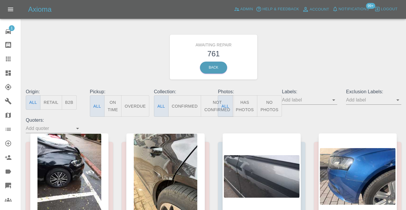
click at [211, 108] on button "Not Confirmed" at bounding box center [217, 105] width 33 height 21
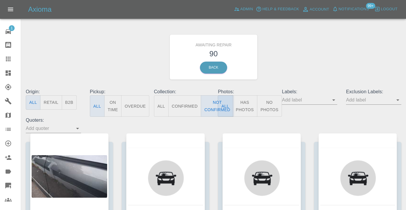
click at [314, 75] on div "Awaiting Repair 90 Back" at bounding box center [213, 57] width 384 height 62
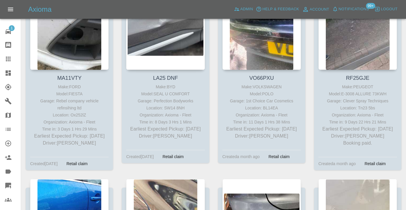
scroll to position [2645, 0]
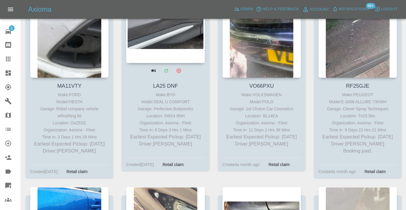
click at [167, 42] on div at bounding box center [165, 20] width 78 height 86
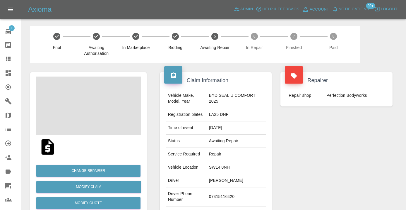
click at [233, 194] on td "07415116420" at bounding box center [236, 196] width 59 height 19
copy td "07415116420"
click at [305, 171] on div "Repairer Repair shop Perfection Bodyworks" at bounding box center [336, 150] width 121 height 175
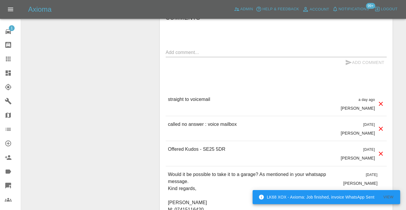
scroll to position [549, 0]
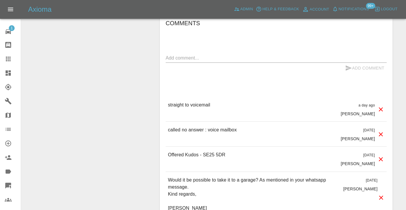
click at [180, 40] on div "Comments x Add Comment straight to voicemail a day ago [PERSON_NAME] straight t…" at bounding box center [276, 185] width 221 height 335
click at [175, 53] on div "x" at bounding box center [276, 57] width 221 height 9
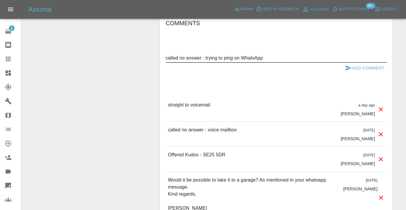
type textarea "called no answer : trying to ping on WhatsApp"
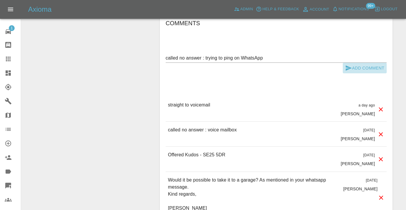
click at [353, 63] on button "Add Comment" at bounding box center [365, 68] width 44 height 11
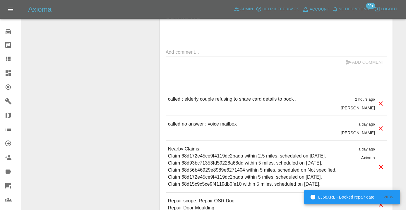
scroll to position [545, 0]
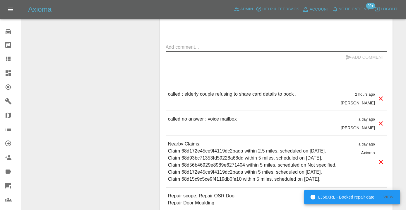
click at [187, 50] on textarea at bounding box center [276, 47] width 221 height 7
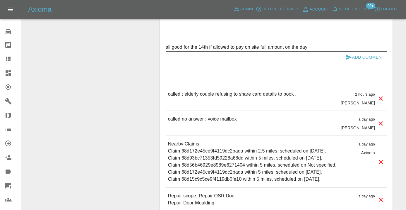
type textarea "all good for the 14th if allowed to pay on site full amount on the day"
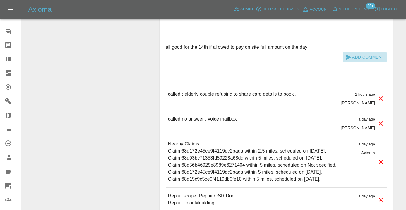
click at [349, 61] on icon "submit" at bounding box center [348, 57] width 7 height 7
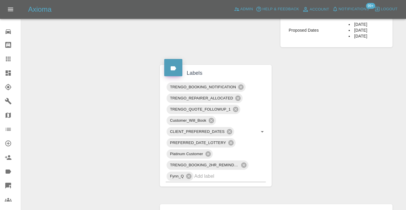
scroll to position [353, 0]
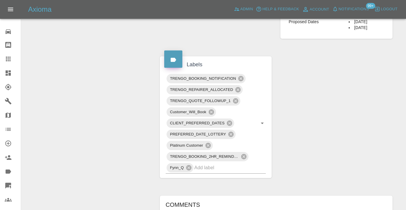
click at [10, 59] on icon at bounding box center [8, 59] width 5 height 5
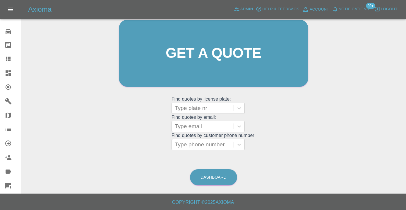
scroll to position [49, 0]
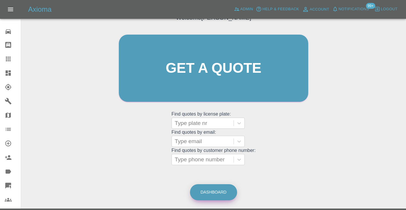
click at [210, 188] on link "Dashboard" at bounding box center [213, 192] width 47 height 16
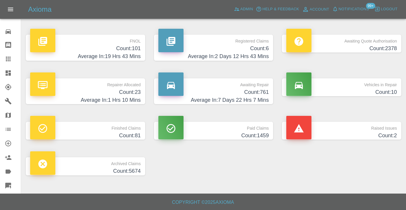
click at [262, 88] on h4 "Count: 761" at bounding box center [213, 92] width 111 height 8
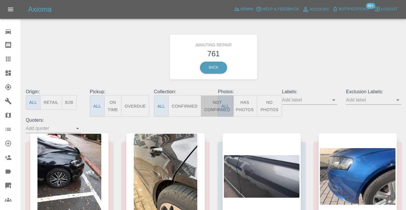
click at [210, 105] on button "Not Confirmed" at bounding box center [217, 105] width 33 height 21
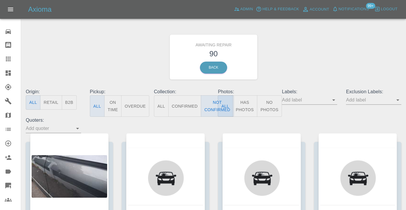
click at [329, 54] on div "Awaiting Repair 90 Back" at bounding box center [213, 57] width 384 height 62
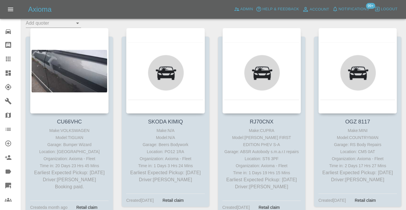
scroll to position [107, 0]
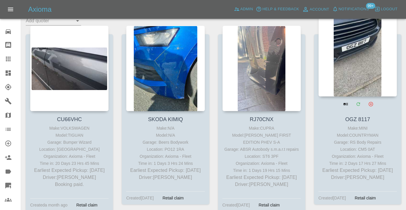
click at [372, 53] on div at bounding box center [358, 54] width 78 height 86
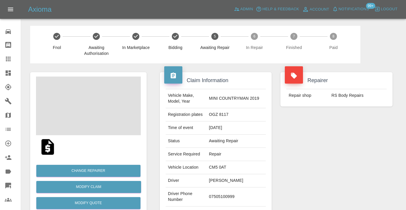
click at [230, 196] on td "07505100999" at bounding box center [236, 196] width 59 height 19
copy td "07505100999"
click at [364, 156] on div "Repairer Repair shop RS Body Repairs" at bounding box center [336, 150] width 121 height 175
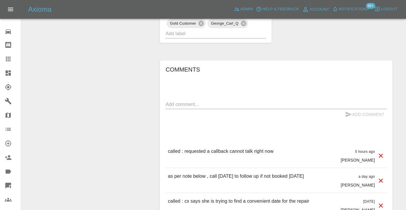
scroll to position [423, 0]
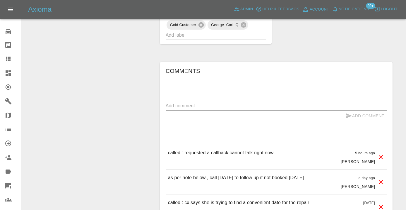
click at [193, 105] on textarea at bounding box center [276, 105] width 221 height 7
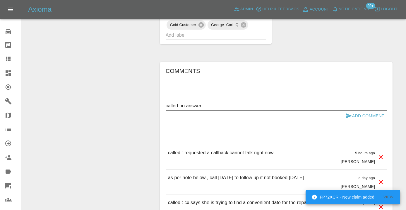
type textarea "called no answer"
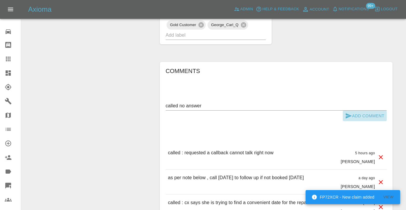
click at [358, 119] on button "Add Comment" at bounding box center [365, 115] width 44 height 11
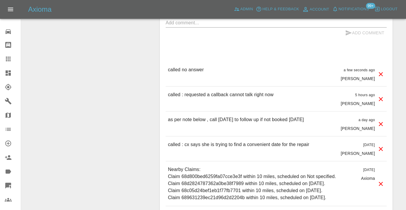
scroll to position [507, 0]
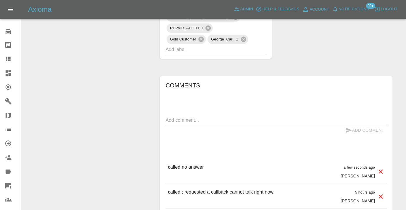
scroll to position [423, 0]
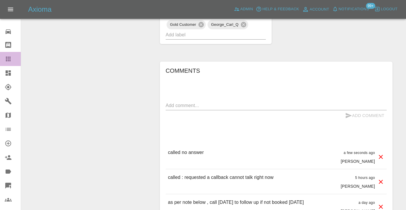
click at [9, 59] on icon at bounding box center [8, 59] width 5 height 5
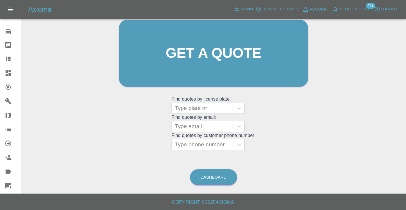
scroll to position [45, 0]
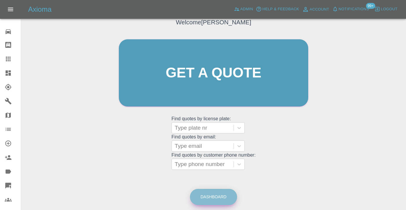
click at [213, 191] on link "Dashboard" at bounding box center [213, 197] width 47 height 16
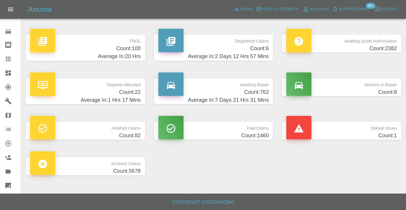
click at [256, 92] on h4 "Count: 762" at bounding box center [213, 92] width 111 height 8
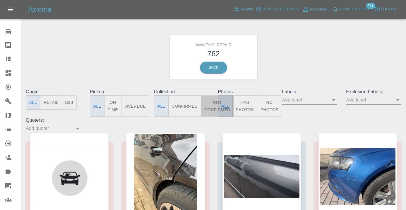
click at [214, 105] on button "Not Confirmed" at bounding box center [217, 105] width 33 height 21
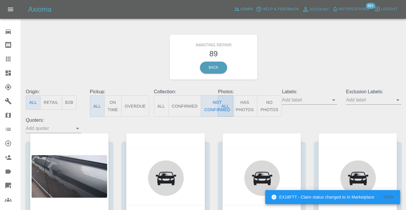
click at [320, 59] on div "Awaiting Repair 89 Back" at bounding box center [213, 57] width 384 height 62
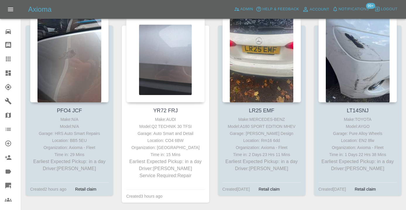
scroll to position [713, 0]
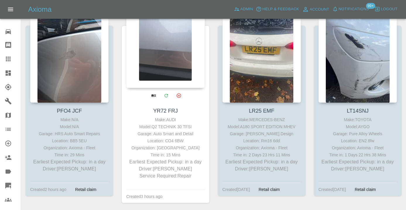
click at [167, 72] on div at bounding box center [165, 45] width 78 height 86
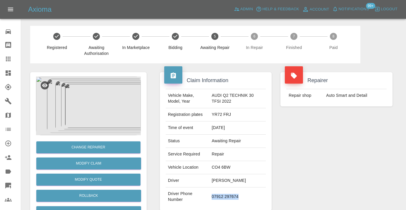
drag, startPoint x: 245, startPoint y: 197, endPoint x: 213, endPoint y: 197, distance: 31.6
click at [213, 197] on td "07912 297674" at bounding box center [237, 196] width 57 height 19
copy td "07912 297674"
click at [293, 175] on div "Repairer Repair shop Auto Smart and Detail" at bounding box center [336, 141] width 121 height 156
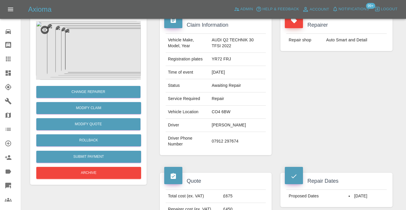
scroll to position [54, 0]
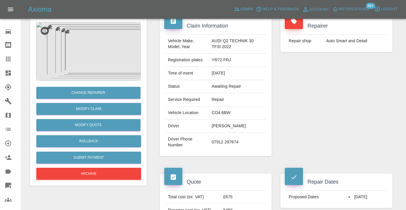
click at [8, 60] on icon at bounding box center [8, 59] width 5 height 5
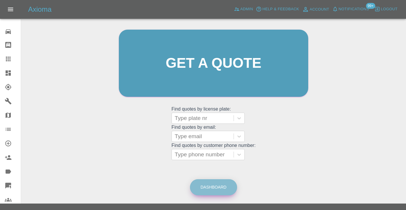
click at [208, 182] on link "Dashboard" at bounding box center [213, 187] width 47 height 16
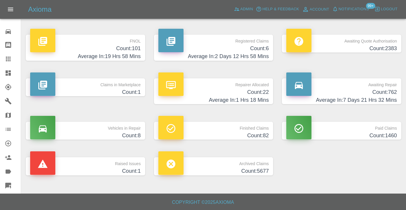
click at [378, 91] on h4 "Count: 762" at bounding box center [341, 92] width 111 height 8
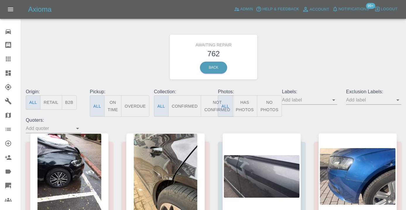
click at [210, 108] on button "Not Confirmed" at bounding box center [217, 105] width 33 height 21
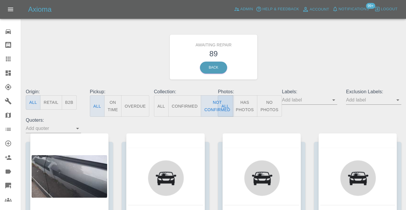
click at [292, 69] on div "Awaiting Repair 89 Back" at bounding box center [213, 57] width 384 height 62
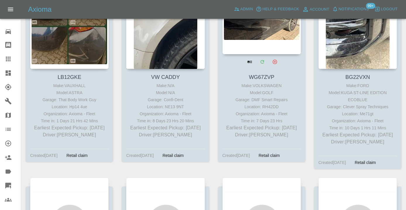
scroll to position [1517, 0]
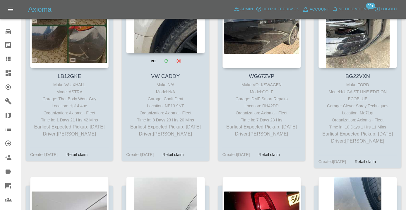
click at [170, 45] on div at bounding box center [165, 11] width 78 height 86
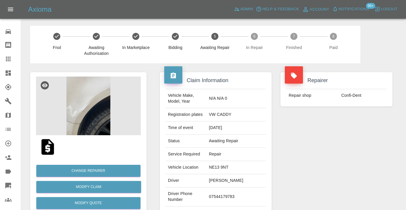
click at [226, 194] on td "07544179783" at bounding box center [236, 196] width 59 height 19
copy td "07544179783"
click at [298, 165] on div "Repairer Repair shop Confi-Dent" at bounding box center [336, 150] width 121 height 175
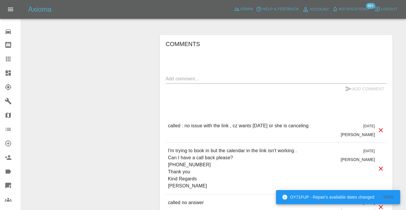
scroll to position [473, 0]
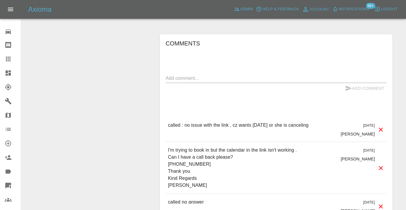
click at [183, 164] on p "I'm trying to book in but the calendar in the link isn't working . Can I have a…" at bounding box center [233, 167] width 130 height 42
copy p "07544179783"
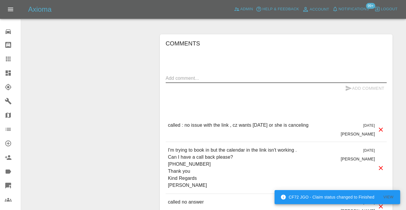
click at [176, 78] on textarea at bounding box center [276, 78] width 221 height 7
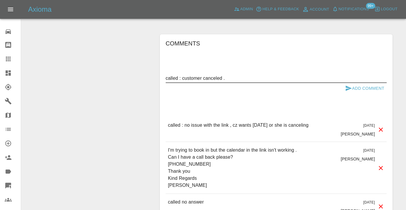
type textarea "called : customer canceled ."
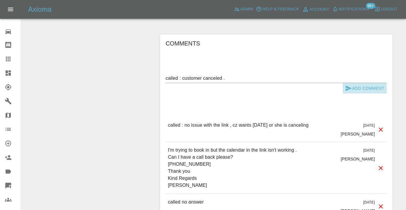
click at [365, 87] on button "Add Comment" at bounding box center [365, 88] width 44 height 11
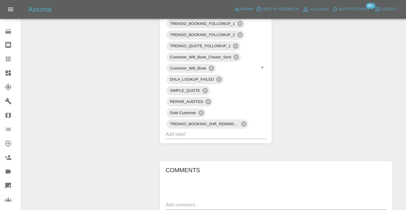
scroll to position [337, 0]
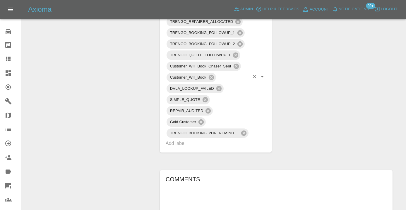
click at [204, 143] on input "text" at bounding box center [208, 143] width 84 height 9
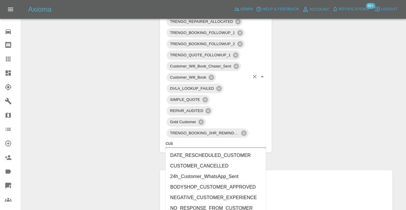
type input "cust"
click at [218, 164] on li "CUSTOMER_CANCELLED" at bounding box center [216, 165] width 100 height 11
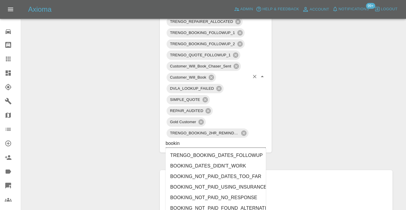
type input "booking"
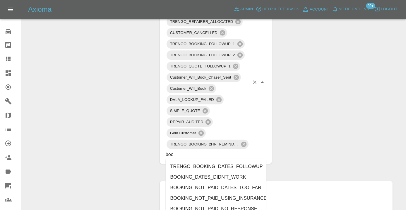
type input "book"
click at [225, 177] on li "BOOKING_DATES_DIDN'T_WORK" at bounding box center [216, 177] width 100 height 11
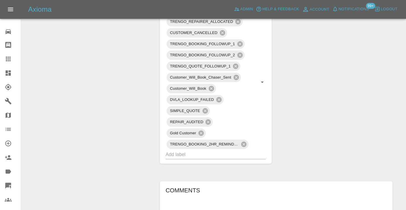
click at [138, 90] on div "Change Repairer Modify Claim Modify Quote Rollback Submit Payment Archive" at bounding box center [88, 120] width 125 height 788
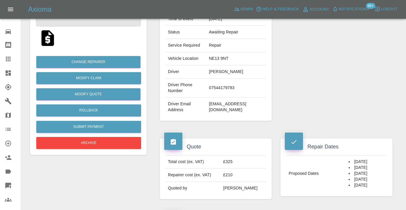
scroll to position [104, 0]
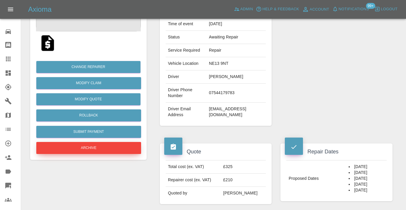
click at [87, 145] on button "Archive" at bounding box center [88, 148] width 105 height 12
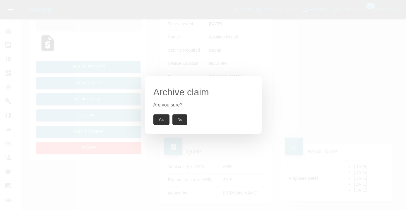
click at [162, 120] on button "Yes" at bounding box center [161, 119] width 16 height 11
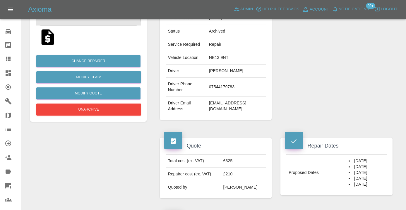
click at [9, 58] on icon at bounding box center [8, 59] width 5 height 5
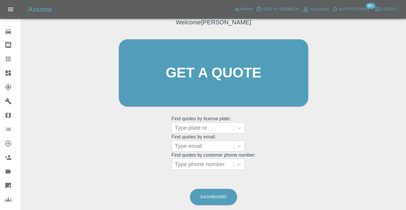
click at [214, 205] on div "Dashboard" at bounding box center [214, 196] width 48 height 19
click at [214, 201] on link "Dashboard" at bounding box center [213, 197] width 47 height 16
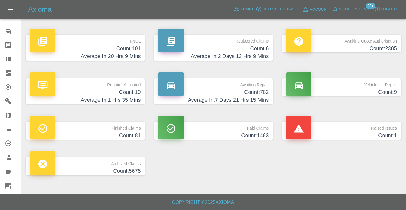
click at [263, 89] on h4 "Count: 762" at bounding box center [213, 92] width 111 height 8
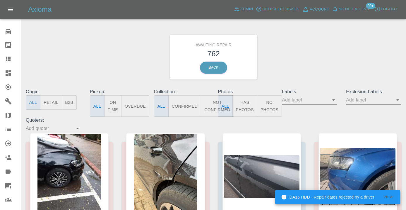
click at [211, 106] on button "Not Confirmed" at bounding box center [217, 105] width 33 height 21
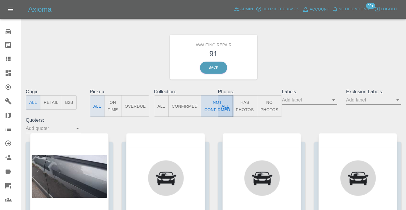
click at [211, 108] on button "Not Confirmed" at bounding box center [217, 105] width 33 height 21
click at [292, 66] on div "Awaiting Repair 91 Back" at bounding box center [213, 57] width 384 height 62
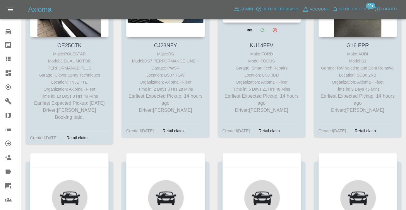
scroll to position [384, 0]
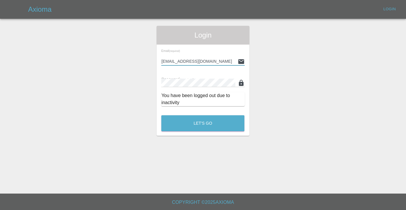
type input "[EMAIL_ADDRESS][DOMAIN_NAME]"
click at [203, 123] on button "Let's Go" at bounding box center [202, 123] width 83 height 16
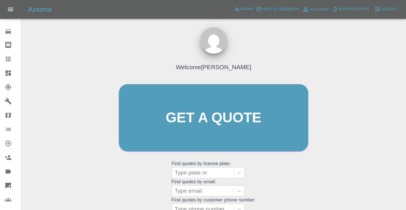
click at [12, 61] on div at bounding box center [13, 58] width 16 height 7
click at [271, 170] on div "Welcome [PERSON_NAME] Get a quote Get a quote Find quotes by license plate: Typ…" at bounding box center [214, 128] width 202 height 177
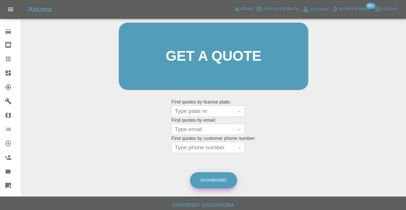
scroll to position [65, 0]
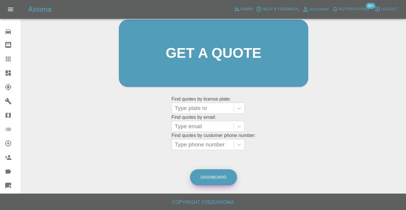
click at [217, 176] on link "Dashboard" at bounding box center [213, 177] width 47 height 16
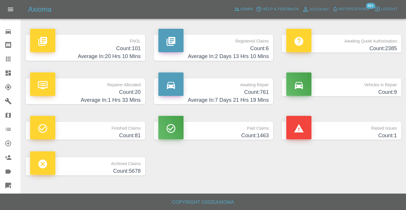
click at [260, 95] on h4 "Count: 761" at bounding box center [213, 92] width 111 height 8
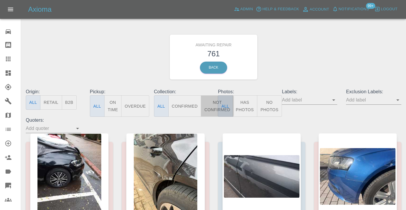
click at [203, 110] on button "Not Confirmed" at bounding box center [217, 105] width 33 height 21
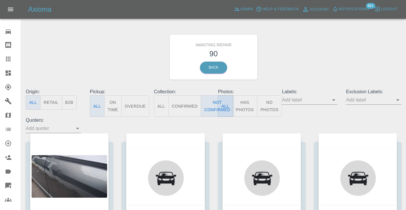
click at [301, 61] on div "Awaiting Repair 90 Back" at bounding box center [213, 57] width 384 height 62
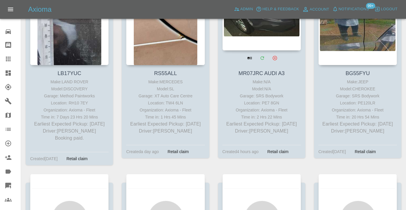
scroll to position [3663, 0]
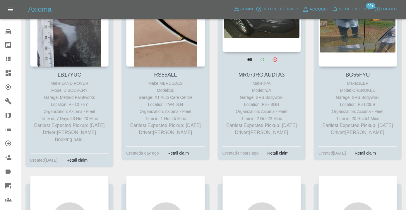
click at [261, 52] on div at bounding box center [262, 9] width 78 height 86
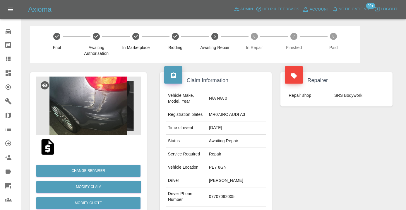
click at [230, 195] on td "07707092005" at bounding box center [236, 196] width 59 height 19
copy td "07707092005"
click at [333, 152] on div "Repairer Repair shop SRS Bodywork" at bounding box center [336, 150] width 121 height 175
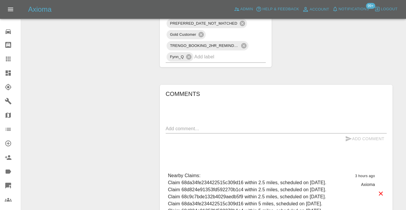
scroll to position [438, 0]
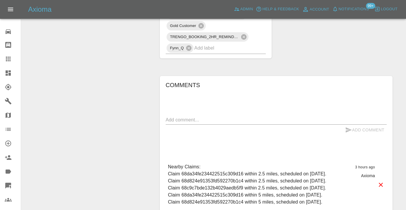
click at [194, 116] on textarea at bounding box center [276, 119] width 221 height 7
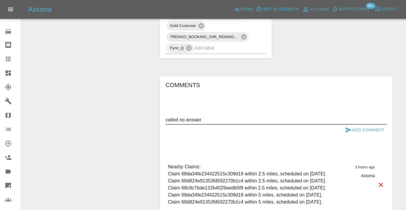
type textarea "called no answer"
click at [348, 127] on icon "submit" at bounding box center [349, 129] width 6 height 5
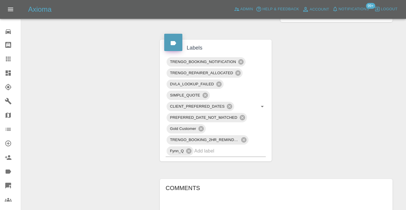
scroll to position [336, 0]
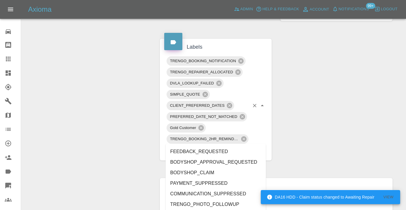
click at [232, 145] on input "text" at bounding box center [221, 149] width 55 height 9
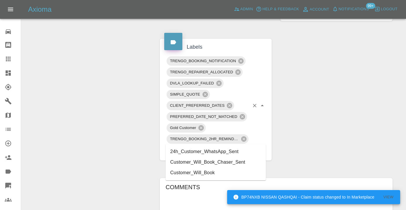
type input "customer_wi"
click at [216, 161] on li "Customer_Will_Book" at bounding box center [216, 162] width 100 height 11
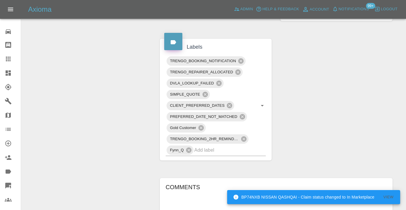
click at [108, 85] on div "Change Repairer Modify Claim Modify Quote Rollback Submit Payment Archive" at bounding box center [88, 56] width 125 height 657
click at [11, 60] on icon at bounding box center [8, 58] width 7 height 7
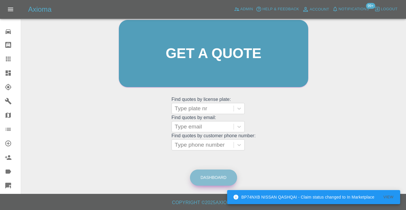
click at [206, 176] on link "Dashboard" at bounding box center [213, 177] width 47 height 16
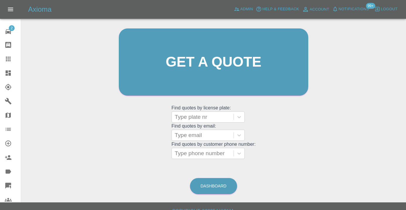
scroll to position [64, 0]
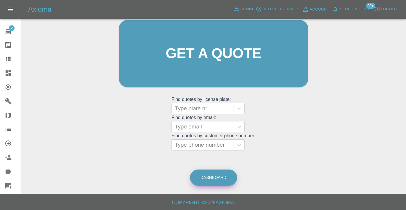
click at [225, 181] on link "Dashboard" at bounding box center [213, 177] width 47 height 16
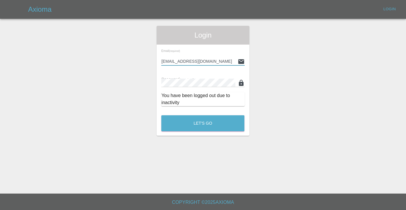
type input "[EMAIL_ADDRESS][DOMAIN_NAME]"
click at [203, 123] on button "Let's Go" at bounding box center [202, 123] width 83 height 16
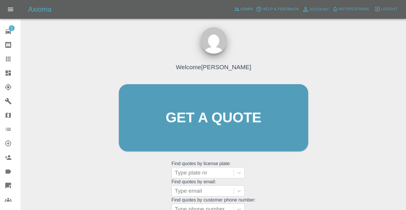
click at [274, 170] on div "Welcome [PERSON_NAME] Get a quote Get a quote Find quotes by license plate: Typ…" at bounding box center [214, 128] width 202 height 177
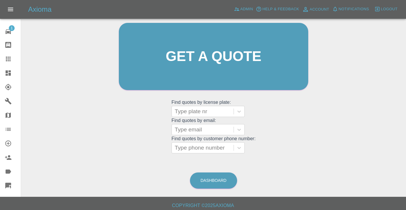
scroll to position [64, 0]
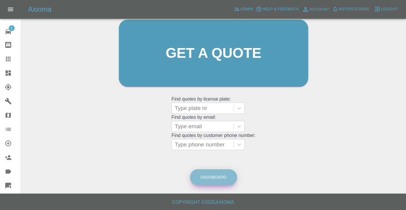
click at [224, 175] on link "Dashboard" at bounding box center [213, 177] width 47 height 16
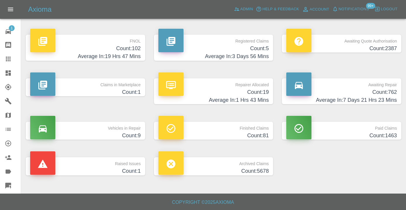
click at [389, 95] on h4 "Count: 762" at bounding box center [341, 92] width 111 height 8
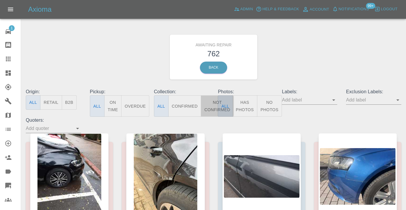
click at [212, 103] on button "Not Confirmed" at bounding box center [217, 105] width 33 height 21
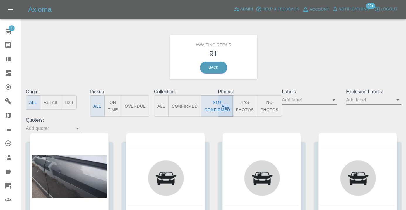
click at [307, 59] on div "Awaiting Repair 91 Back" at bounding box center [213, 57] width 384 height 62
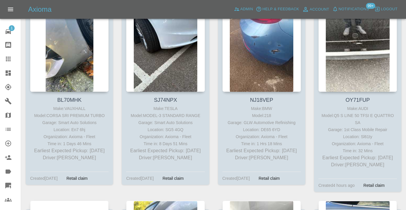
scroll to position [1882, 0]
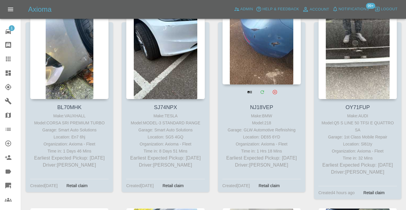
click at [266, 53] on div at bounding box center [262, 42] width 78 height 86
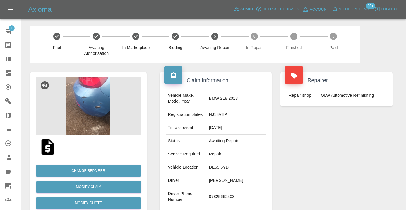
click at [227, 202] on td "07825662403" at bounding box center [236, 196] width 59 height 19
copy td "07825662403"
click at [313, 174] on div "Repairer Repair shop GLW Automotive Refinishing" at bounding box center [336, 150] width 121 height 175
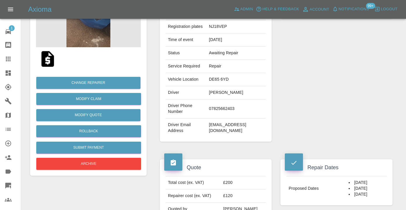
scroll to position [87, 0]
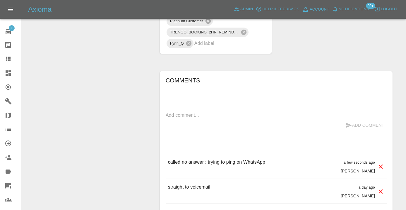
scroll to position [487, 0]
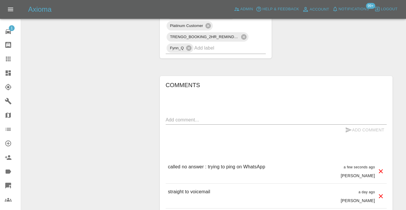
click at [12, 60] on div at bounding box center [13, 58] width 16 height 7
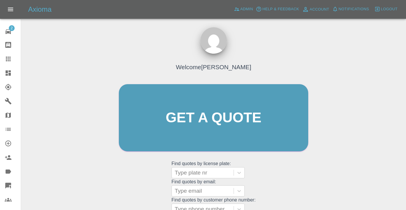
click at [271, 175] on div "Welcome [PERSON_NAME] Get a quote Get a quote Find quotes by license plate: Typ…" at bounding box center [214, 128] width 202 height 177
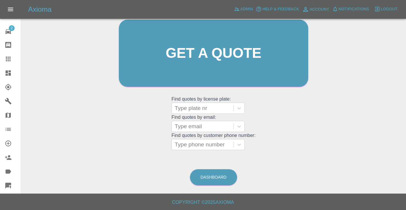
scroll to position [64, 0]
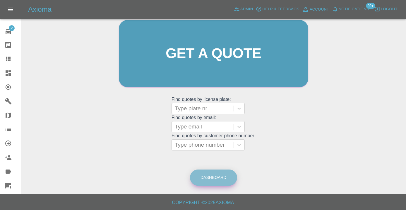
click at [226, 172] on link "Dashboard" at bounding box center [213, 177] width 47 height 16
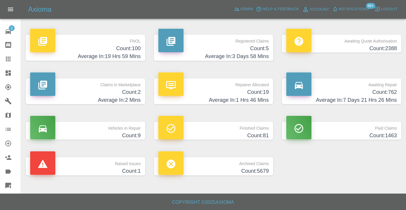
click at [396, 97] on h4 "Average In: 7 Days 21 Hrs 26 Mins" at bounding box center [341, 100] width 111 height 8
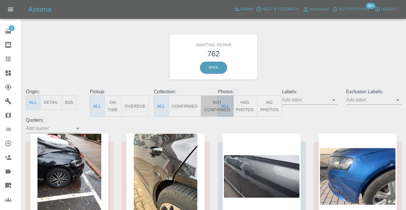
click at [209, 110] on button "Not Confirmed" at bounding box center [217, 105] width 33 height 21
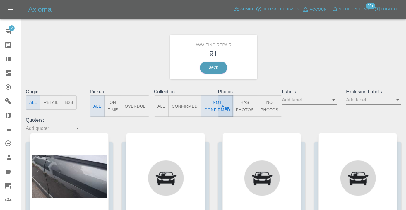
click at [297, 82] on div "Awaiting Repair 91 Back" at bounding box center [213, 57] width 384 height 62
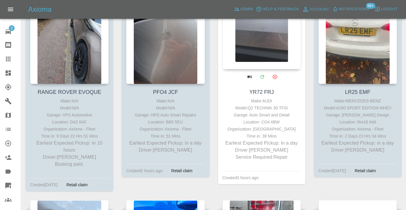
scroll to position [723, 0]
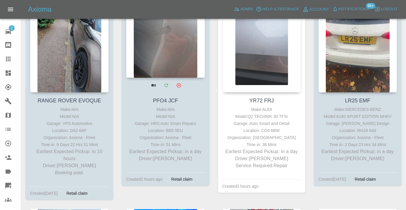
click at [166, 64] on div at bounding box center [165, 35] width 78 height 86
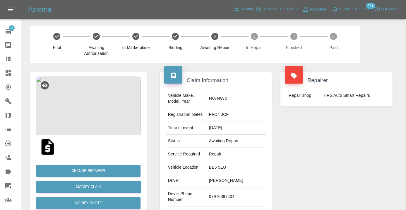
click at [224, 196] on td "07976897404" at bounding box center [236, 196] width 59 height 19
click at [313, 173] on div "Repairer Repair shop HRS Auto Smart Repairs" at bounding box center [336, 150] width 121 height 175
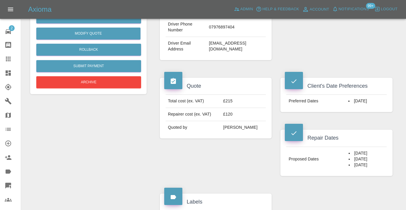
scroll to position [168, 0]
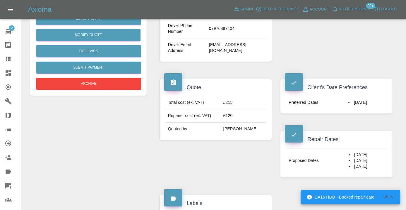
click at [232, 44] on td "paulfishwick@hotmail.co.uk" at bounding box center [236, 47] width 59 height 19
copy div "paulfishwick@hotmail.co.uk"
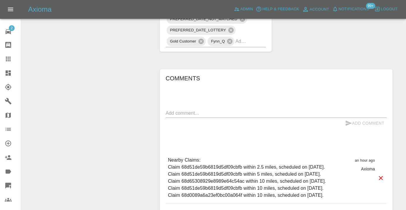
scroll to position [433, 0]
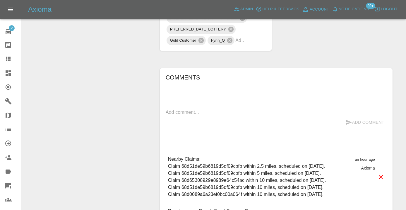
click at [182, 107] on div "x" at bounding box center [276, 111] width 221 height 9
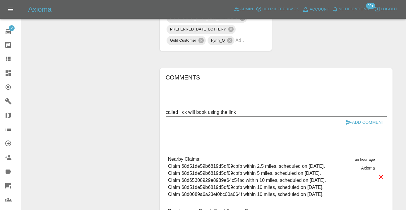
type textarea "called : cx will book using the link"
click at [366, 117] on button "Add Comment" at bounding box center [365, 122] width 44 height 11
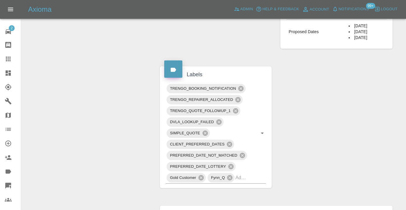
scroll to position [297, 0]
click at [242, 172] on input "text" at bounding box center [242, 176] width 14 height 9
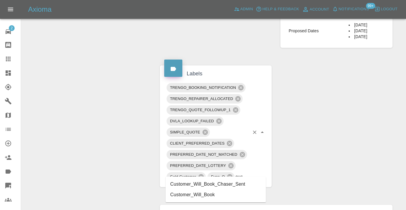
type input "customer_will"
click at [224, 192] on li "Customer_Will_Book" at bounding box center [216, 194] width 100 height 11
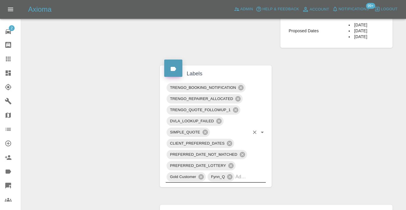
click at [100, 116] on div "Change Repairer Modify Claim Modify Quote Rollback Submit Payment Archive" at bounding box center [88, 88] width 125 height 645
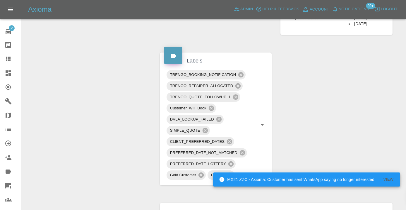
scroll to position [301, 0]
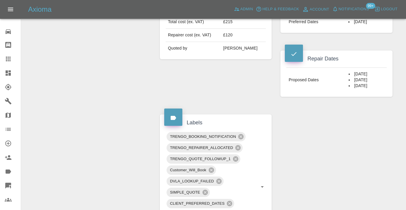
scroll to position [257, 0]
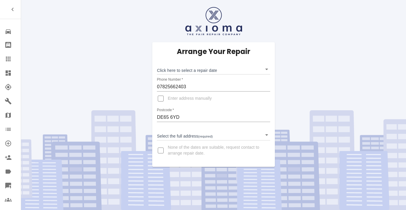
click at [173, 66] on body "Repair home Bodyshop home Claims Dashboard Explorer Garages Map Organization Cr…" at bounding box center [203, 105] width 406 height 210
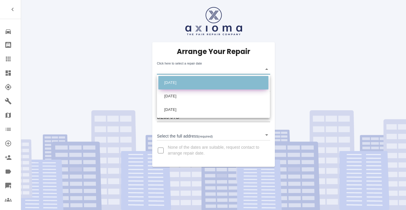
click at [176, 84] on li "Wed Oct 08 2025" at bounding box center [213, 82] width 110 height 13
type input "2025-10-08T00:00:00.000Z"
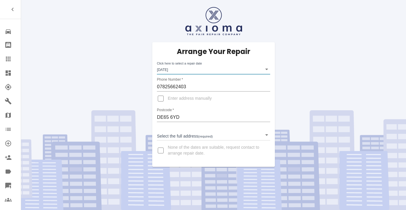
click at [177, 139] on body "Repair home Bodyshop home Claims Dashboard Explorer Garages Map Organization Cr…" at bounding box center [203, 105] width 406 height 210
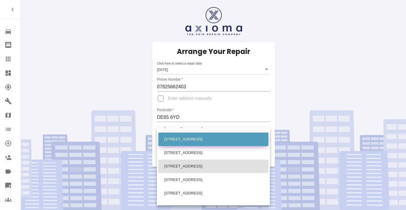
scroll to position [333, 0]
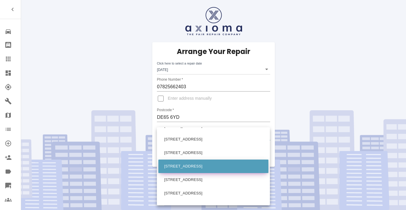
click at [177, 166] on li "14 Saxon Grove Willington, Derby Derbyshire" at bounding box center [213, 165] width 110 height 13
type input "14 Saxon Grove Willington, Derby Derbyshire"
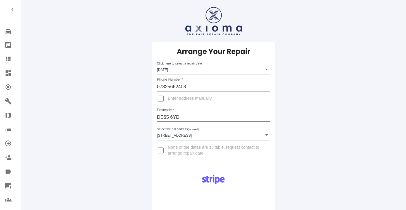
click at [172, 115] on input "DE65 6YD" at bounding box center [213, 116] width 113 height 9
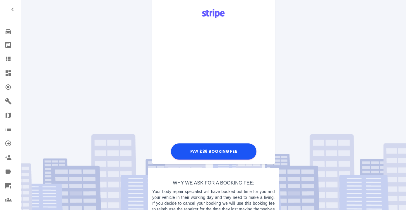
scroll to position [168, 0]
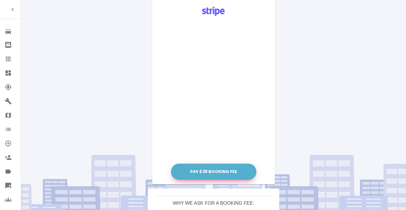
click at [219, 172] on button "Pay £38 Booking Fee" at bounding box center [214, 171] width 86 height 16
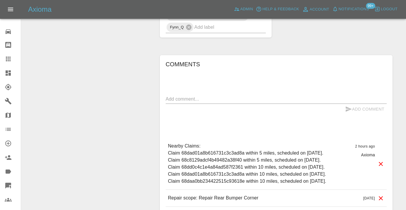
scroll to position [421, 0]
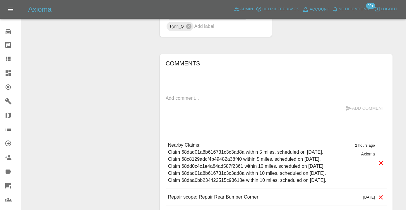
click at [175, 101] on textarea at bounding box center [276, 98] width 221 height 7
type textarea "x"
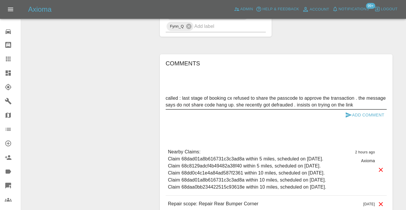
type textarea "called : last stage of booking cx refused to share the passcode to approve the …"
click at [349, 118] on icon "submit" at bounding box center [348, 114] width 7 height 7
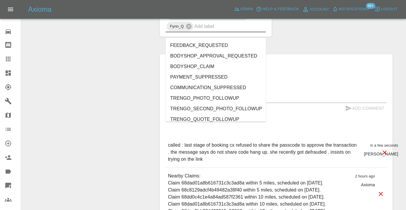
click at [221, 31] on input "text" at bounding box center [221, 26] width 55 height 9
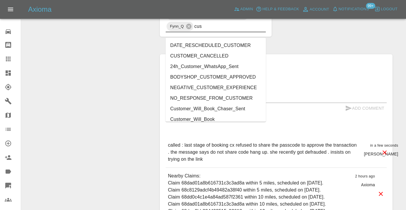
type input "cust"
click at [217, 119] on li "Customer_Will_Book" at bounding box center [216, 119] width 100 height 11
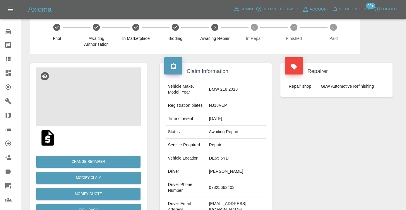
scroll to position [-1, 0]
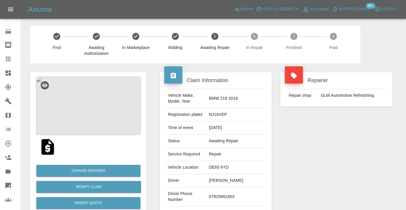
click at [8, 61] on icon at bounding box center [8, 59] width 5 height 5
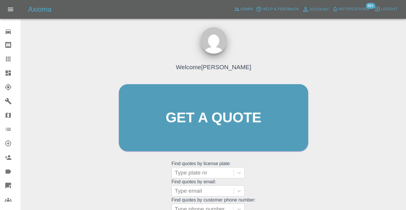
click at [291, 184] on div "Welcome [PERSON_NAME] Get a quote Get a quote Find quotes by license plate: Typ…" at bounding box center [214, 128] width 202 height 177
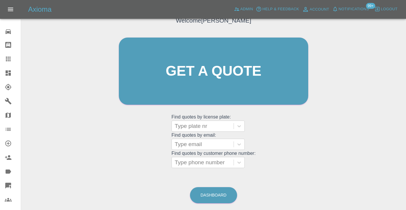
scroll to position [51, 0]
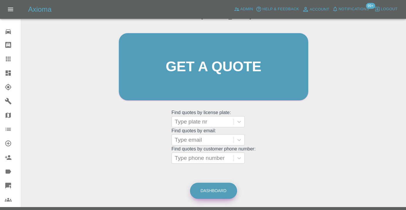
click at [225, 191] on link "Dashboard" at bounding box center [213, 190] width 47 height 16
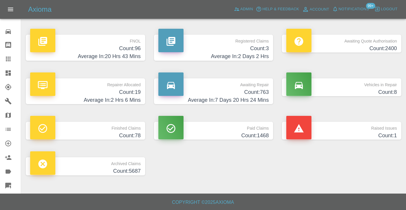
click at [254, 96] on h4 "Average In: 7 Days 20 Hrs 24 Mins" at bounding box center [213, 100] width 111 height 8
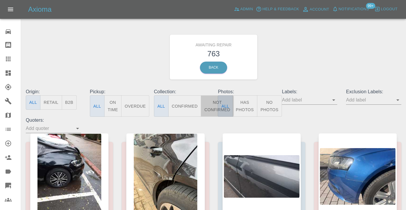
click at [210, 104] on button "Not Confirmed" at bounding box center [217, 105] width 33 height 21
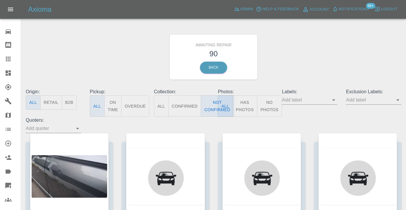
click at [315, 48] on div "Awaiting Repair 90 Back" at bounding box center [213, 57] width 384 height 62
click at [317, 45] on div "Awaiting Repair 90 Back" at bounding box center [213, 57] width 384 height 62
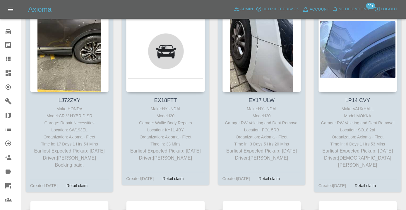
scroll to position [1114, 0]
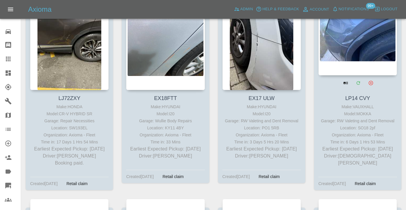
click at [358, 45] on div at bounding box center [358, 33] width 78 height 86
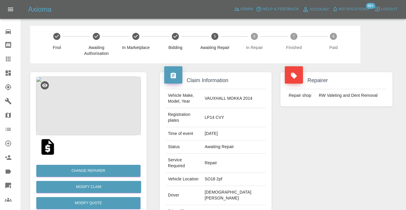
click at [214, 205] on td "07361292811" at bounding box center [234, 214] width 64 height 19
copy td "07361292811"
drag, startPoint x: 303, startPoint y: 140, endPoint x: 309, endPoint y: 137, distance: 6.3
click at [304, 140] on div "Repairer Repair shop RW Valeting and Dent Removal" at bounding box center [336, 159] width 121 height 192
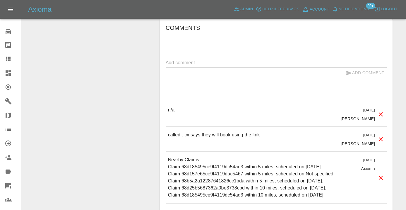
scroll to position [531, 0]
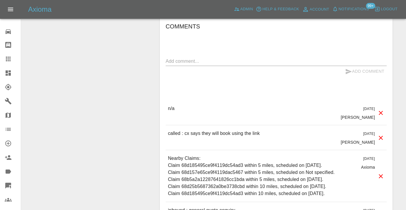
click at [187, 57] on div "x" at bounding box center [276, 61] width 221 height 9
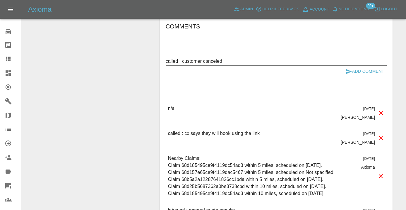
type textarea "called : customer canceled"
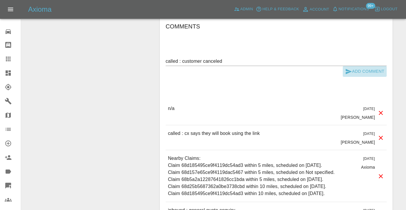
click at [347, 69] on icon "submit" at bounding box center [349, 71] width 6 height 5
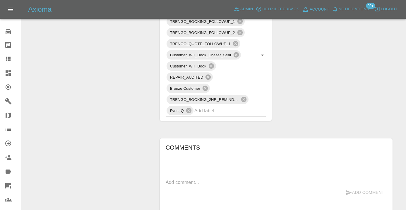
scroll to position [406, 0]
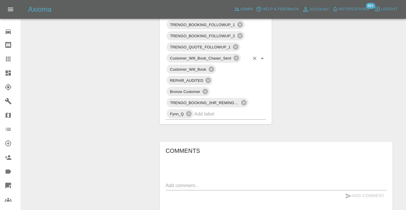
click at [223, 109] on input "text" at bounding box center [221, 113] width 55 height 9
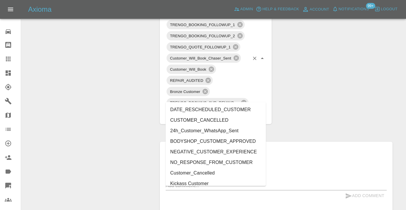
type input "cust"
click at [217, 173] on li "Customer_Cancelled" at bounding box center [216, 173] width 100 height 11
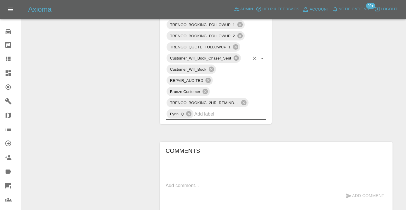
click at [139, 80] on div "Change Repairer Modify Claim Modify Quote Rollback Submit Payment Archive" at bounding box center [88, 46] width 125 height 779
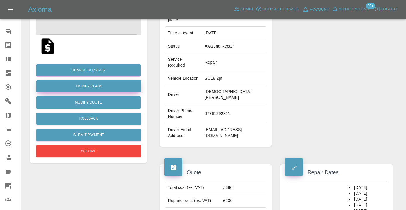
scroll to position [99, 0]
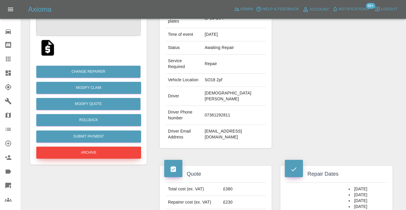
click at [88, 153] on button "Archive" at bounding box center [88, 152] width 105 height 12
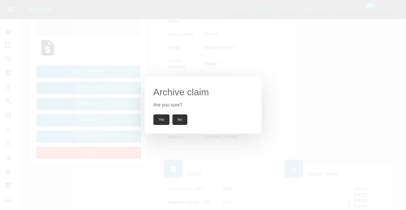
click at [163, 120] on button "Yes" at bounding box center [161, 119] width 16 height 11
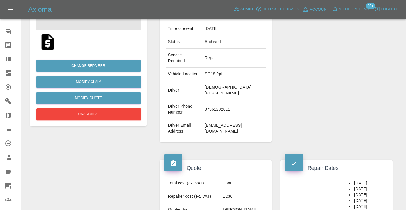
click at [8, 62] on link "Claims" at bounding box center [10, 59] width 21 height 14
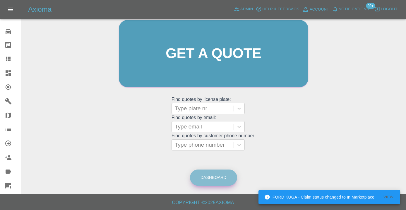
click at [217, 177] on link "Dashboard" at bounding box center [213, 177] width 47 height 16
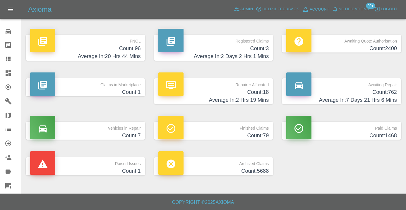
click at [377, 87] on p "Awaiting Repair" at bounding box center [341, 83] width 111 height 10
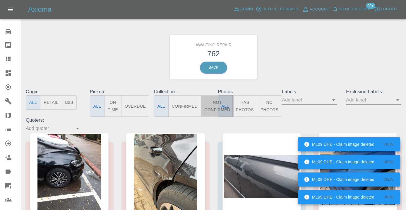
click at [213, 105] on button "Not Confirmed" at bounding box center [217, 105] width 33 height 21
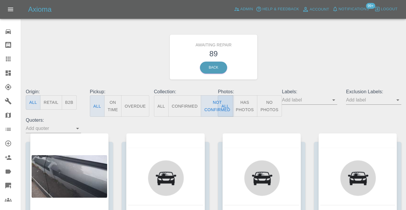
click at [311, 66] on div "Awaiting Repair 89 Back" at bounding box center [213, 57] width 384 height 62
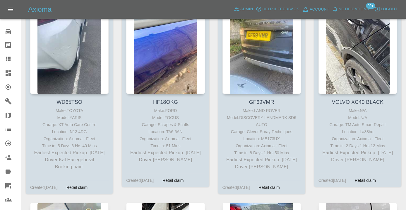
scroll to position [2243, 0]
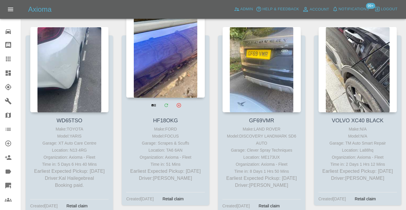
click at [160, 80] on div at bounding box center [165, 55] width 78 height 86
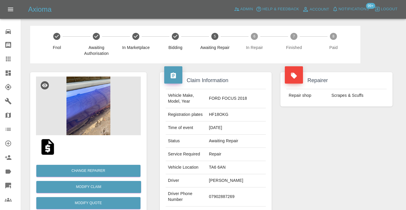
click at [229, 195] on td "07902887269" at bounding box center [236, 196] width 59 height 19
copy td "07902887269"
click at [326, 166] on div "Repairer Repair shop Scrapes & Scuffs" at bounding box center [336, 150] width 121 height 175
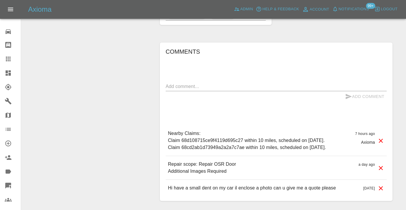
scroll to position [385, 0]
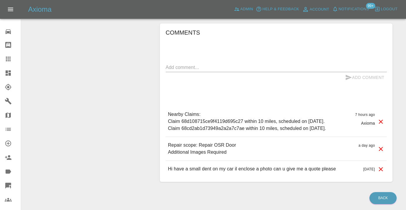
click at [215, 64] on textarea at bounding box center [276, 67] width 221 height 7
type textarea "called : cx booking this in when he gets home tonight"
click at [353, 72] on button "Add Comment" at bounding box center [365, 77] width 44 height 11
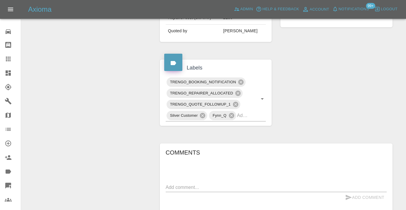
scroll to position [262, 0]
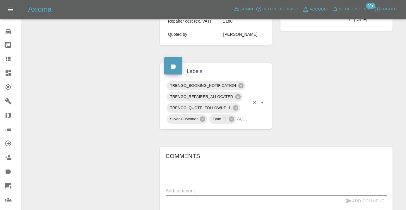
click at [252, 109] on div "TRENGO_BOOKING_NOTIFICATION TRENGO_REPAIRER_ALLOCATED TRENGO_QUOTE_FOLLOWUP_1 S…" at bounding box center [216, 102] width 100 height 45
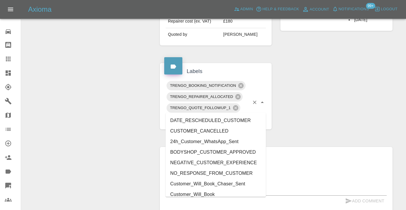
type input "cust"
click at [220, 196] on li "Customer_Will_Book" at bounding box center [216, 194] width 100 height 11
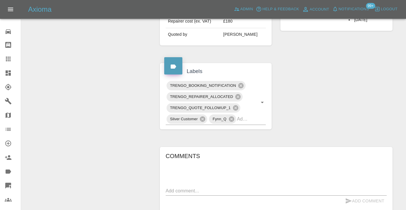
click at [111, 116] on div "Change Repairer Modify Claim Modify Quote Rollback Submit Payment Archive" at bounding box center [88, 69] width 125 height 537
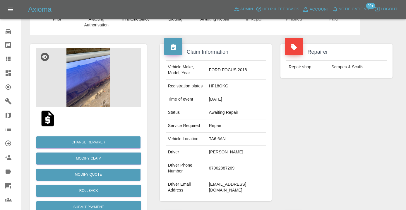
scroll to position [28, 0]
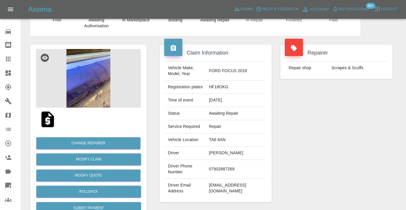
click at [11, 57] on icon at bounding box center [8, 58] width 7 height 7
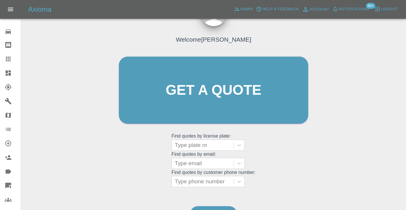
click at [203, 198] on div "Welcome Castro Get a quote Get a quote Find quotes by license plate: Type plate…" at bounding box center [214, 118] width 376 height 210
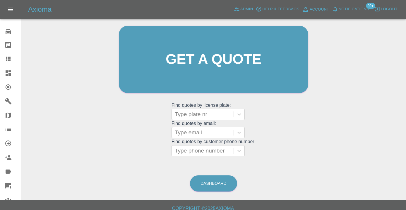
scroll to position [64, 0]
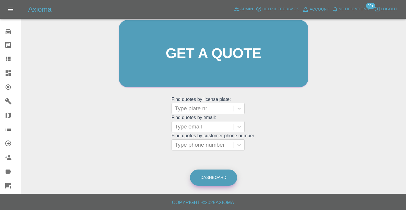
click at [212, 178] on link "Dashboard" at bounding box center [213, 177] width 47 height 16
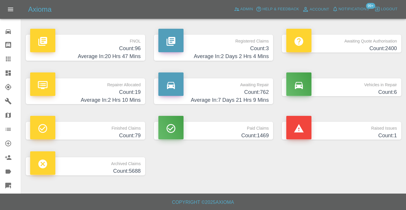
click at [259, 95] on h4 "Count: 762" at bounding box center [213, 92] width 111 height 8
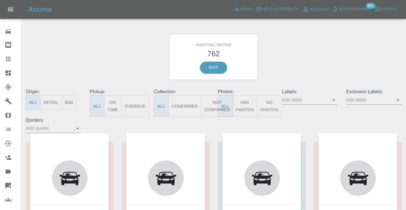
click at [211, 106] on button "Not Confirmed" at bounding box center [217, 105] width 33 height 21
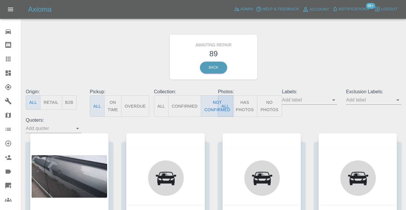
click at [317, 57] on div "Awaiting Repair 89 Back" at bounding box center [213, 57] width 384 height 62
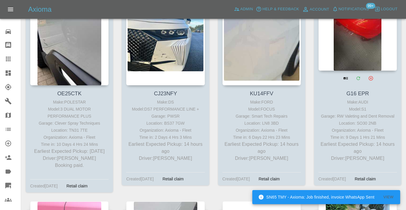
scroll to position [316, 0]
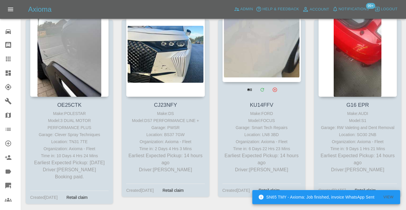
click at [259, 67] on div at bounding box center [262, 39] width 78 height 86
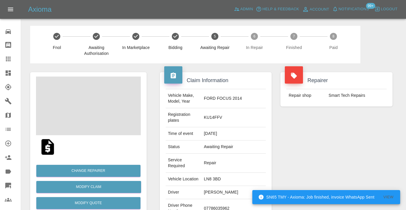
click at [221, 199] on td "07786035962" at bounding box center [234, 208] width 64 height 19
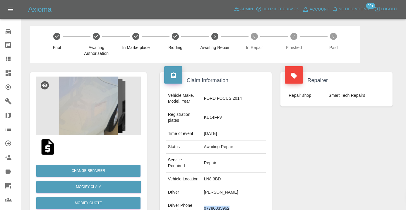
click at [221, 199] on td "07786035962" at bounding box center [234, 208] width 64 height 19
copy td "07786035962"
click at [346, 166] on div "Repairer Repair shop Smart Tech Repairs" at bounding box center [336, 159] width 121 height 192
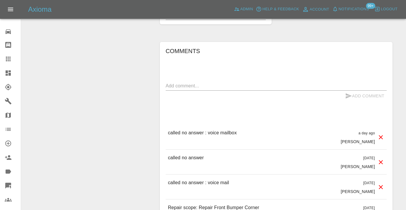
scroll to position [497, 0]
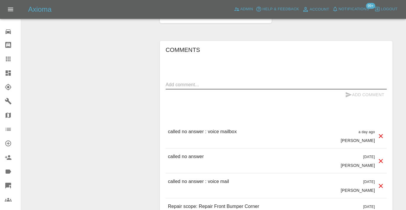
click at [177, 81] on textarea at bounding box center [276, 84] width 221 height 7
type textarea "called no answer"
click at [356, 89] on button "Add Comment" at bounding box center [365, 94] width 44 height 11
click at [180, 81] on textarea at bounding box center [276, 84] width 221 height 7
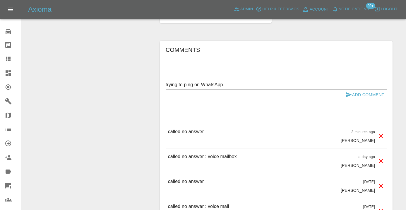
type textarea "trying to ping on WhatsApp."
click at [370, 89] on button "Add Comment" at bounding box center [365, 94] width 44 height 11
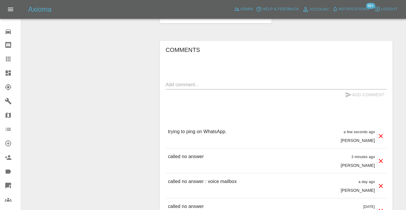
click at [7, 59] on icon at bounding box center [8, 59] width 5 height 5
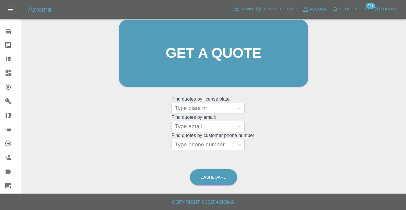
scroll to position [45, 0]
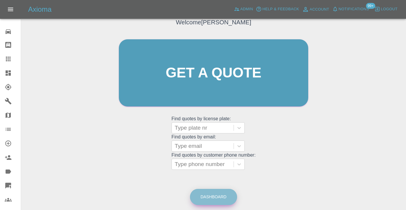
click at [209, 191] on link "Dashboard" at bounding box center [213, 197] width 47 height 16
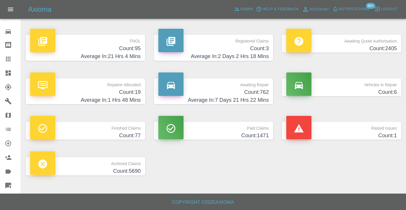
click at [246, 89] on h4 "Count: 762" at bounding box center [213, 92] width 111 height 8
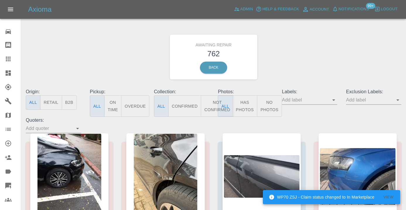
click at [212, 110] on button "Not Confirmed" at bounding box center [217, 105] width 33 height 21
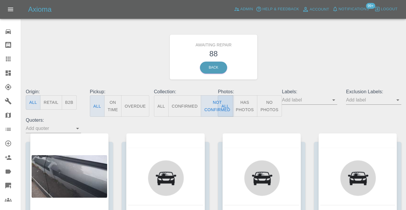
click at [304, 63] on div "Awaiting Repair 88 Back" at bounding box center [213, 57] width 384 height 62
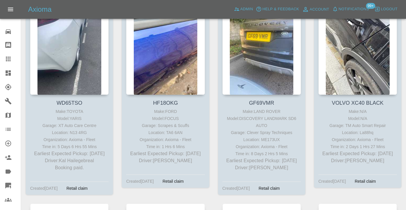
scroll to position [2263, 0]
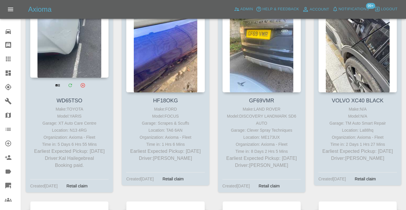
click at [70, 64] on div at bounding box center [69, 35] width 78 height 86
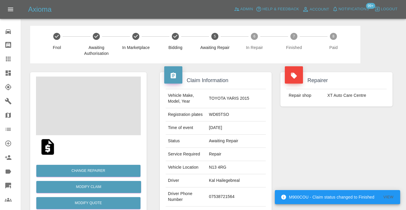
click at [233, 187] on td "07538721564" at bounding box center [236, 196] width 59 height 19
copy td "07538721564"
click at [357, 180] on div "Repairer Repair shop XT Auto Care Centre" at bounding box center [336, 150] width 121 height 175
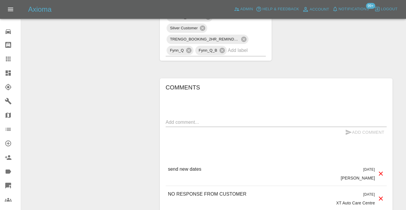
scroll to position [486, 0]
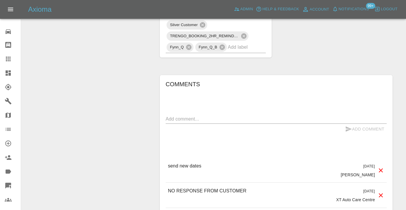
click at [183, 115] on textarea at bounding box center [276, 118] width 221 height 7
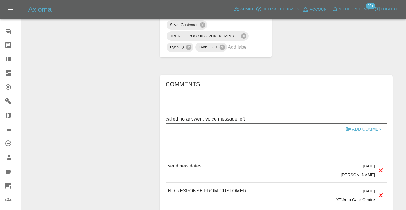
type textarea "called no answer : voice message left"
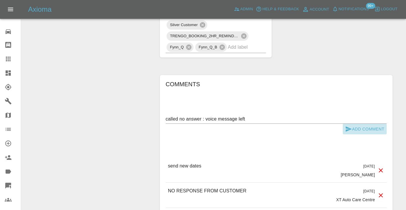
click at [349, 125] on icon "submit" at bounding box center [348, 128] width 7 height 7
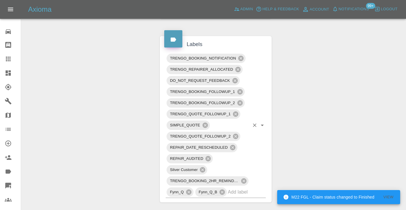
scroll to position [338, 0]
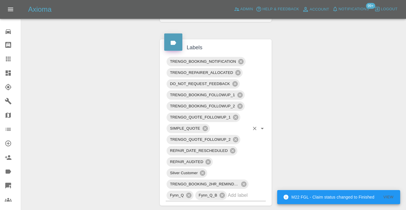
click at [240, 190] on input "text" at bounding box center [239, 194] width 22 height 9
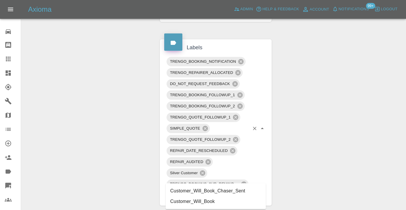
type input "customer_will"
click at [213, 201] on li "Customer_Will_Book" at bounding box center [216, 201] width 100 height 11
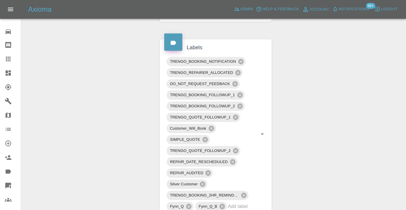
click at [138, 114] on div "Change Repairer Modify Claim Modify Quote Rollback Submit Payment Archive" at bounding box center [88, 165] width 125 height 881
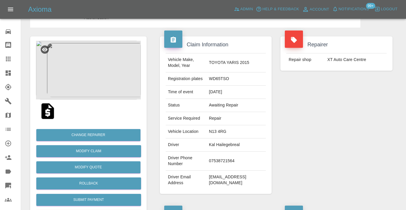
scroll to position [33, 0]
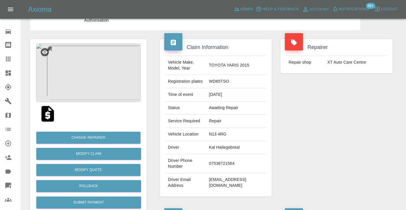
click at [11, 60] on icon at bounding box center [8, 59] width 5 height 5
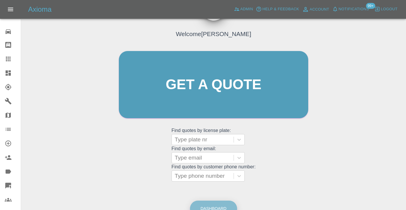
click at [209, 202] on link "Dashboard" at bounding box center [213, 208] width 47 height 16
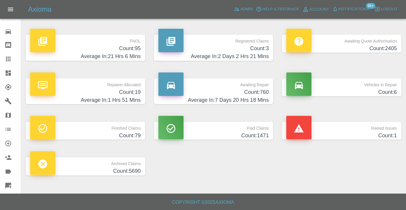
click at [260, 93] on h4 "Count: 760" at bounding box center [213, 92] width 111 height 8
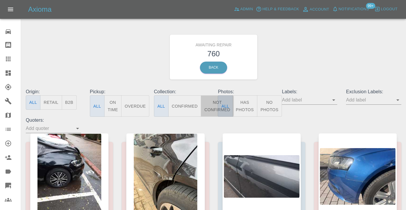
click at [211, 108] on button "Not Confirmed" at bounding box center [217, 105] width 33 height 21
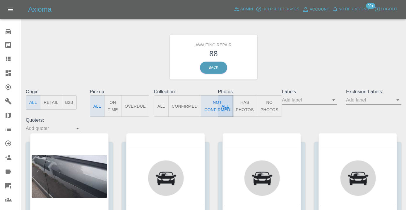
click at [293, 73] on div "Awaiting Repair 88 Back" at bounding box center [213, 57] width 384 height 62
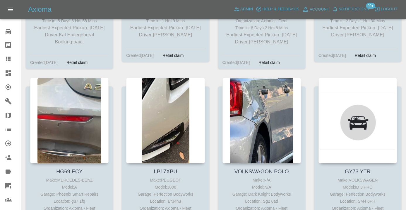
scroll to position [2413, 0]
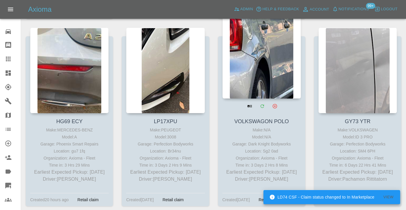
scroll to position [2432, 0]
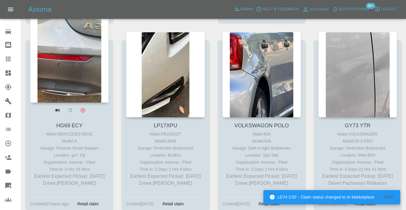
click at [70, 88] on div at bounding box center [69, 60] width 78 height 86
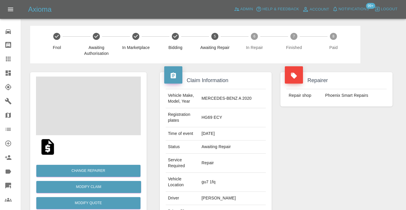
click at [222, 205] on td "07989128050" at bounding box center [232, 214] width 67 height 19
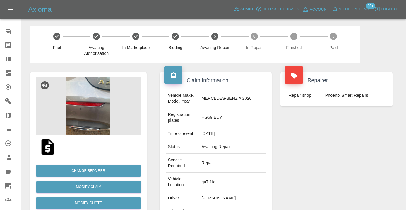
copy td "07989128050"
click at [341, 139] on div "Repairer Repair shop Phoenix Smart Repairs" at bounding box center [336, 165] width 121 height 204
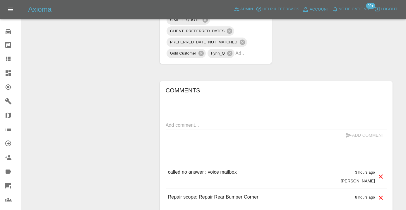
scroll to position [460, 0]
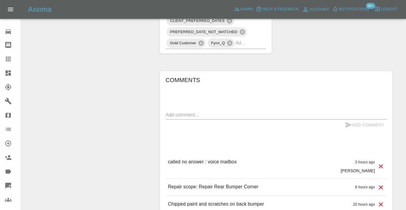
click at [209, 111] on textarea at bounding box center [276, 114] width 221 height 7
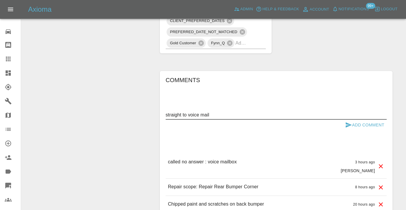
type textarea "straight to voice mail"
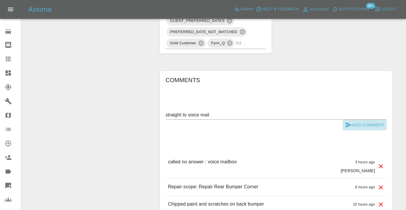
click at [365, 119] on button "Add Comment" at bounding box center [365, 124] width 44 height 11
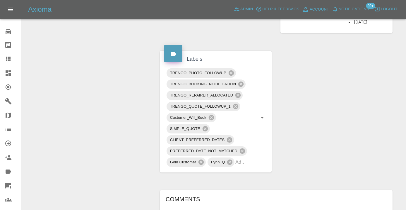
scroll to position [338, 0]
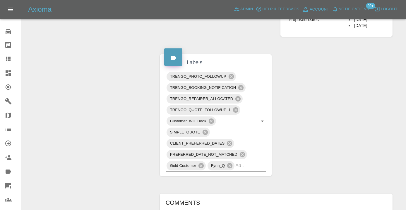
click at [6, 60] on icon at bounding box center [8, 58] width 7 height 7
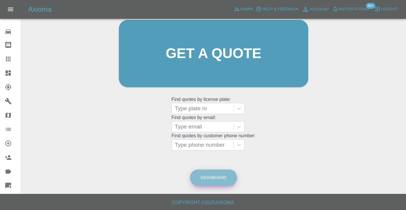
click at [206, 171] on link "Dashboard" at bounding box center [213, 177] width 47 height 16
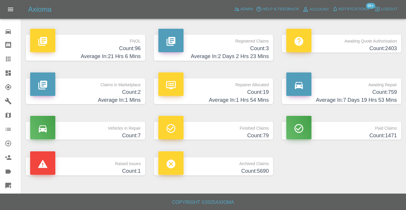
click at [387, 95] on h4 "Count: 759" at bounding box center [341, 92] width 111 height 8
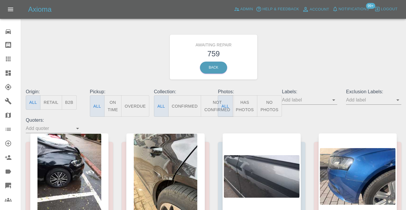
click at [211, 102] on button "Not Confirmed" at bounding box center [217, 105] width 33 height 21
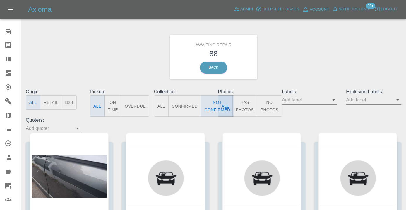
click at [295, 62] on div "Awaiting Repair 88 Back" at bounding box center [213, 57] width 384 height 62
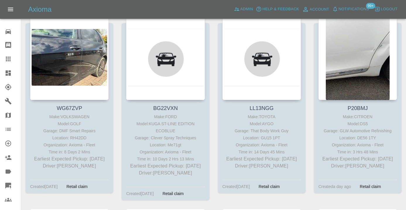
scroll to position [1494, 0]
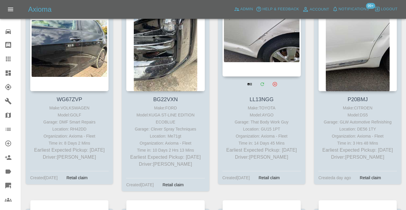
click at [275, 52] on div at bounding box center [262, 34] width 78 height 86
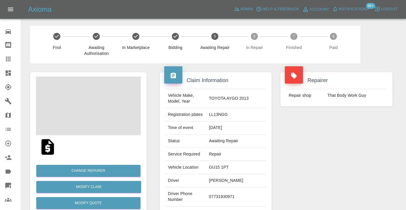
click at [237, 194] on td "07731930971" at bounding box center [236, 196] width 59 height 19
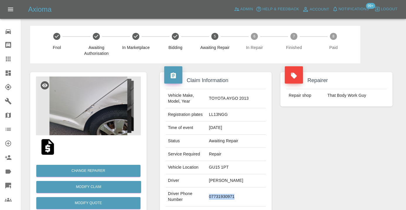
copy td "07731930971"
click at [369, 158] on div "Repairer Repair shop That Body Work Guy" at bounding box center [336, 150] width 121 height 175
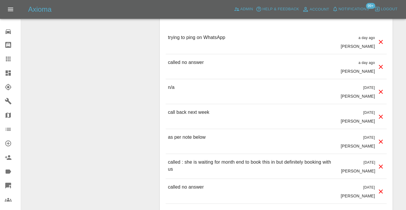
scroll to position [574, 0]
click at [178, 58] on p "called no answer" at bounding box center [186, 61] width 36 height 7
copy p "called no answer"
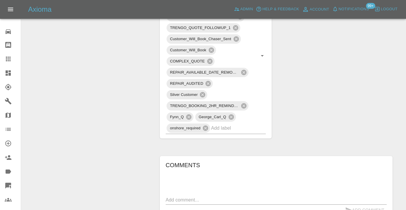
scroll to position [362, 0]
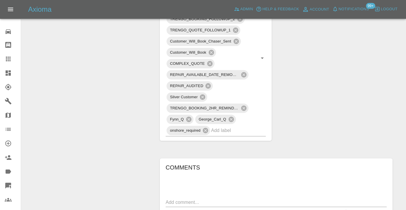
click at [189, 199] on textarea at bounding box center [276, 202] width 221 height 7
paste textarea "called no answer"
type textarea "called no answer"
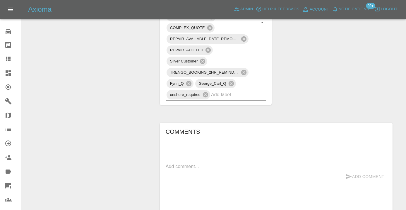
scroll to position [399, 0]
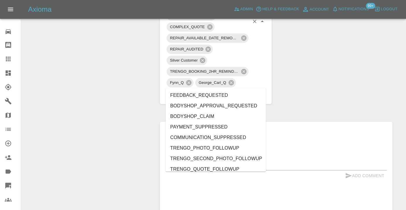
click at [230, 89] on input "text" at bounding box center [230, 93] width 38 height 9
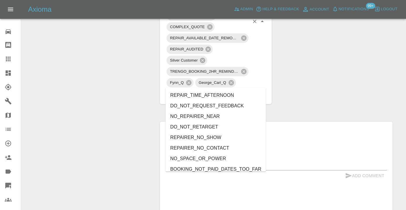
type input "no_"
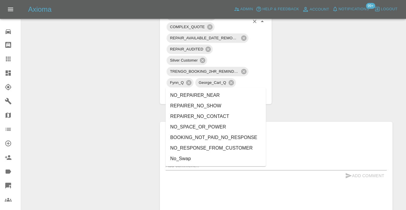
click at [208, 146] on li "NO_RESPONSE_FROM_CUSTOMER" at bounding box center [216, 148] width 100 height 11
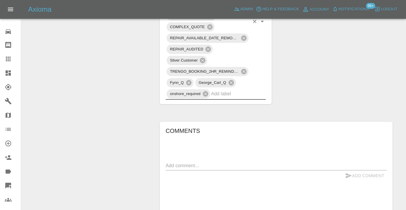
drag, startPoint x: 122, startPoint y: 70, endPoint x: 127, endPoint y: 67, distance: 5.3
click at [122, 70] on div "Change Repairer Modify Claim Modify Quote Rollback Submit Payment Archive" at bounding box center [88, 61] width 125 height 792
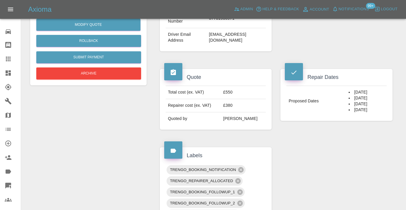
scroll to position [175, 0]
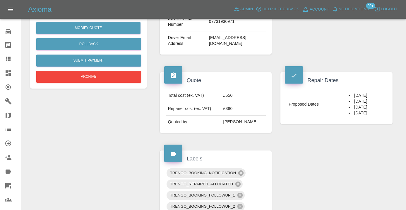
click at [130, 82] on div "Change Repairer Modify Claim Modify Quote Rollback Submit Payment Archive" at bounding box center [88, 34] width 105 height 100
click at [114, 78] on button "Archive" at bounding box center [88, 77] width 105 height 12
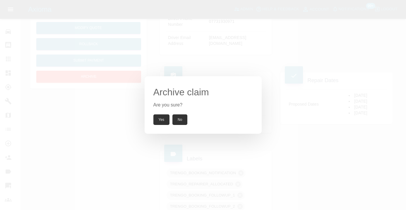
click at [162, 121] on button "Yes" at bounding box center [161, 119] width 16 height 11
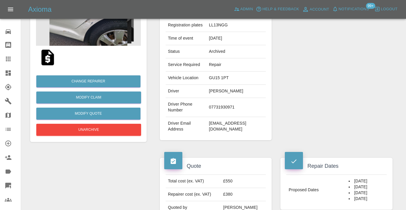
scroll to position [83, 0]
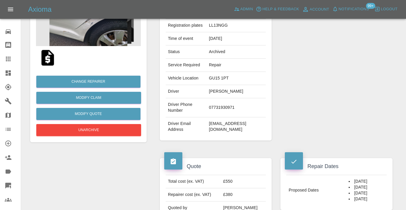
click at [8, 57] on icon at bounding box center [8, 59] width 5 height 5
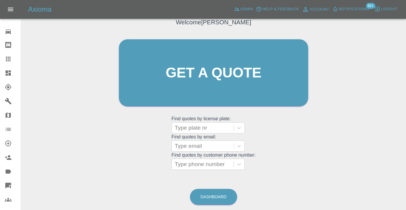
click at [213, 180] on div "Welcome Castro Get a quote Get a quote Find quotes by license plate: Type plate…" at bounding box center [214, 101] width 376 height 210
click at [215, 189] on link "Dashboard" at bounding box center [213, 197] width 47 height 16
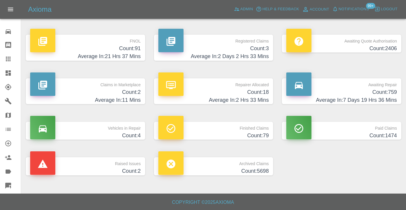
click at [369, 92] on h4 "Count: 759" at bounding box center [341, 92] width 111 height 8
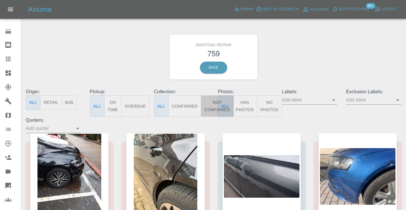
click at [210, 102] on button "Not Confirmed" at bounding box center [217, 105] width 33 height 21
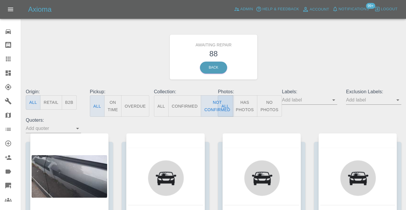
click at [305, 67] on div "Awaiting Repair 88 Back" at bounding box center [213, 57] width 384 height 62
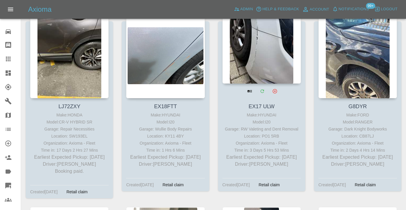
scroll to position [1103, 0]
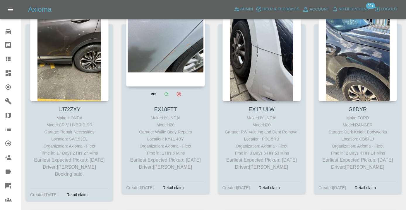
click at [165, 57] on div at bounding box center [165, 44] width 78 height 86
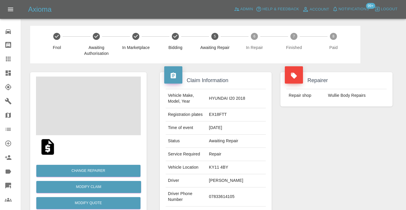
click at [233, 192] on td "07833614105" at bounding box center [236, 196] width 59 height 19
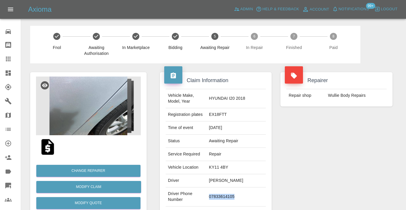
copy td "07833614105"
click at [340, 177] on div "Repairer Repair shop Wullie Body Repairs" at bounding box center [336, 150] width 121 height 175
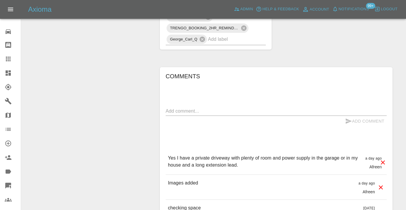
scroll to position [452, 0]
click at [177, 106] on div "x" at bounding box center [276, 110] width 221 height 9
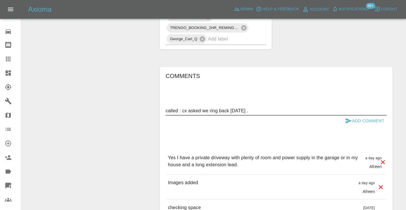
type textarea "called : cx asked we ring back tomorrow ."
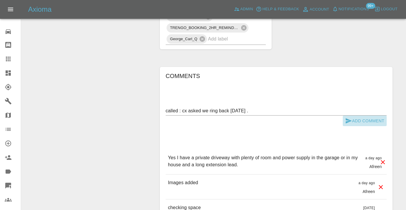
click at [348, 117] on icon "submit" at bounding box center [348, 120] width 7 height 7
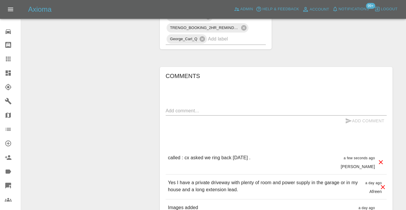
click at [230, 34] on input "text" at bounding box center [229, 38] width 42 height 9
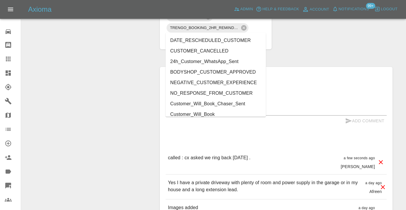
type input "cust"
click at [215, 115] on li "Customer_Will_Book" at bounding box center [216, 114] width 100 height 11
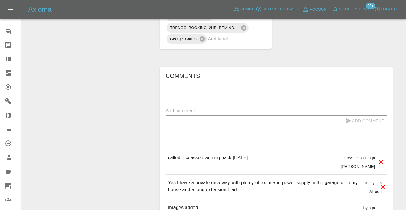
click at [120, 74] on div "Change Repairer Modify Claim Modify Quote Rollback Submit Payment Archive" at bounding box center [88, 12] width 125 height 803
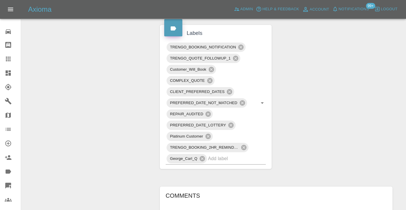
scroll to position [328, 0]
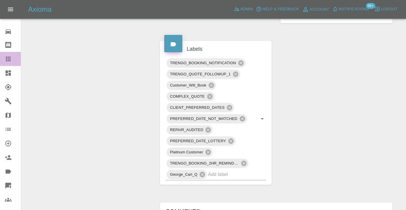
click at [10, 59] on icon at bounding box center [8, 59] width 5 height 5
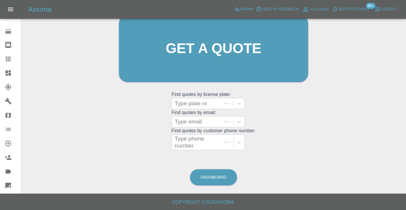
scroll to position [64, 0]
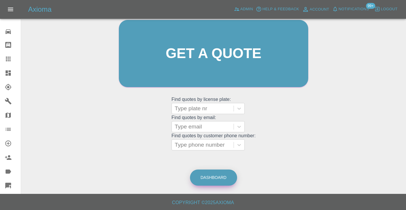
click at [221, 179] on link "Dashboard" at bounding box center [213, 177] width 47 height 16
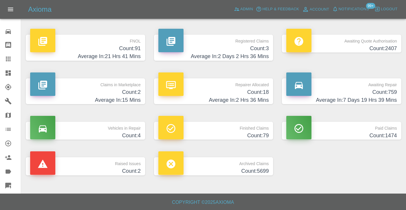
click at [384, 95] on h4 "Count: 759" at bounding box center [341, 92] width 111 height 8
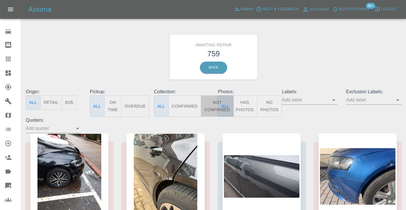
click at [209, 104] on button "Not Confirmed" at bounding box center [217, 105] width 33 height 21
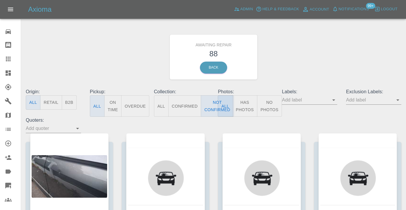
click at [309, 68] on div "Awaiting Repair 88 Back" at bounding box center [213, 57] width 384 height 62
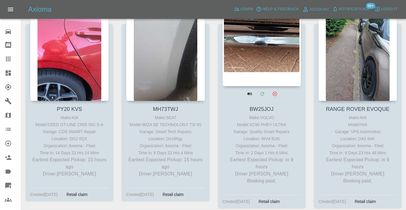
scroll to position [511, 0]
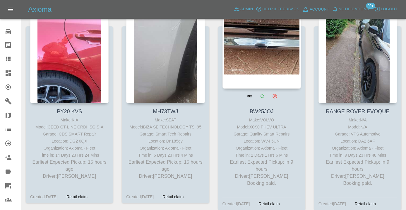
click at [262, 63] on div at bounding box center [262, 46] width 78 height 86
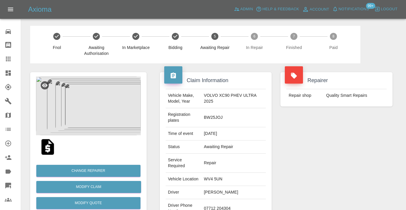
click at [228, 199] on td "07712 204304" at bounding box center [234, 208] width 64 height 19
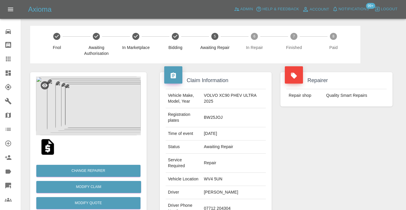
click at [310, 155] on div "Repairer Repair shop Quality Smart Repairs" at bounding box center [336, 159] width 121 height 192
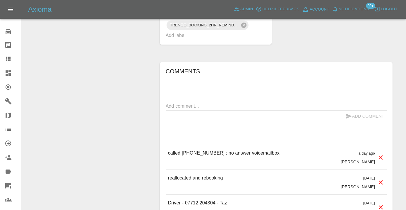
scroll to position [551, 0]
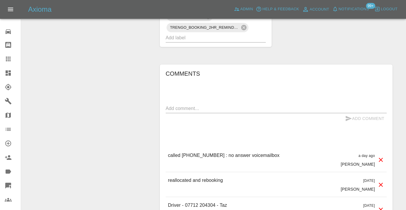
click at [189, 104] on div "x" at bounding box center [276, 108] width 221 height 9
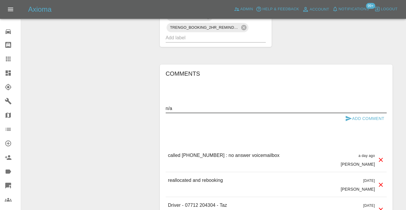
type textarea "n/a"
click at [358, 113] on button "Add Comment" at bounding box center [365, 118] width 44 height 11
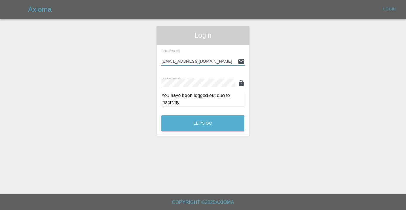
type input "[EMAIL_ADDRESS][DOMAIN_NAME]"
click at [203, 123] on button "Let's Go" at bounding box center [202, 123] width 83 height 16
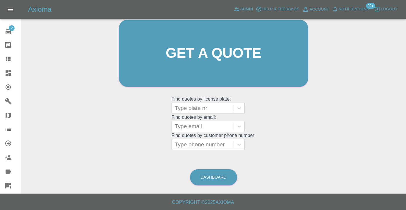
scroll to position [64, 0]
click at [215, 178] on link "Dashboard" at bounding box center [213, 177] width 47 height 16
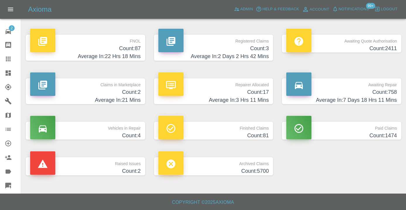
click at [390, 95] on h4 "Count: 758" at bounding box center [341, 92] width 111 height 8
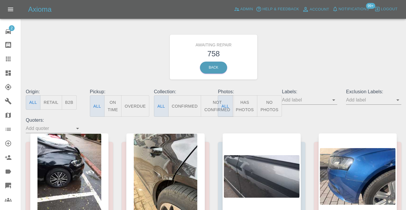
click at [210, 105] on button "Not Confirmed" at bounding box center [217, 105] width 33 height 21
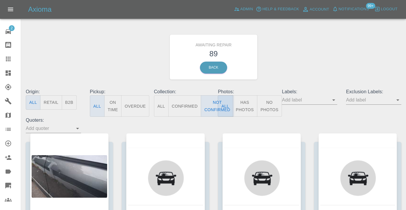
click at [291, 80] on div "Awaiting Repair 89 Back" at bounding box center [213, 57] width 384 height 62
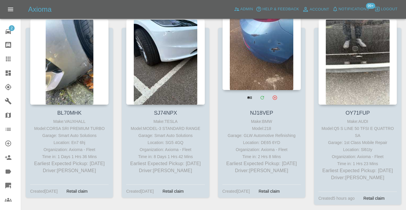
scroll to position [1670, 0]
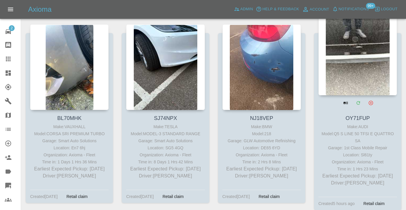
click at [351, 78] on div at bounding box center [358, 53] width 78 height 86
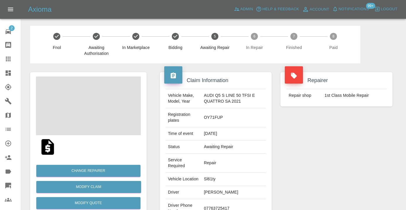
click at [220, 199] on td "07763725417" at bounding box center [234, 208] width 64 height 19
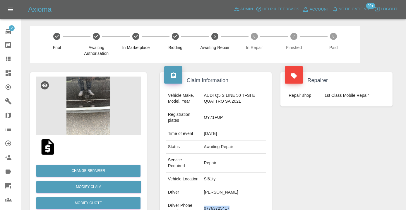
copy td "07763725417"
click at [307, 165] on div "Repairer Repair shop 1st Class Mobile Repair" at bounding box center [336, 159] width 121 height 192
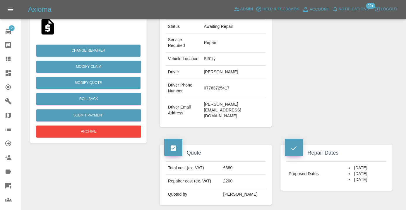
scroll to position [119, 0]
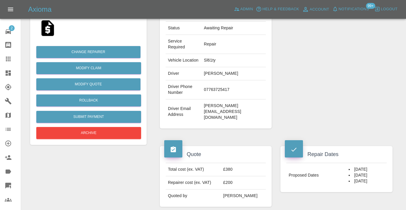
click at [366, 110] on div "Repairer Repair shop 1st Class Mobile Repair" at bounding box center [336, 41] width 121 height 192
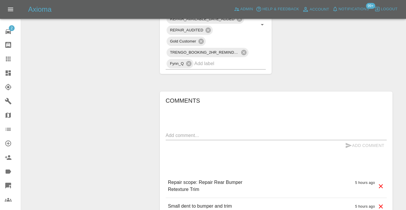
scroll to position [386, 0]
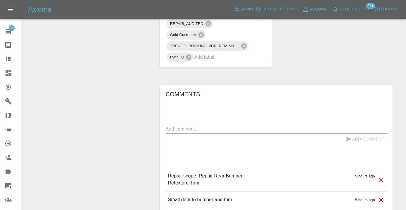
click at [198, 124] on div "x" at bounding box center [276, 128] width 221 height 9
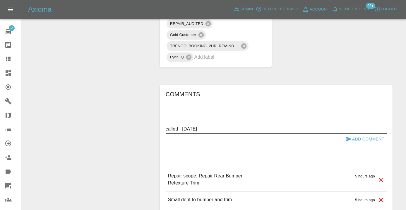
type textarea "called : 10th October"
click at [345, 135] on icon "submit" at bounding box center [348, 138] width 7 height 7
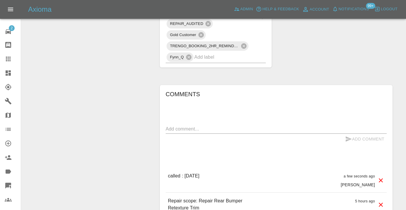
click at [8, 57] on icon at bounding box center [8, 59] width 5 height 5
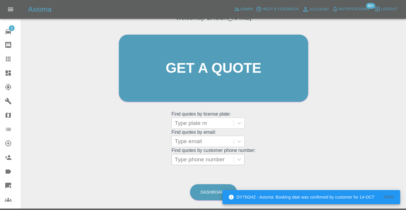
click at [182, 158] on div at bounding box center [203, 159] width 56 height 8
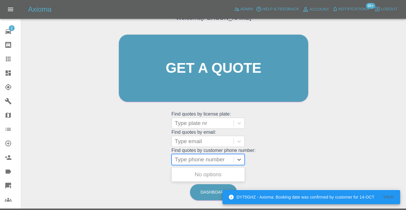
paste input "07480623847"
type input "07480623847"
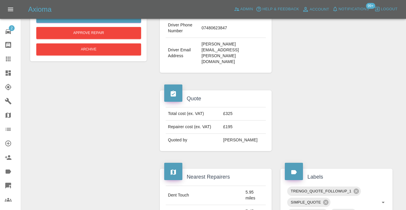
scroll to position [191, 0]
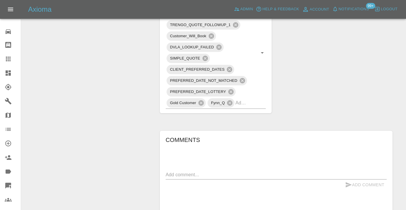
scroll to position [382, 0]
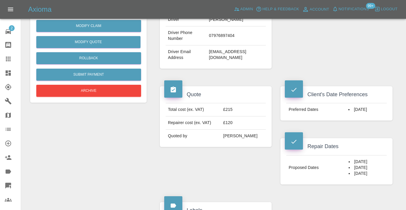
scroll to position [165, 0]
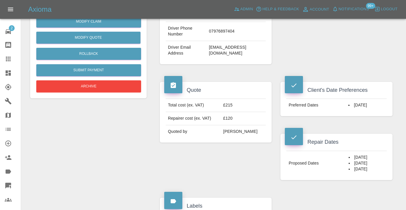
click at [4, 60] on link "Claims" at bounding box center [10, 59] width 21 height 14
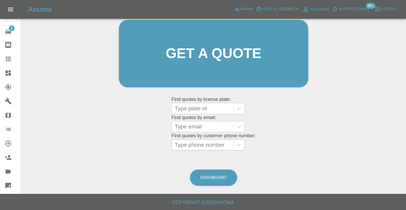
click at [198, 143] on div at bounding box center [203, 145] width 56 height 8
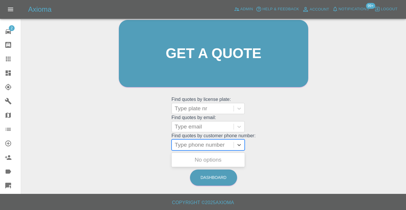
paste input "07946502690"
type input "07946502690"
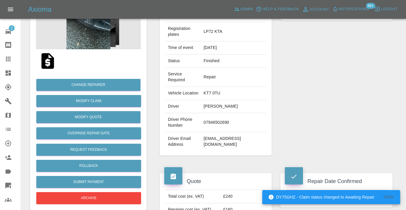
scroll to position [87, 0]
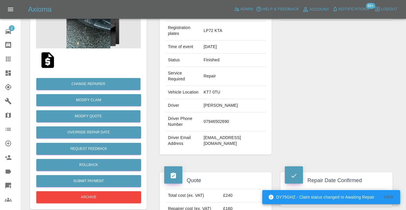
click at [233, 147] on td "[EMAIL_ADDRESS][DOMAIN_NAME]" at bounding box center [233, 140] width 65 height 19
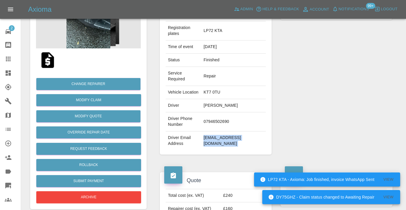
copy div "[EMAIL_ADDRESS][DOMAIN_NAME]"
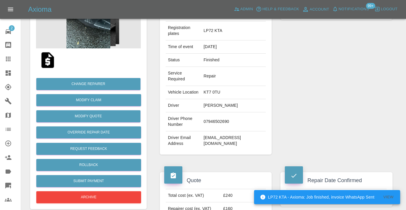
click at [296, 76] on div "Repairer Repair shop DMF Smart Repairs" at bounding box center [336, 70] width 121 height 187
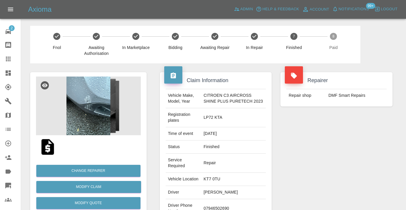
scroll to position [-5, 0]
click at [282, 172] on div "Repairer Repair shop DMF Smart Repairs" at bounding box center [336, 156] width 121 height 187
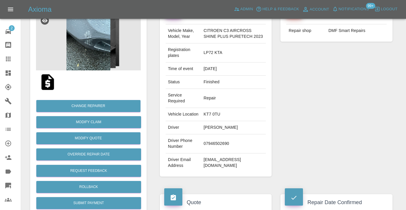
scroll to position [88, 0]
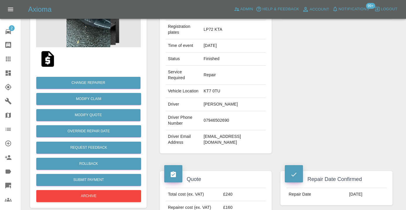
click at [215, 147] on td "[EMAIL_ADDRESS][DOMAIN_NAME]" at bounding box center [233, 139] width 65 height 19
copy div "[EMAIL_ADDRESS][DOMAIN_NAME]"
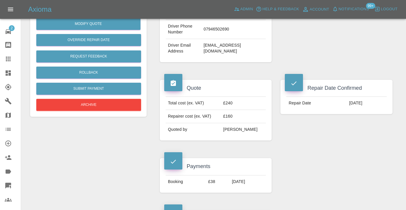
scroll to position [174, 0]
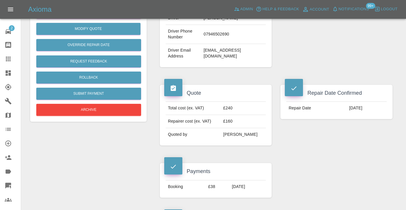
click at [233, 61] on td "[EMAIL_ADDRESS][DOMAIN_NAME]" at bounding box center [233, 53] width 65 height 19
copy div "[EMAIL_ADDRESS][DOMAIN_NAME]"
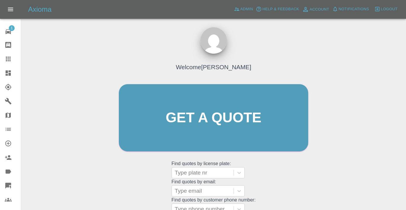
click at [286, 179] on div "Welcome [PERSON_NAME] Get a quote Get a quote Find quotes by license plate: Typ…" at bounding box center [214, 128] width 202 height 177
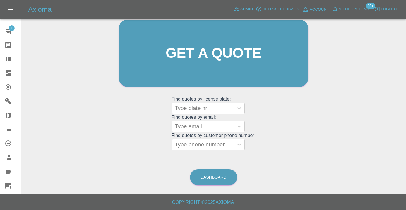
scroll to position [64, 0]
click at [200, 124] on div at bounding box center [203, 126] width 56 height 8
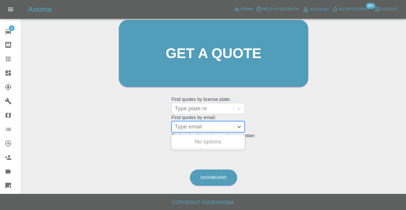
paste input "[EMAIL_ADDRESS][DOMAIN_NAME]"
type input "[EMAIL_ADDRESS][DOMAIN_NAME]"
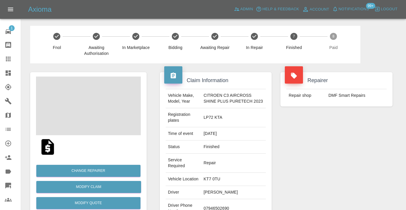
click at [333, 175] on div "Repairer Repair shop DMF Smart Repairs" at bounding box center [336, 156] width 121 height 187
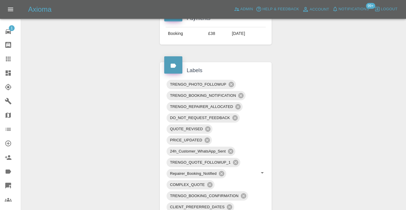
scroll to position [334, 0]
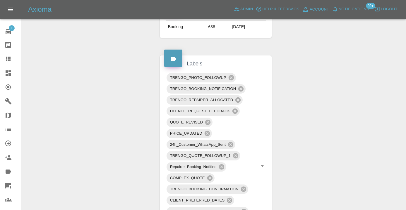
click at [367, 64] on div "Claim Information Vehicle Make, Model, Year CITROEN C3 AIRCROSS SHINE PLUS PURE…" at bounding box center [276, 165] width 242 height 870
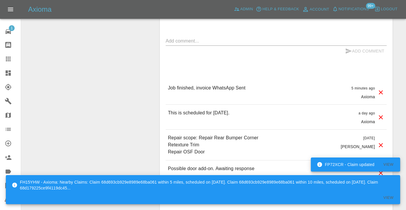
scroll to position [623, 0]
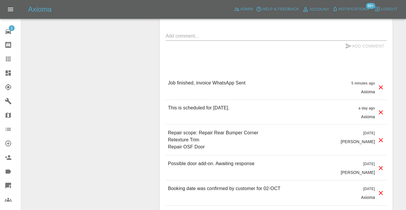
click at [180, 39] on textarea at bounding box center [276, 36] width 221 height 7
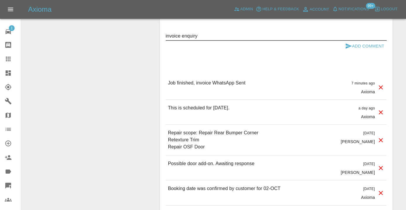
type textarea "invoice enquiry"
click at [348, 49] on icon "submit" at bounding box center [348, 45] width 7 height 7
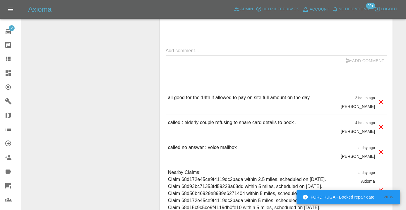
scroll to position [518, 0]
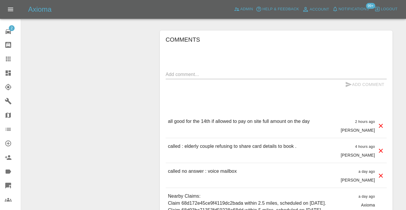
click at [10, 59] on icon at bounding box center [8, 59] width 5 height 5
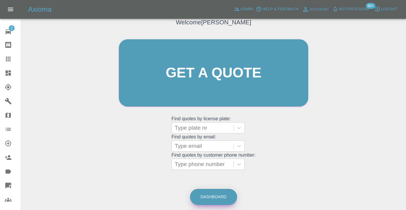
click at [215, 192] on link "Dashboard" at bounding box center [213, 197] width 47 height 16
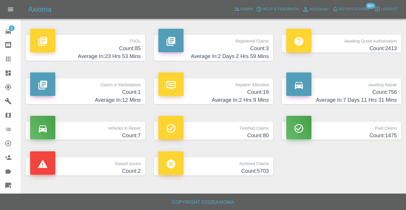
click at [377, 95] on h4 "Count: 756" at bounding box center [341, 92] width 111 height 8
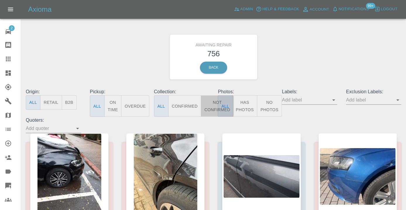
click at [209, 105] on button "Not Confirmed" at bounding box center [217, 105] width 33 height 21
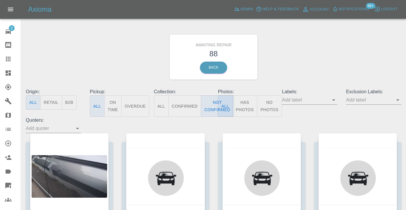
click at [295, 57] on div "Awaiting Repair 88 Back" at bounding box center [213, 57] width 384 height 62
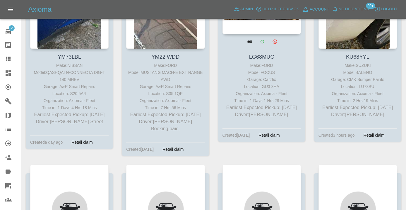
scroll to position [2884, 0]
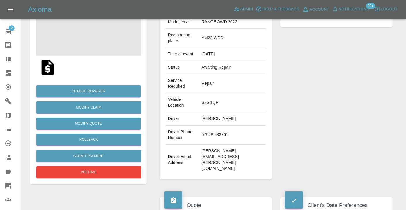
scroll to position [80, 0]
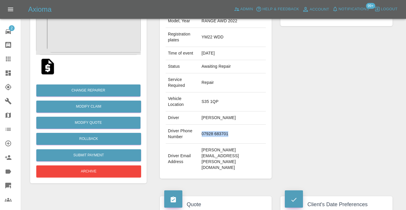
drag, startPoint x: 233, startPoint y: 137, endPoint x: 204, endPoint y: 136, distance: 29.3
click at [204, 136] on td "07928 683701" at bounding box center [232, 133] width 67 height 19
copy td "07928 683701"
click at [348, 106] on div "Repairer Repair shop A&R Smart Repairs" at bounding box center [336, 85] width 121 height 204
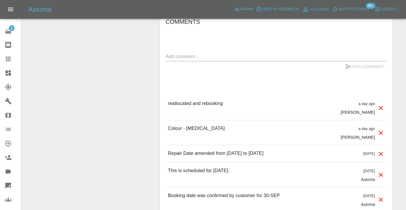
scroll to position [571, 0]
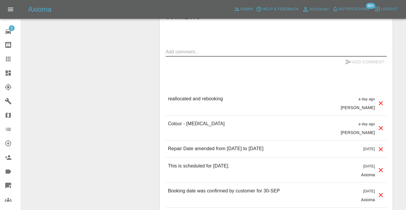
click at [173, 48] on textarea at bounding box center [276, 51] width 221 height 7
type textarea "called no answer : voice mailbox"
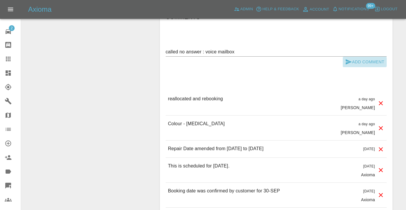
click at [350, 58] on icon "submit" at bounding box center [348, 61] width 7 height 7
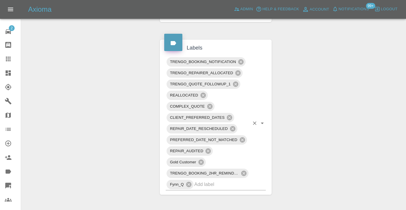
scroll to position [366, 0]
click at [200, 180] on input "text" at bounding box center [221, 184] width 55 height 9
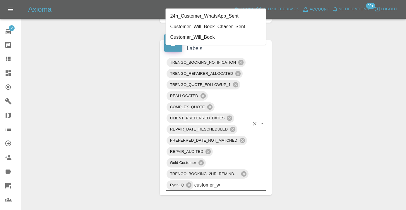
type input "customer_wi"
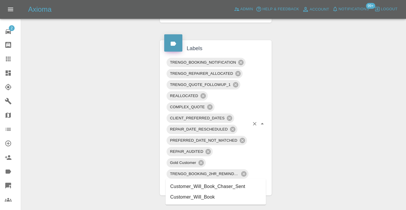
click at [190, 195] on li "Customer_Will_Book" at bounding box center [216, 197] width 100 height 11
click at [121, 99] on div "Change Repairer Modify Claim Modify Quote Rollback Submit Payment Archive" at bounding box center [88, 126] width 125 height 859
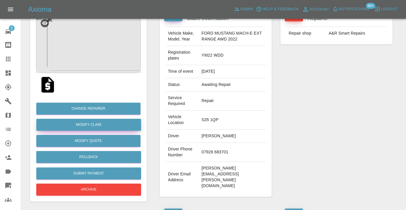
scroll to position [56, 0]
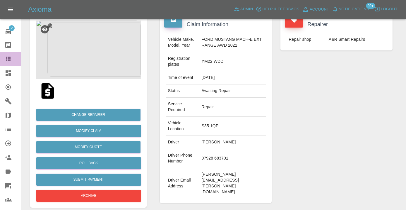
click at [9, 58] on icon at bounding box center [8, 58] width 7 height 7
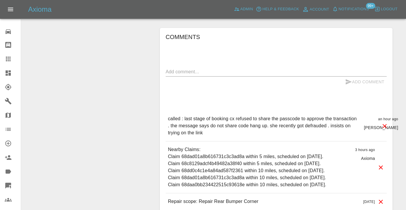
scroll to position [476, 0]
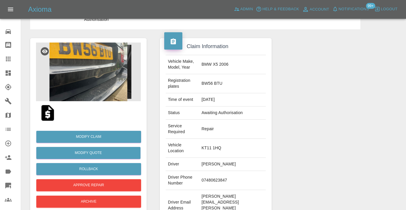
scroll to position [47, 0]
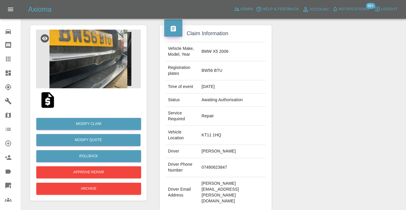
click at [209, 168] on td "07480623847" at bounding box center [232, 167] width 67 height 19
copy td "07480623847"
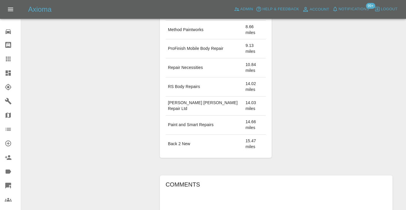
scroll to position [411, 0]
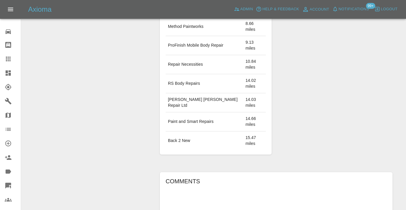
type textarea "inbound : cx asking for a PDR"
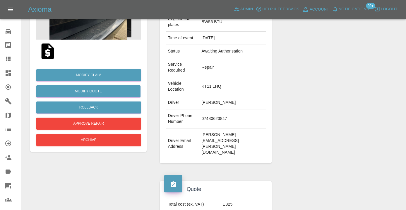
scroll to position [88, 0]
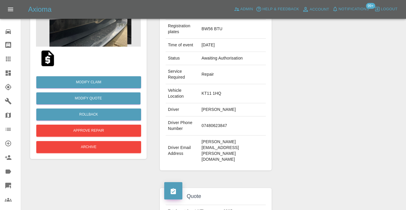
click at [212, 125] on td "07480623847" at bounding box center [232, 125] width 67 height 19
copy td "07480623847"
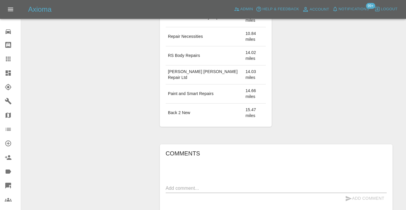
scroll to position [446, 0]
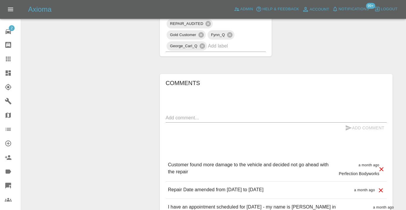
scroll to position [480, 0]
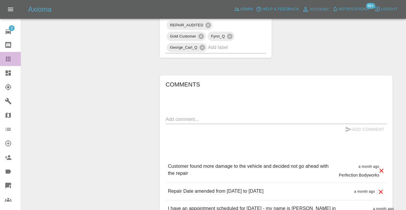
click at [4, 59] on link "Claims" at bounding box center [10, 59] width 21 height 14
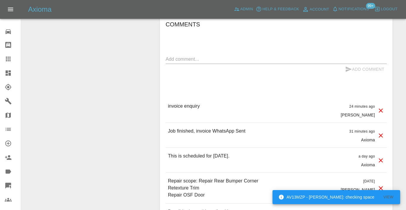
scroll to position [604, 0]
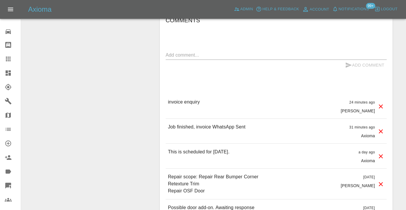
click at [7, 58] on icon at bounding box center [8, 59] width 5 height 5
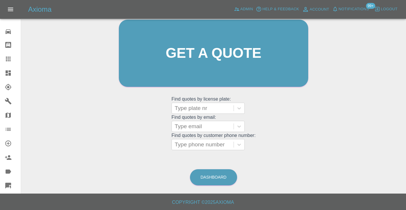
scroll to position [64, 0]
click at [217, 184] on link "Dashboard" at bounding box center [213, 177] width 47 height 16
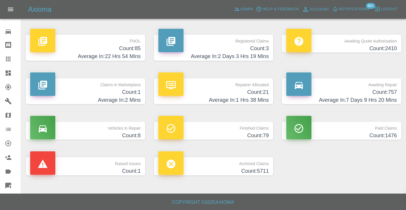
click at [371, 90] on h4 "Count: 757" at bounding box center [341, 92] width 111 height 8
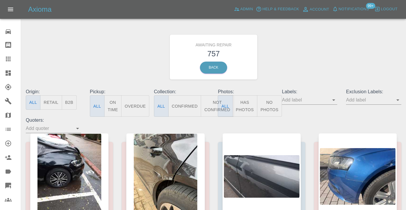
click at [214, 103] on button "Not Confirmed" at bounding box center [217, 105] width 33 height 21
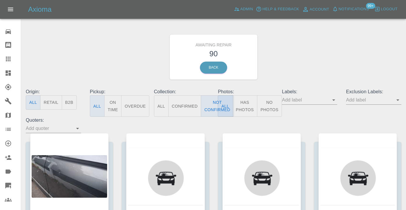
click at [293, 60] on div "Awaiting Repair 90 Back" at bounding box center [213, 57] width 384 height 62
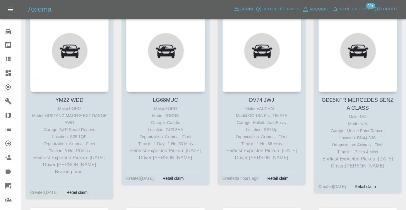
scroll to position [3029, 0]
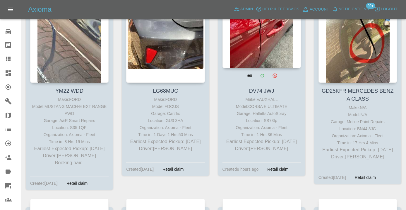
click at [258, 54] on div at bounding box center [262, 25] width 78 height 86
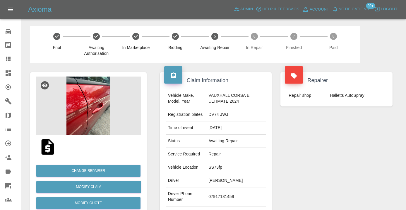
click at [220, 198] on td "07917131459" at bounding box center [236, 196] width 60 height 19
copy td "07917131459"
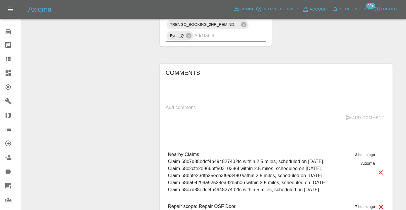
scroll to position [451, 0]
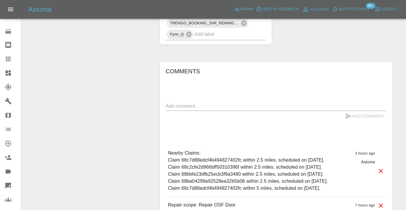
click at [178, 108] on textarea at bounding box center [276, 105] width 221 height 7
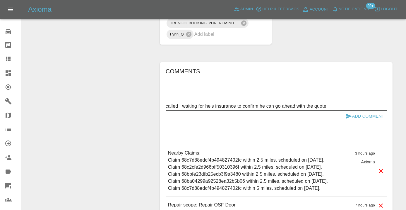
type textarea "called : waiting for he's insurance to confirm he can go ahead with the quote"
click at [367, 117] on button "Add Comment" at bounding box center [365, 116] width 44 height 11
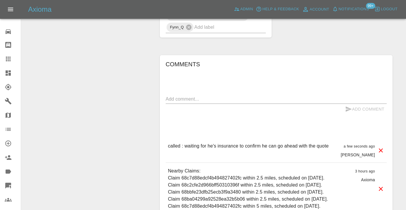
scroll to position [463, 0]
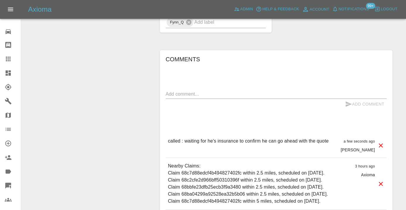
click at [205, 96] on textarea at bounding box center [276, 93] width 221 height 7
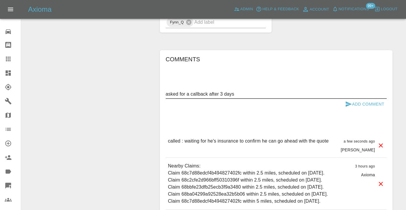
click at [225, 95] on textarea "asked for a callback after 3 days" at bounding box center [276, 93] width 221 height 7
click at [288, 95] on textarea "asked for a callback after 3 working days" at bounding box center [276, 93] width 221 height 7
type textarea "asked for a callback after 3 working days , next week Wednesday"
click at [353, 105] on button "Add Comment" at bounding box center [365, 104] width 44 height 11
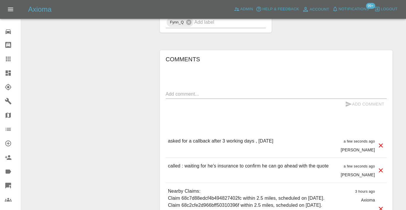
click at [11, 61] on icon at bounding box center [8, 59] width 5 height 5
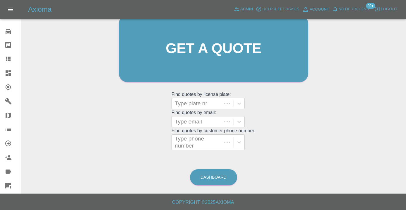
scroll to position [45, 0]
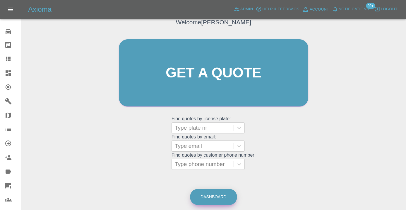
click at [219, 196] on link "Dashboard" at bounding box center [213, 197] width 47 height 16
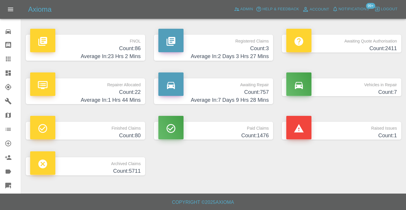
click at [256, 98] on h4 "Average In: 7 Days 9 Hrs 28 Mins" at bounding box center [213, 100] width 111 height 8
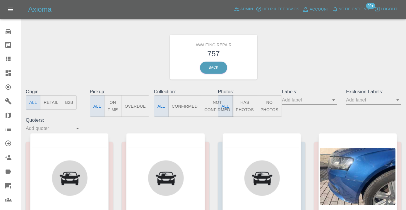
click at [211, 105] on button "Not Confirmed" at bounding box center [217, 105] width 33 height 21
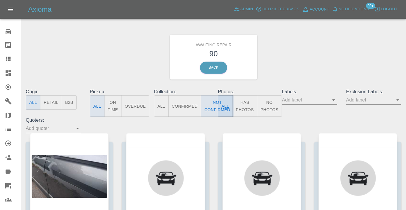
click at [297, 43] on div "Awaiting Repair 90 Back" at bounding box center [213, 57] width 384 height 62
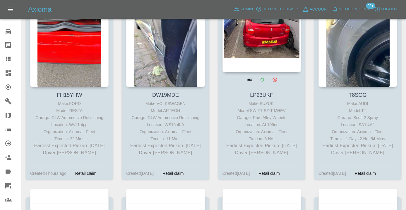
scroll to position [1885, 0]
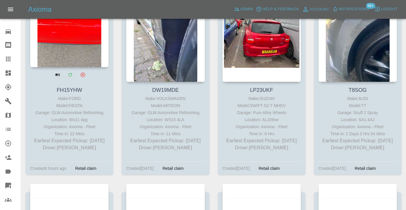
click at [83, 53] on div at bounding box center [69, 25] width 78 height 86
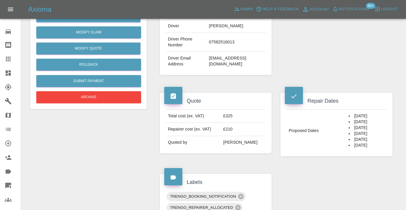
scroll to position [156, 0]
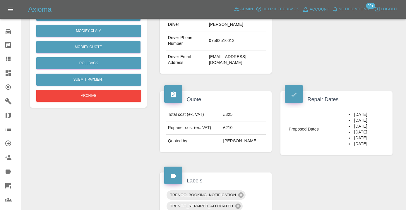
click at [213, 50] on td "07582516013" at bounding box center [236, 40] width 59 height 19
copy td "07582516013"
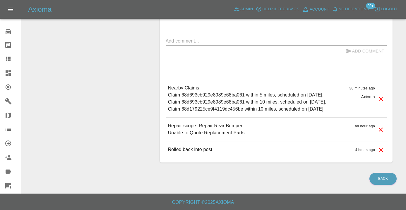
scroll to position [476, 0]
click at [189, 44] on textarea at bounding box center [276, 40] width 221 height 7
type textarea "called no answer : voice mailbox"
click at [354, 57] on button "Add Comment" at bounding box center [365, 51] width 44 height 11
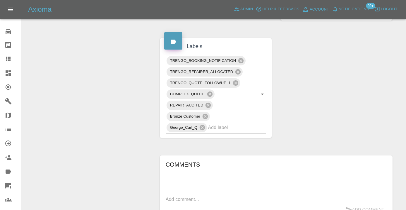
scroll to position [287, 0]
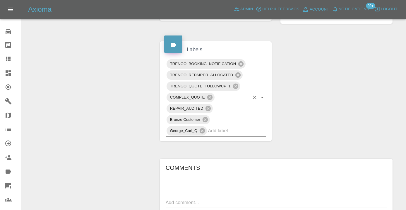
click at [217, 135] on input "text" at bounding box center [229, 130] width 42 height 9
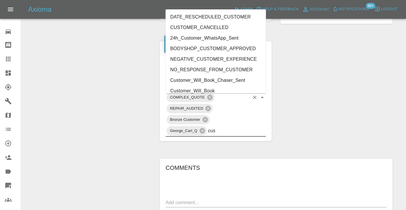
type input "cust"
click at [204, 91] on li "Customer_Will_Book" at bounding box center [216, 91] width 100 height 11
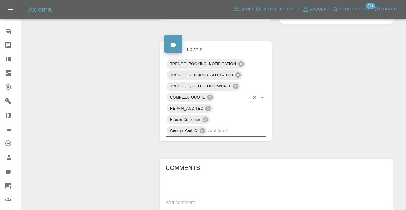
click at [88, 104] on div "Change Repairer Modify Claim Modify Quote Rollback Submit Payment Archive" at bounding box center [88, 67] width 125 height 581
click at [6, 57] on icon at bounding box center [8, 59] width 5 height 5
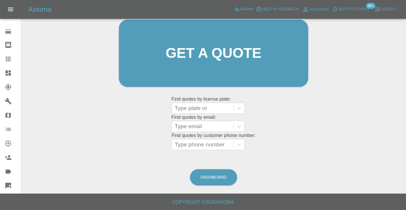
scroll to position [64, 0]
click at [218, 183] on link "Dashboard" at bounding box center [213, 177] width 47 height 16
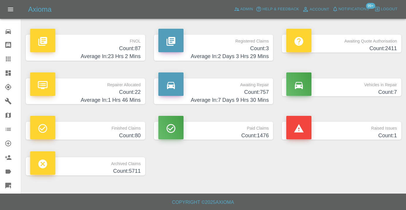
click at [257, 90] on h4 "Count: 757" at bounding box center [213, 92] width 111 height 8
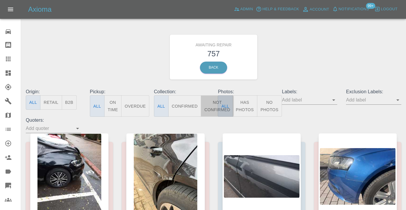
click at [211, 104] on button "Not Confirmed" at bounding box center [217, 105] width 33 height 21
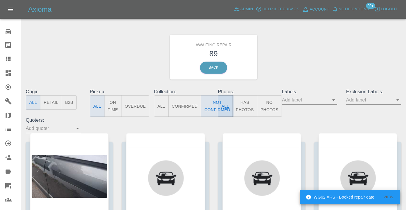
click at [294, 76] on div "Awaiting Repair 89 Back" at bounding box center [213, 57] width 384 height 62
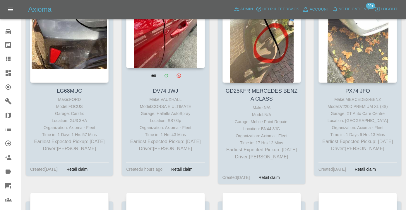
scroll to position [3046, 0]
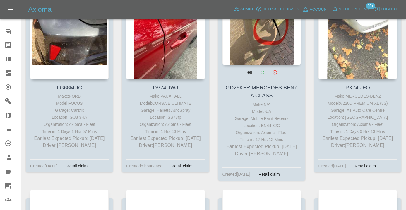
click at [271, 65] on div at bounding box center [262, 22] width 78 height 86
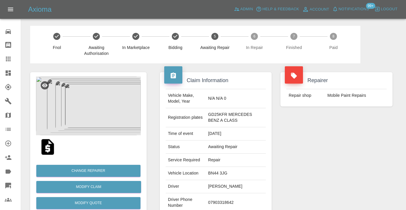
click at [225, 199] on td "07903318642" at bounding box center [236, 202] width 60 height 19
copy td "07903318642"
click at [286, 166] on div "Repairer Repair shop Mobile Paint Repairs" at bounding box center [336, 153] width 121 height 181
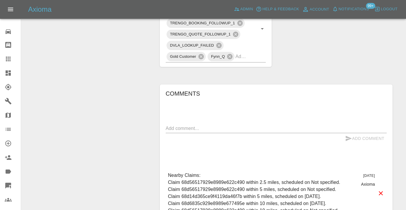
scroll to position [352, 0]
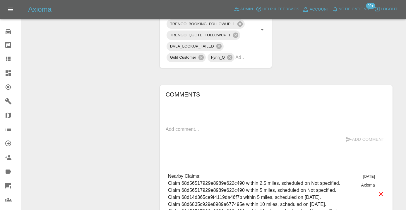
click at [184, 124] on div "x" at bounding box center [276, 128] width 221 height 9
type textarea "called no answer : voice mailbox"
click at [363, 142] on button "Add Comment" at bounding box center [365, 139] width 44 height 11
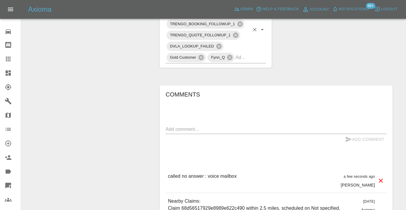
click at [247, 60] on input "text" at bounding box center [242, 57] width 14 height 9
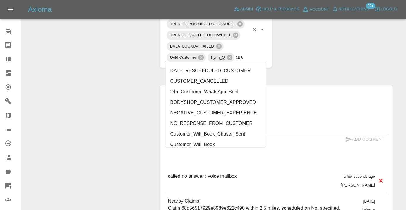
type input "cust"
click at [235, 144] on li "Customer_Will_Book" at bounding box center [216, 144] width 100 height 11
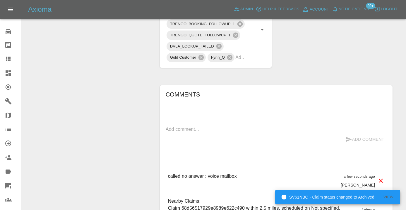
click at [135, 108] on div "Change Repairer Modify Claim Modify Quote Rollback Submit Payment Archive" at bounding box center [88, 12] width 125 height 600
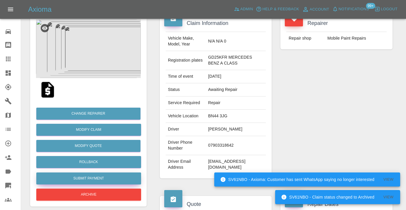
scroll to position [54, 0]
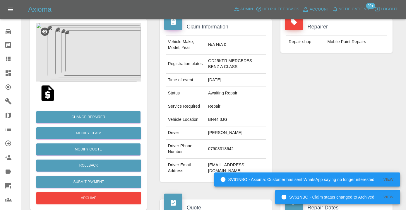
click at [9, 58] on icon at bounding box center [8, 59] width 5 height 5
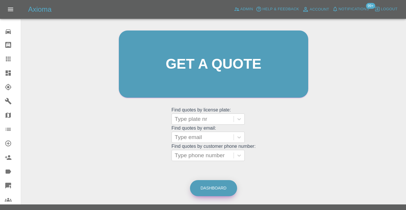
click at [217, 183] on link "Dashboard" at bounding box center [213, 188] width 47 height 16
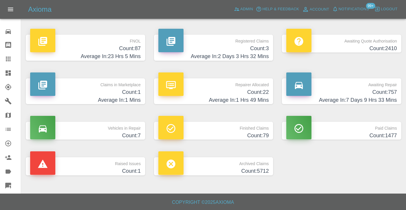
click at [383, 95] on h4 "Count: 757" at bounding box center [341, 92] width 111 height 8
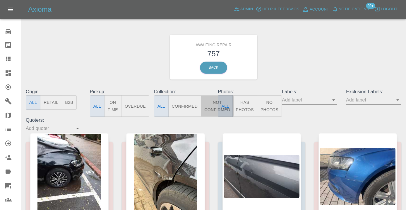
click at [211, 107] on button "Not Confirmed" at bounding box center [217, 105] width 33 height 21
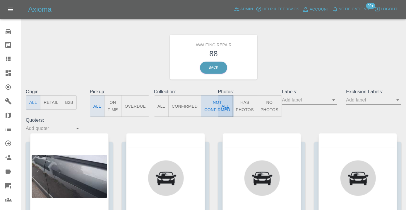
type button "false"
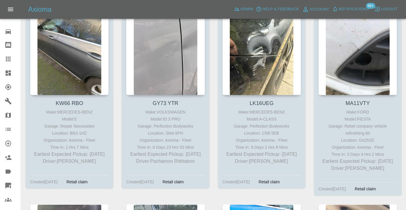
scroll to position [2607, 0]
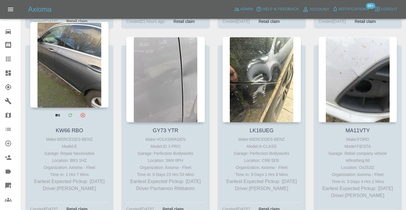
click at [80, 106] on div at bounding box center [69, 65] width 78 height 86
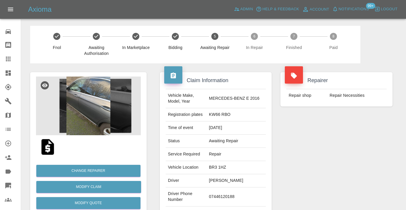
click at [223, 196] on td "07446120188" at bounding box center [236, 196] width 59 height 19
copy td "07446120188"
click at [316, 147] on div "Repairer Repair shop Repair Necessities" at bounding box center [336, 150] width 121 height 175
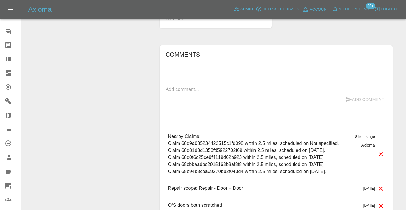
scroll to position [451, 0]
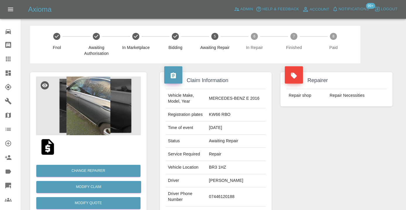
scroll to position [451, 0]
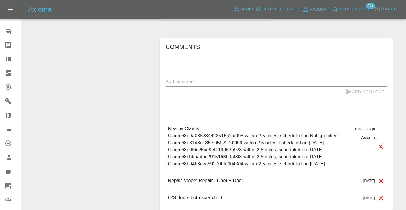
click at [194, 78] on textarea at bounding box center [276, 81] width 221 height 7
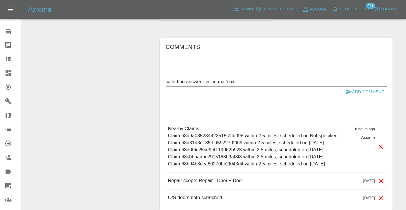
type textarea "called no answer : voice mailbox"
click at [348, 89] on icon "submit" at bounding box center [349, 91] width 6 height 5
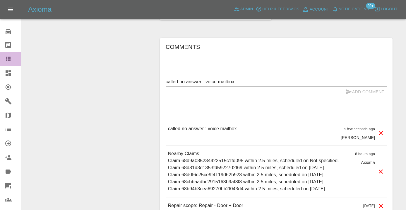
click at [5, 61] on icon at bounding box center [8, 58] width 7 height 7
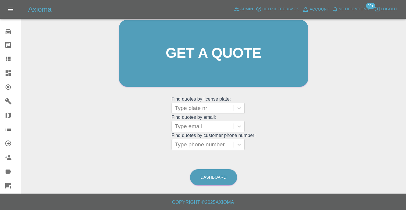
scroll to position [45, 0]
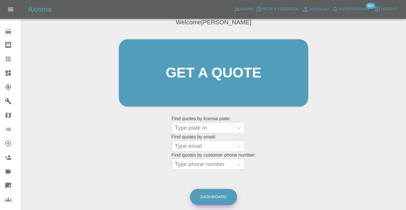
click at [230, 195] on link "Dashboard" at bounding box center [213, 197] width 47 height 16
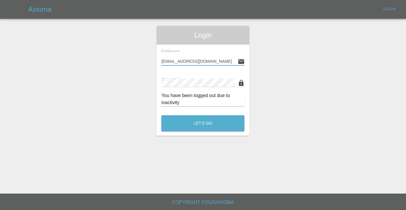
type input "[EMAIL_ADDRESS][DOMAIN_NAME]"
click at [203, 123] on button "Let's Go" at bounding box center [202, 123] width 83 height 16
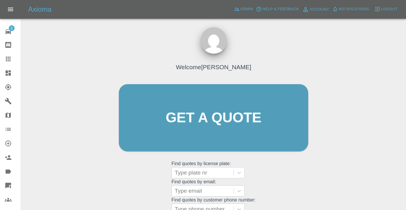
click at [268, 184] on div "Welcome [PERSON_NAME] Get a quote Get a quote Find quotes by license plate: Typ…" at bounding box center [214, 128] width 202 height 177
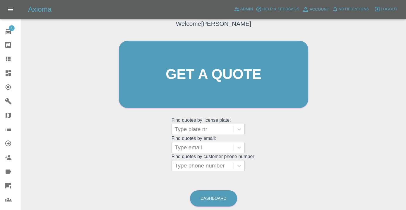
scroll to position [67, 0]
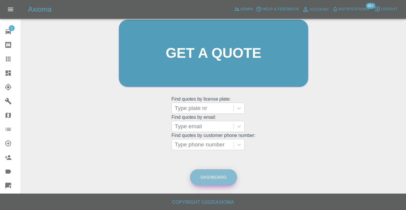
click at [219, 174] on link "Dashboard" at bounding box center [213, 177] width 47 height 16
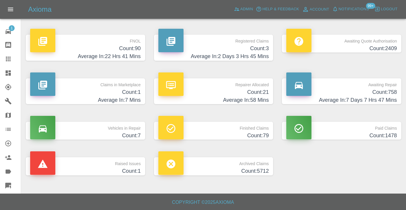
click at [381, 91] on h4 "Count: 758" at bounding box center [341, 92] width 111 height 8
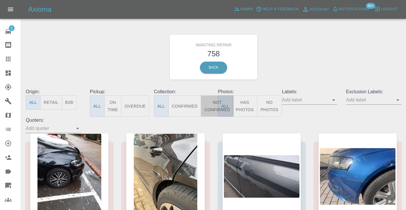
click at [206, 108] on button "Not Confirmed" at bounding box center [217, 105] width 33 height 21
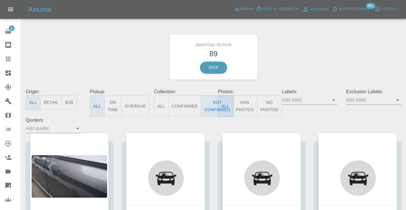
click at [337, 49] on div "Awaiting Repair 89 Back" at bounding box center [213, 57] width 384 height 62
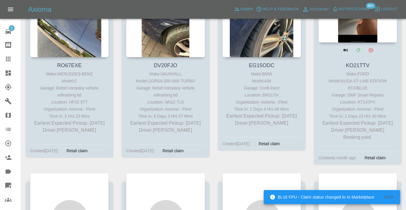
scroll to position [3260, 0]
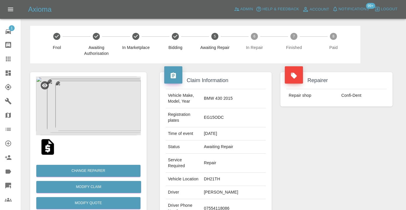
click at [236, 199] on td "07554118086" at bounding box center [234, 208] width 64 height 19
copy td "07554118086"
click at [340, 159] on div "Repairer Repair shop Confi-Dent" at bounding box center [336, 159] width 121 height 192
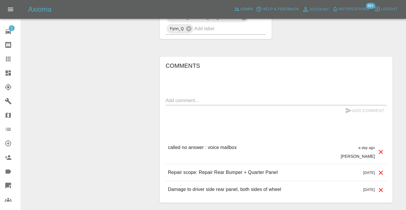
scroll to position [458, 0]
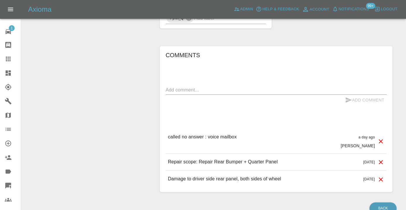
click at [186, 86] on textarea at bounding box center [276, 89] width 221 height 7
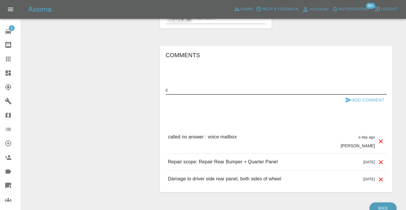
scroll to position [458, 0]
type textarea "called no answer : voice mailbox"
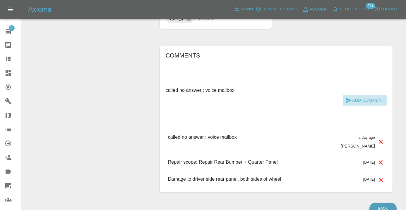
click at [370, 95] on button "Add Comment" at bounding box center [365, 100] width 44 height 11
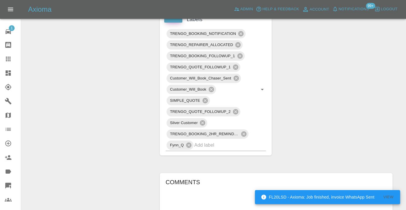
scroll to position [327, 0]
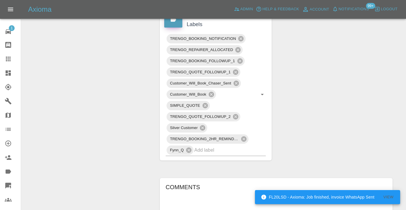
click at [13, 61] on div at bounding box center [13, 58] width 16 height 7
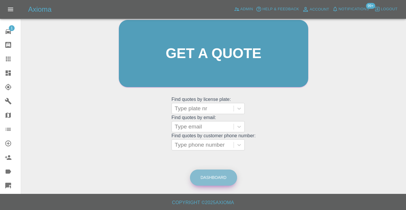
click at [217, 174] on link "Dashboard" at bounding box center [213, 177] width 47 height 16
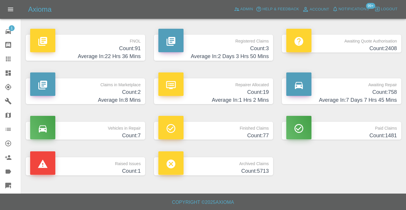
click at [389, 96] on h4 "Average In: 7 Days 7 Hrs 45 Mins" at bounding box center [341, 100] width 111 height 8
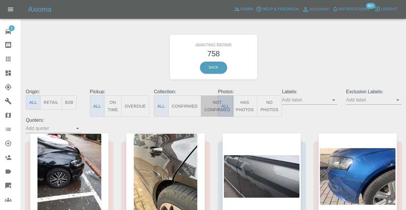
click at [215, 105] on button "Not Confirmed" at bounding box center [217, 105] width 33 height 21
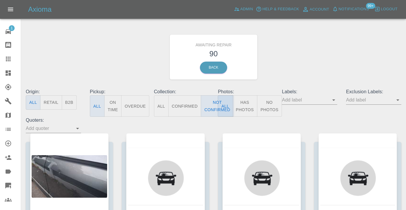
click at [320, 54] on div "Awaiting Repair 90 Back" at bounding box center [213, 57] width 384 height 62
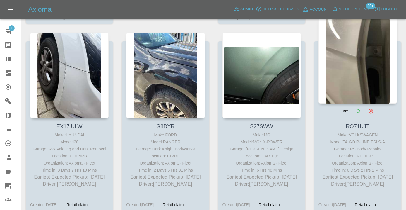
scroll to position [1084, 0]
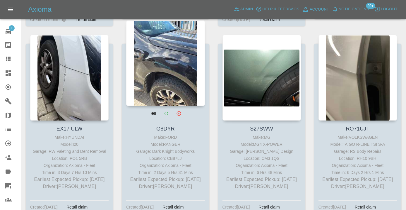
click at [168, 68] on div at bounding box center [165, 63] width 78 height 86
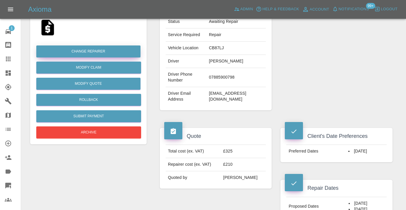
scroll to position [119, 0]
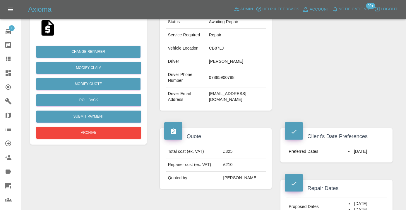
click at [229, 77] on td "07885900798" at bounding box center [236, 77] width 59 height 19
copy td "07885900798"
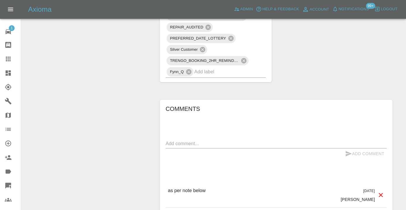
scroll to position [466, 0]
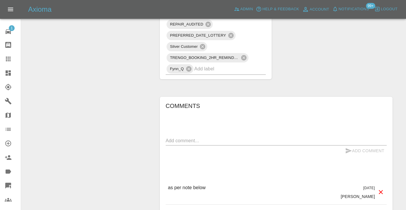
click at [183, 136] on div "x" at bounding box center [276, 140] width 221 height 9
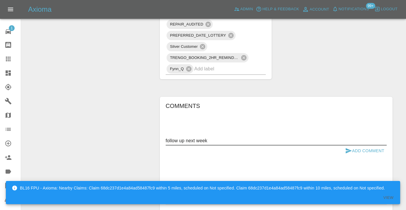
type textarea "follow up next week"
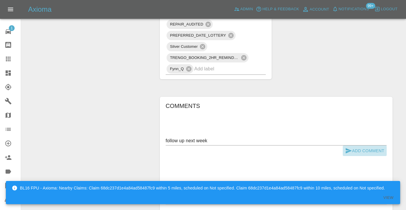
click at [356, 153] on button "Add Comment" at bounding box center [365, 150] width 44 height 11
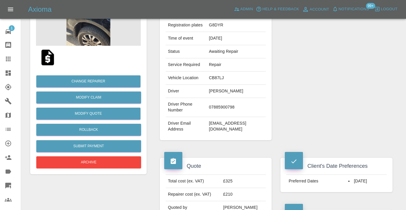
scroll to position [84, 0]
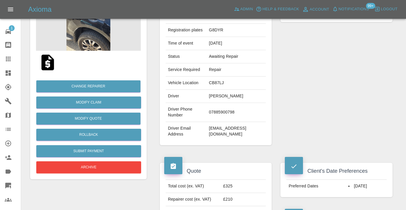
click at [6, 59] on icon at bounding box center [8, 58] width 7 height 7
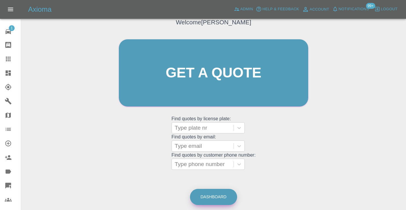
click at [217, 197] on link "Dashboard" at bounding box center [213, 197] width 47 height 16
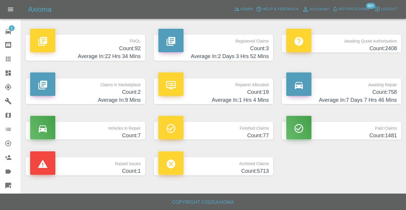
click at [386, 96] on h4 "Average In: 7 Days 7 Hrs 46 Mins" at bounding box center [341, 100] width 111 height 8
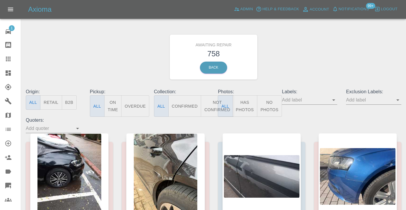
click at [212, 106] on button "Not Confirmed" at bounding box center [217, 105] width 33 height 21
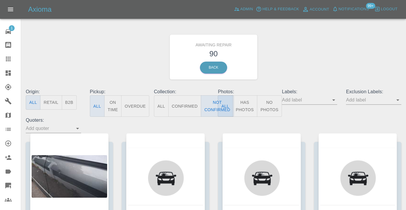
click at [352, 61] on div "Awaiting Repair 90 Back" at bounding box center [213, 57] width 384 height 62
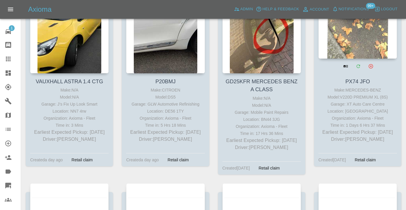
scroll to position [3048, 0]
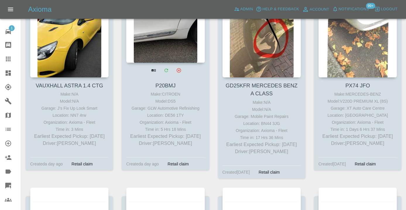
click at [178, 63] on div at bounding box center [165, 20] width 78 height 86
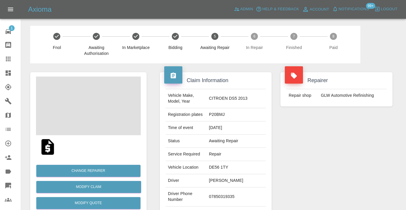
click at [247, 188] on td "07850319335" at bounding box center [236, 196] width 59 height 19
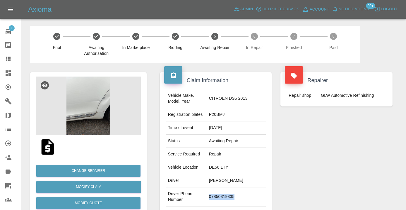
copy td "07850319335"
click at [340, 155] on div "Repairer Repair shop GLW Automotive Refinishing" at bounding box center [336, 150] width 121 height 175
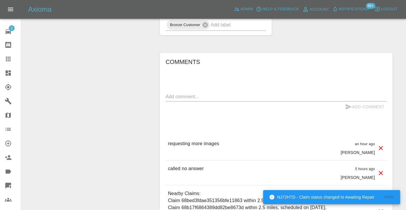
scroll to position [412, 0]
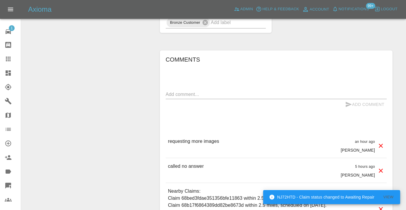
click at [177, 91] on textarea at bounding box center [276, 94] width 221 height 7
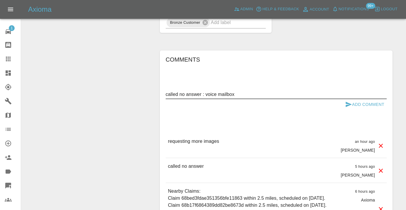
type textarea "called no answer : voice mailbox"
click at [367, 99] on button "Add Comment" at bounding box center [365, 104] width 44 height 11
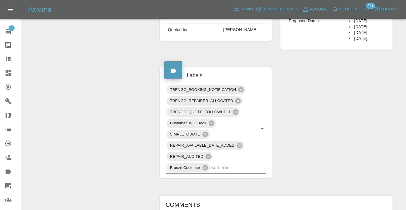
scroll to position [264, 0]
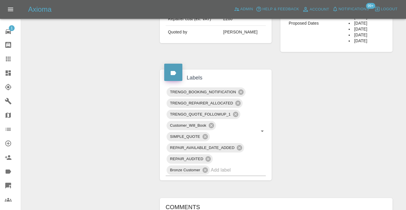
click at [10, 58] on icon at bounding box center [8, 58] width 7 height 7
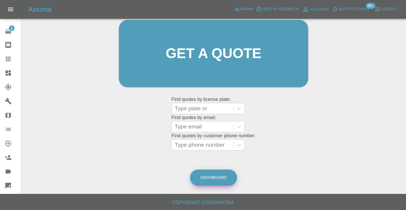
click at [220, 170] on link "Dashboard" at bounding box center [213, 177] width 47 height 16
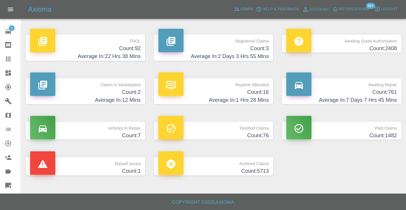
click at [387, 94] on h4 "Count: 761" at bounding box center [341, 92] width 111 height 8
